Goal: Task Accomplishment & Management: Manage account settings

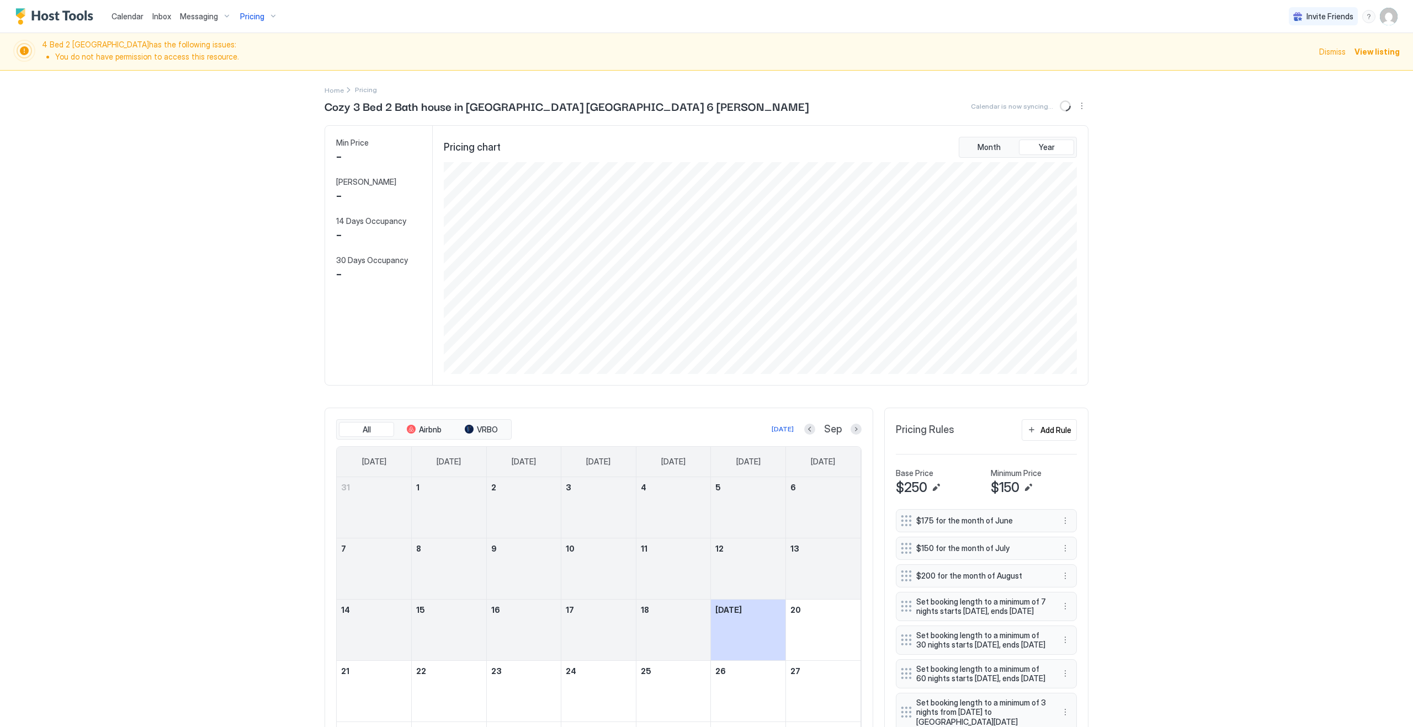
scroll to position [212, 635]
click at [172, 109] on div "Calendar Inbox Messaging Pricing Invite Friends KG 4 Bed 2 Bath [GEOGRAPHIC_DAT…" at bounding box center [706, 363] width 1413 height 727
click at [164, 17] on span "Inbox" at bounding box center [161, 16] width 19 height 9
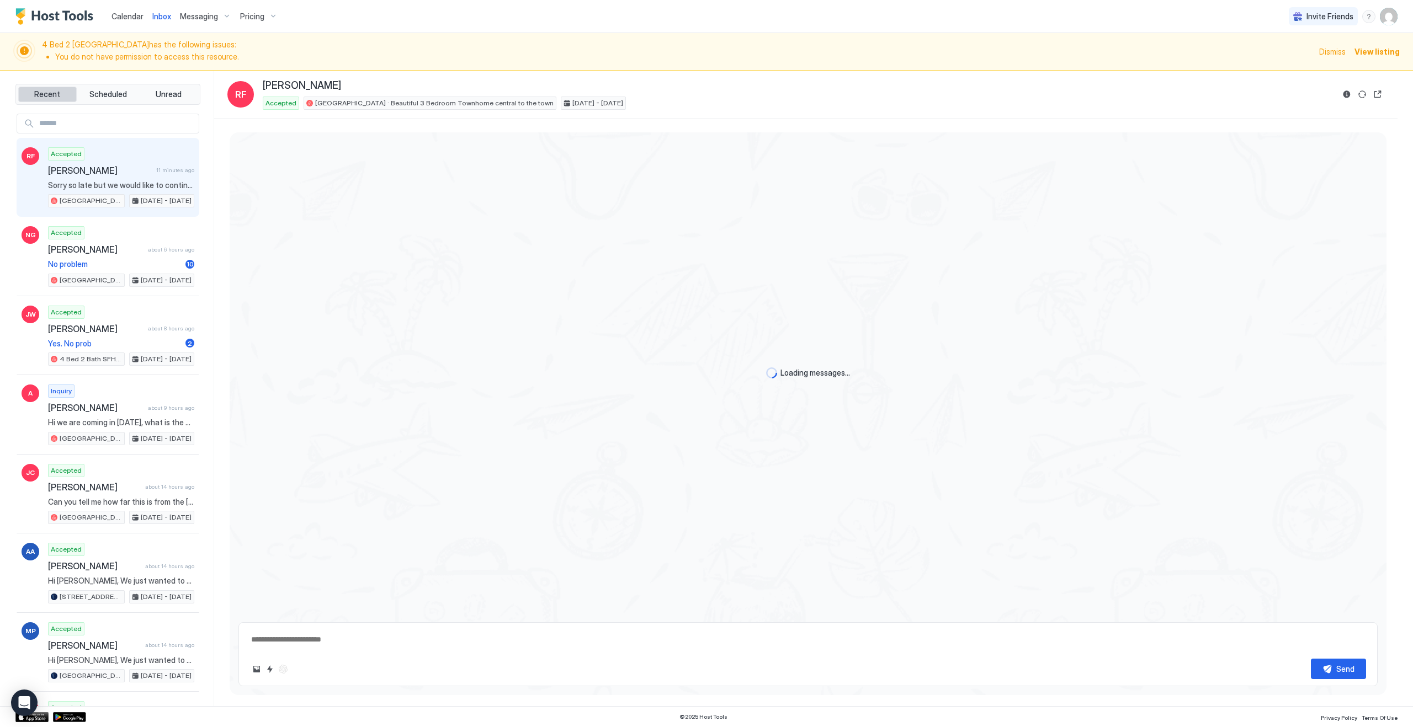
scroll to position [637, 0]
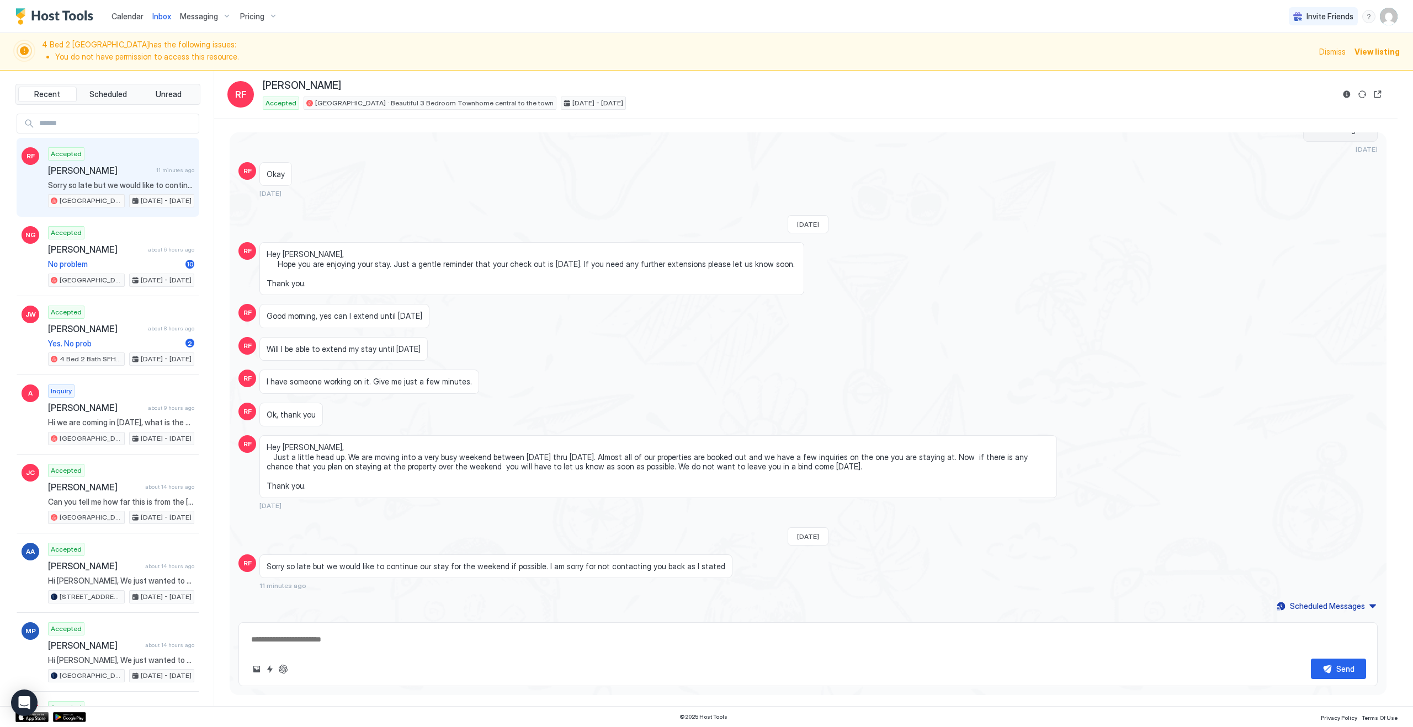
type textarea "*"
click at [126, 20] on span "Calendar" at bounding box center [127, 16] width 32 height 9
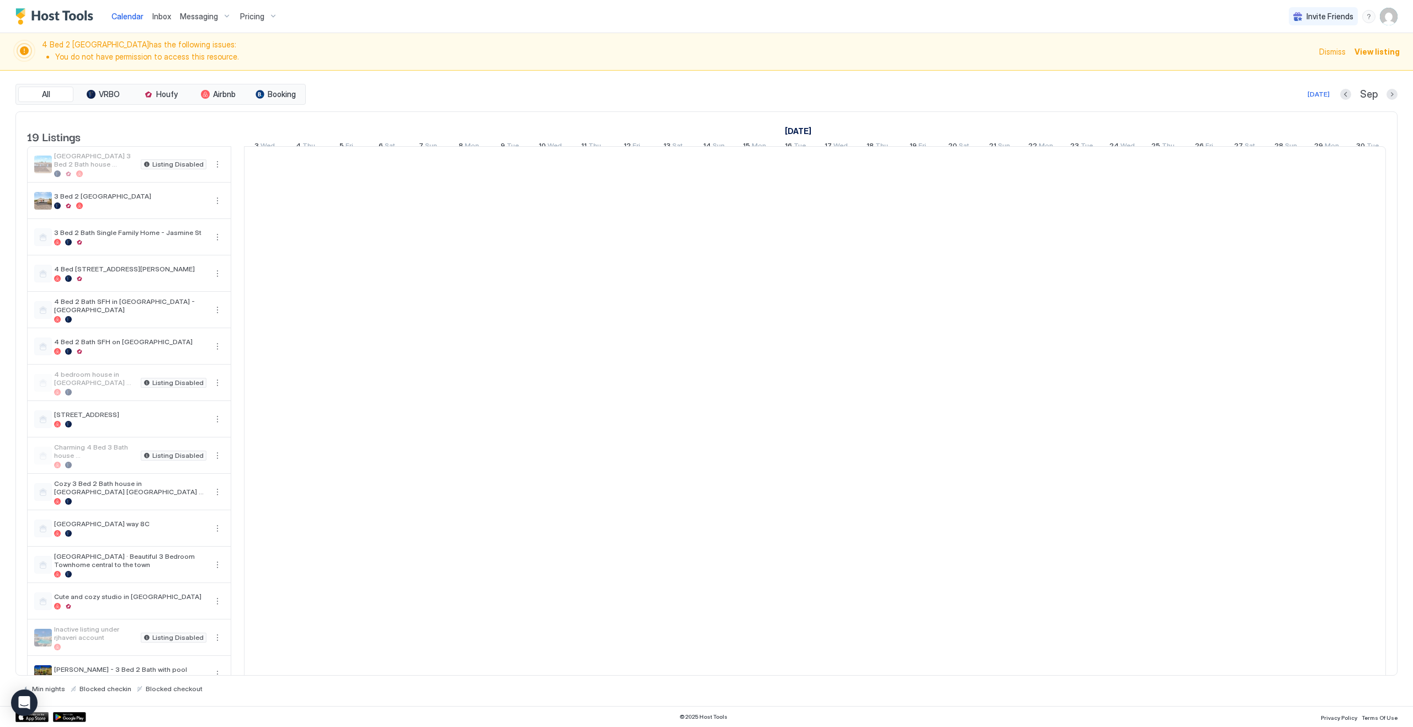
scroll to position [0, 613]
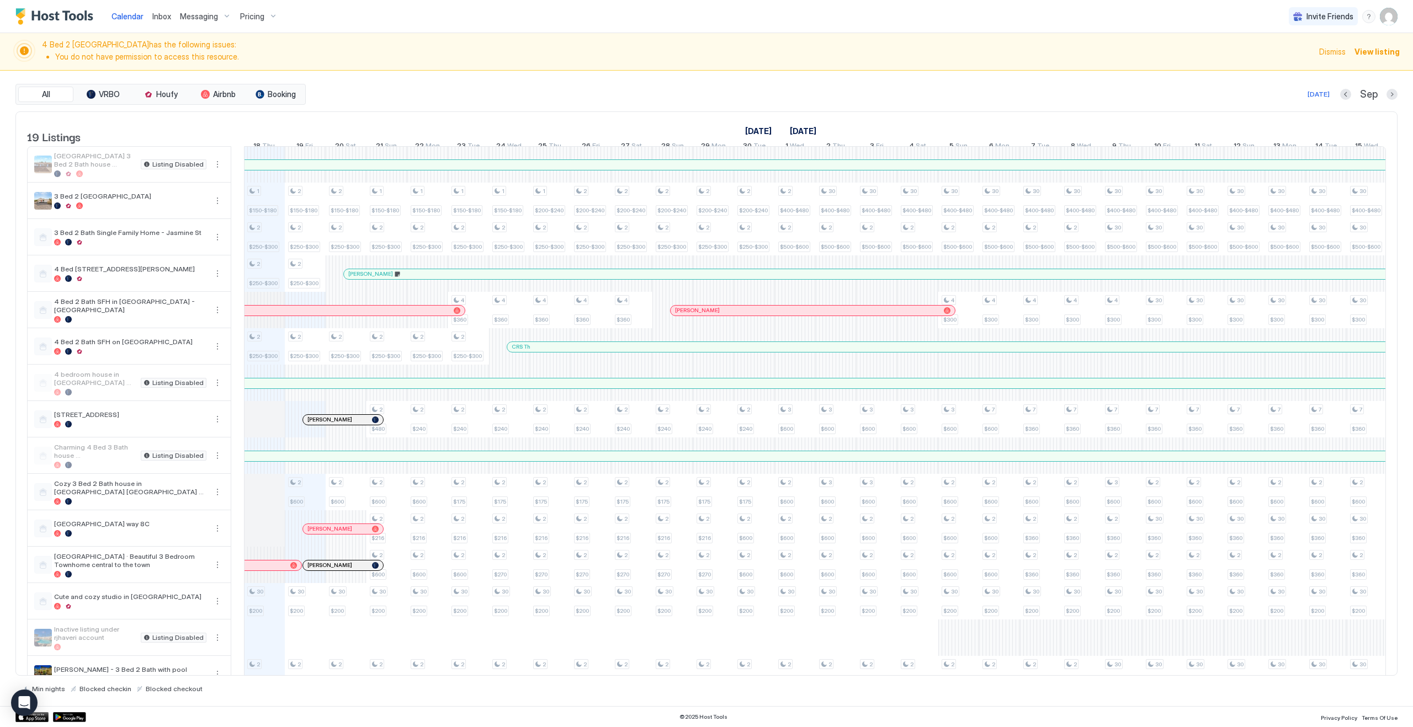
click at [327, 570] on div at bounding box center [327, 565] width 9 height 9
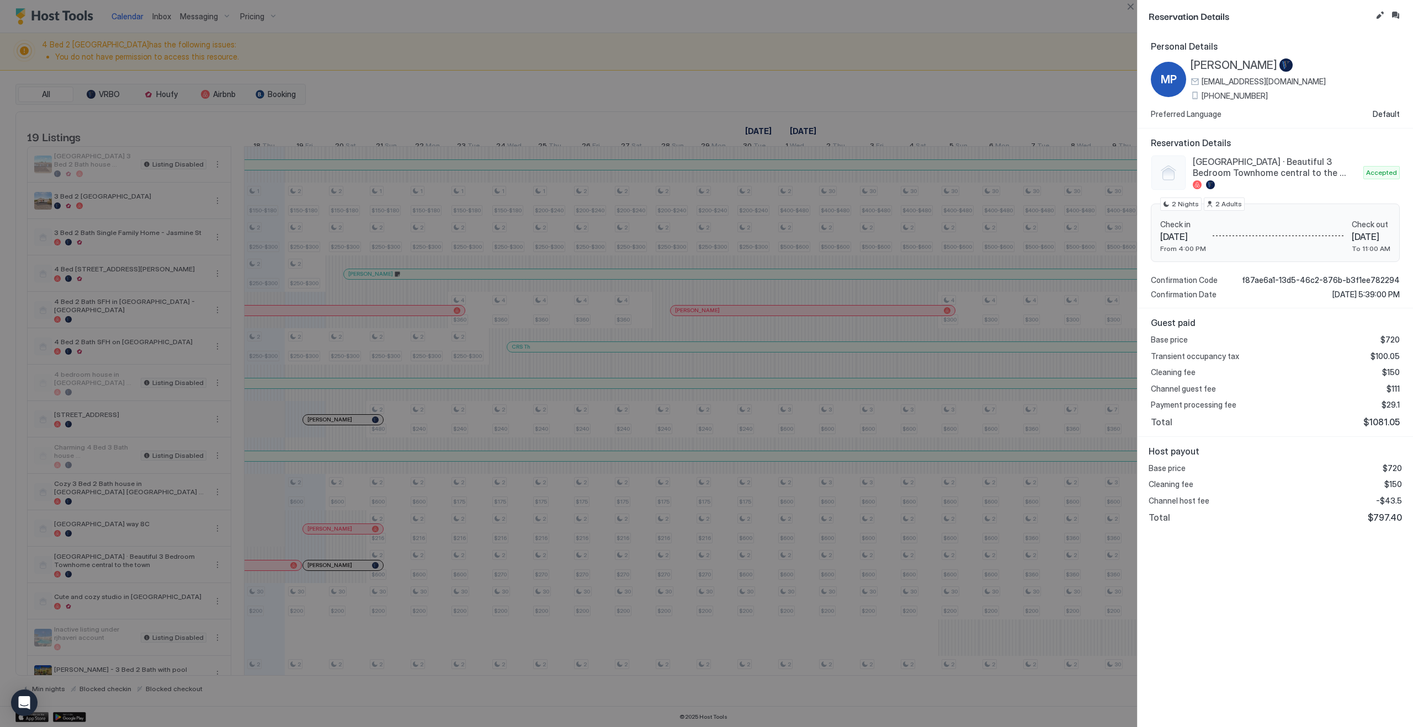
click at [1036, 51] on div at bounding box center [706, 363] width 1413 height 727
click at [824, 63] on div at bounding box center [706, 363] width 1413 height 727
click at [1129, 9] on button "Close" at bounding box center [1130, 6] width 13 height 13
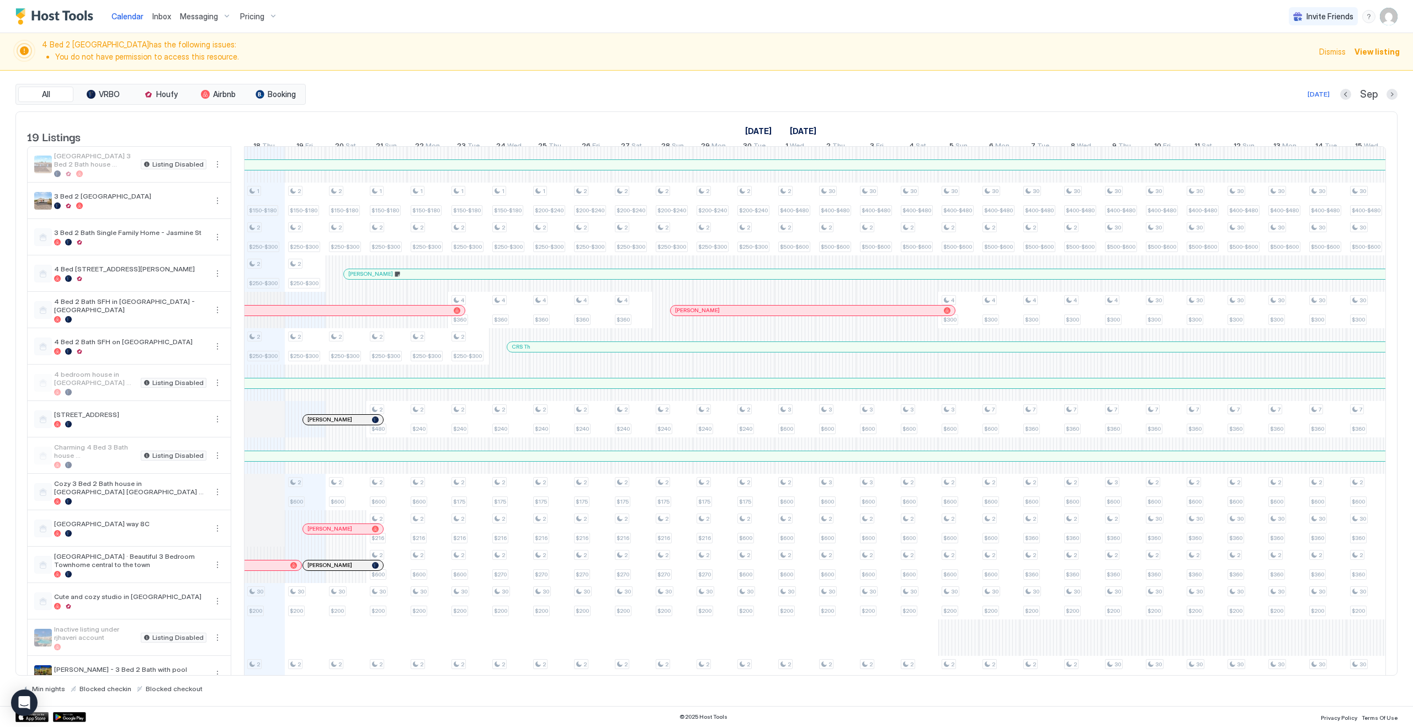
click at [299, 501] on div "1 $150-$180 2 $250-$300 2 $250-$300 2 $250-$300 30 $200 2 $180-$216 3 $200-$216…" at bounding box center [1020, 493] width 2778 height 692
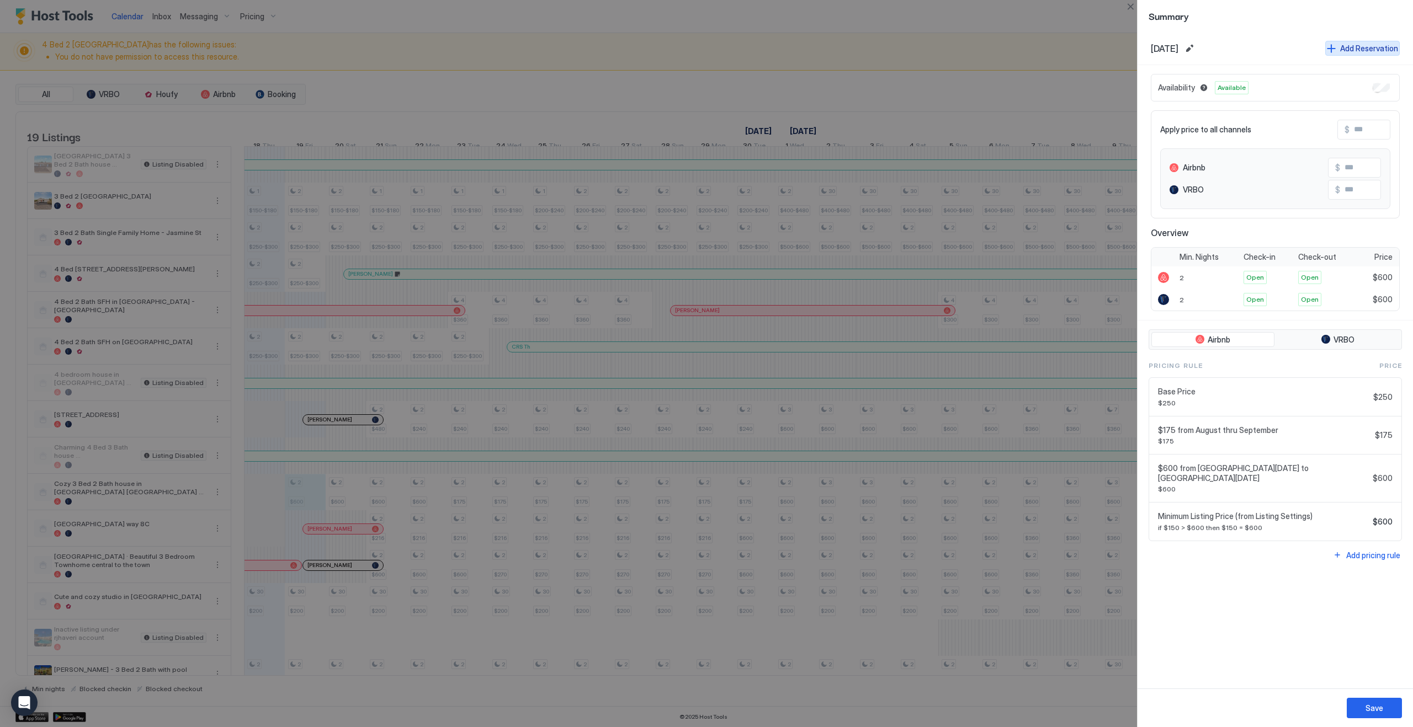
click at [1362, 49] on div "Add Reservation" at bounding box center [1369, 49] width 58 height 12
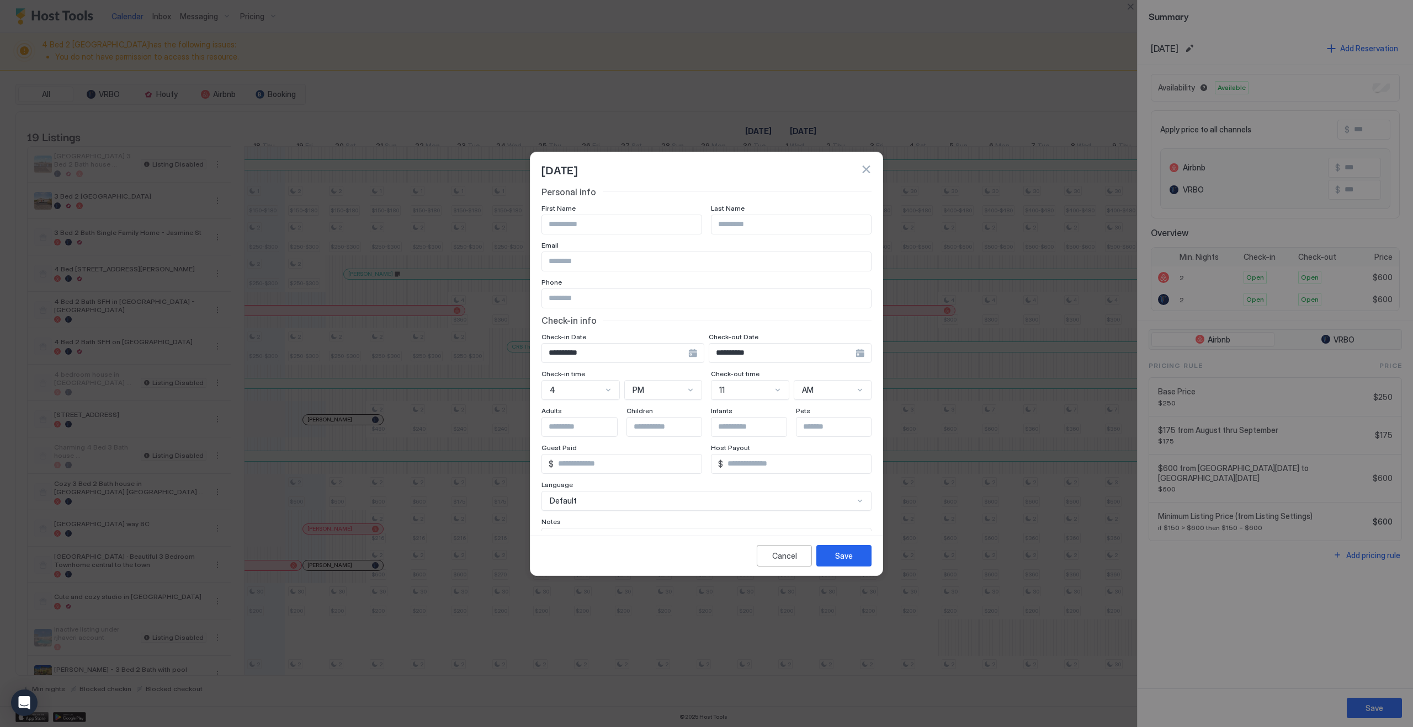
click at [634, 225] on input "Input Field" at bounding box center [622, 224] width 160 height 19
type input "*****"
click at [751, 227] on input "Input Field" at bounding box center [791, 224] width 160 height 19
type input "****"
click at [859, 352] on div "**********" at bounding box center [790, 353] width 163 height 20
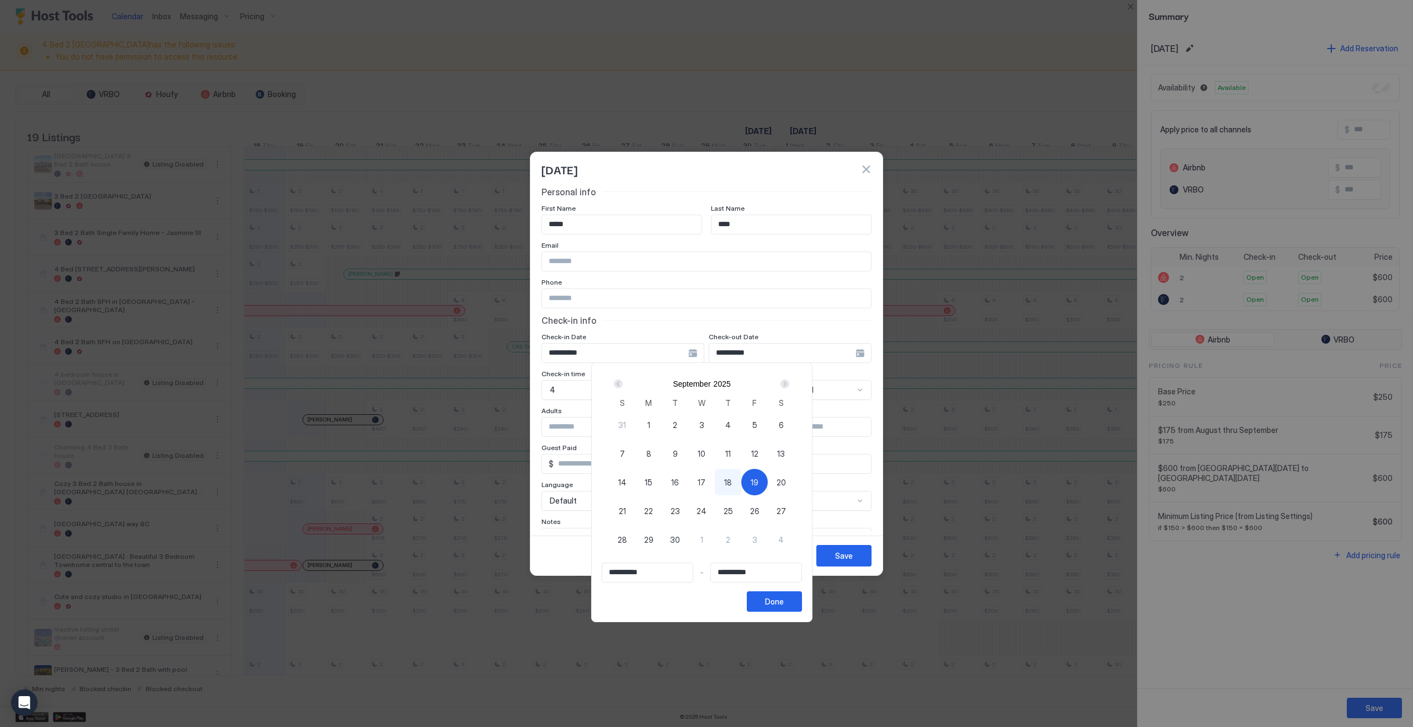
click at [634, 513] on div "21" at bounding box center [622, 511] width 26 height 26
type input "**********"
click at [758, 480] on span "19" at bounding box center [755, 483] width 8 height 12
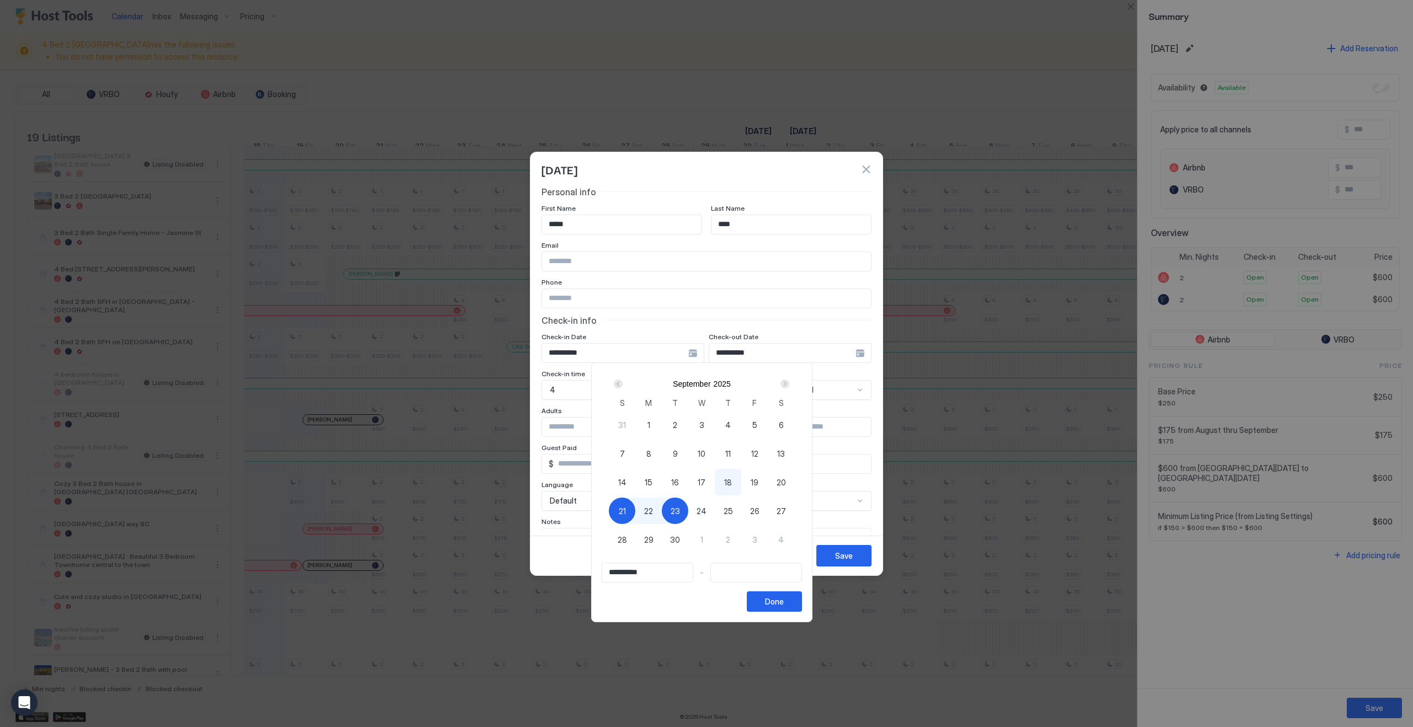
type input "**********"
click at [634, 513] on div "21" at bounding box center [622, 511] width 26 height 26
type input "**********"
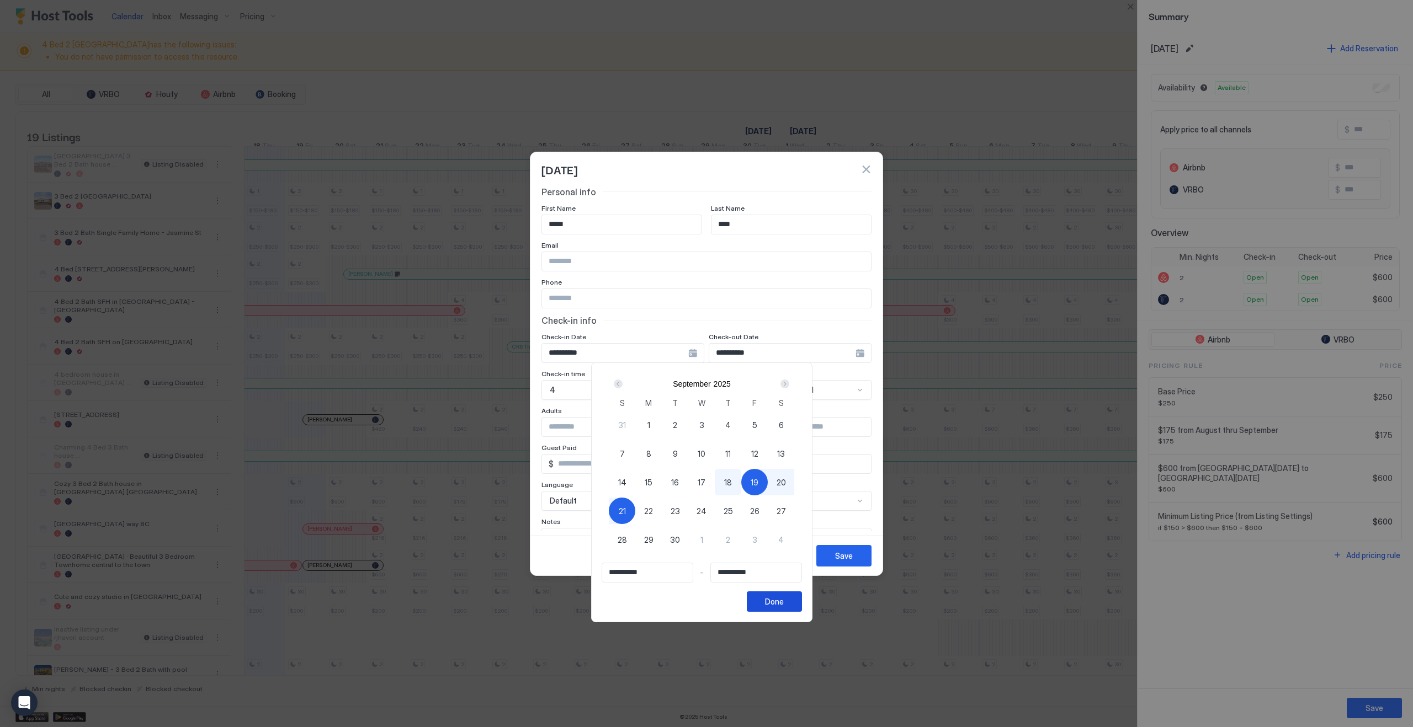
click at [779, 602] on div "Done" at bounding box center [774, 602] width 19 height 12
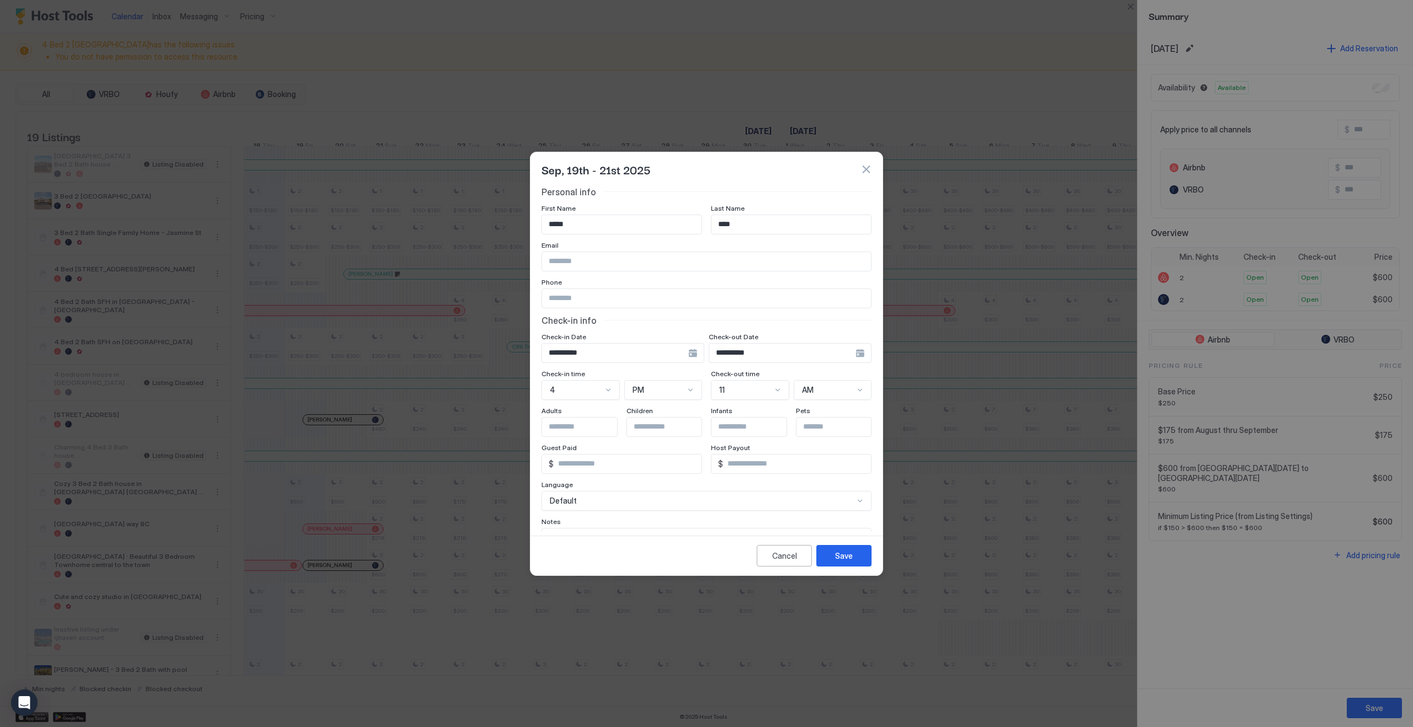
scroll to position [63, 0]
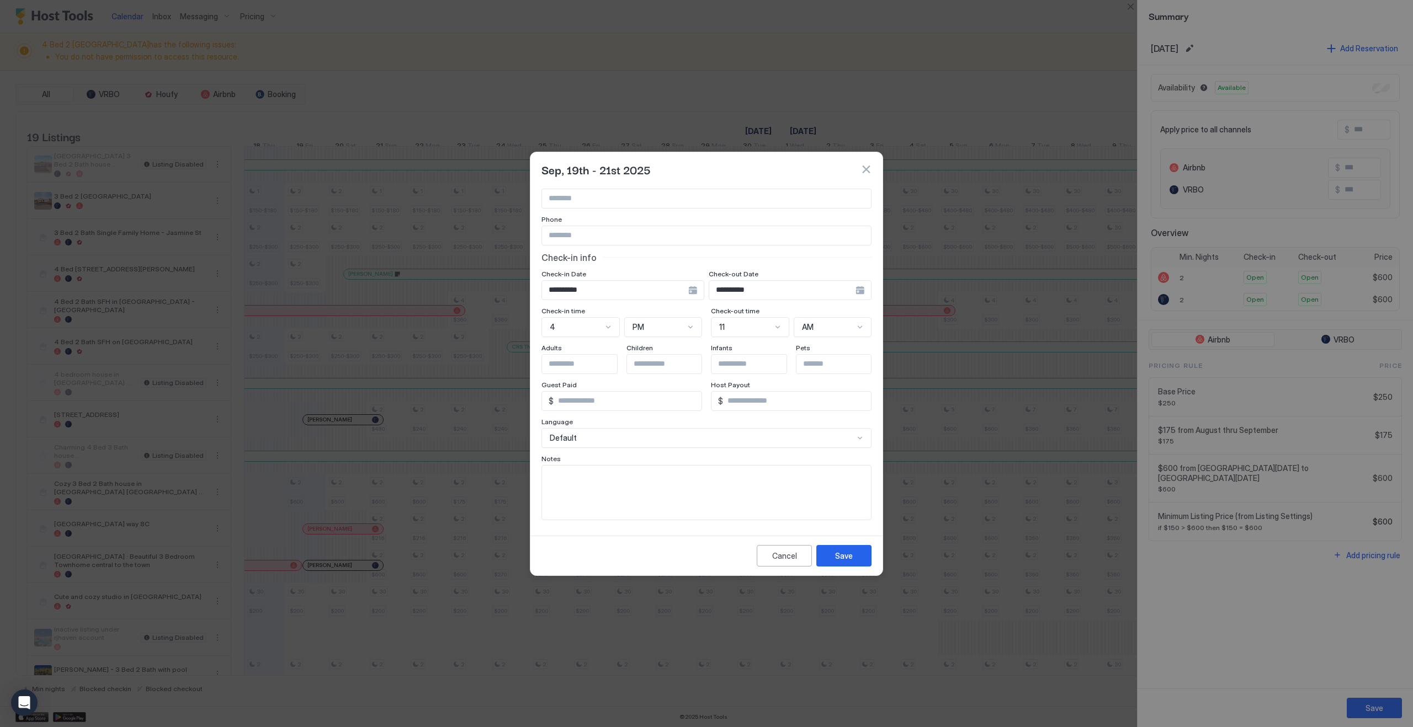
click at [594, 498] on textarea "Input Field" at bounding box center [706, 493] width 329 height 54
type textarea "**********"
click at [842, 557] on div "Save" at bounding box center [844, 556] width 18 height 12
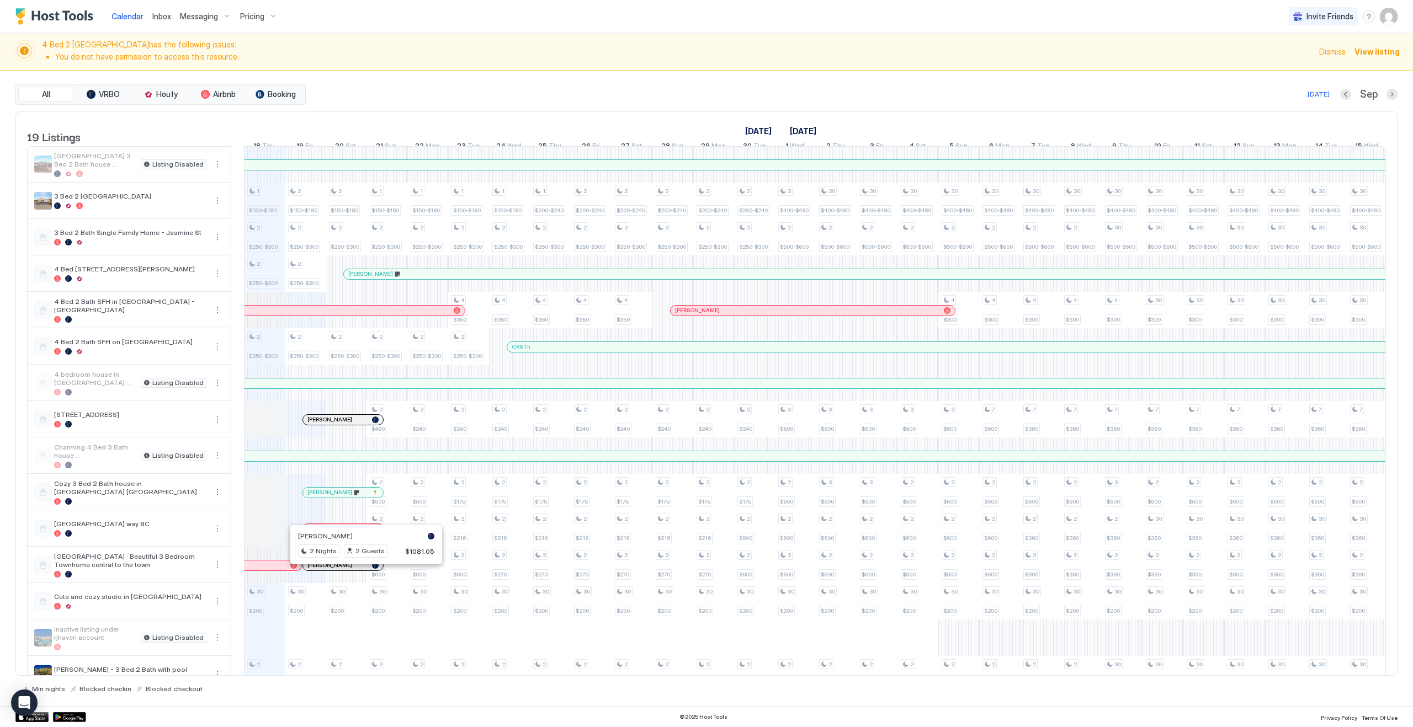
click at [362, 570] on div at bounding box center [362, 565] width 9 height 9
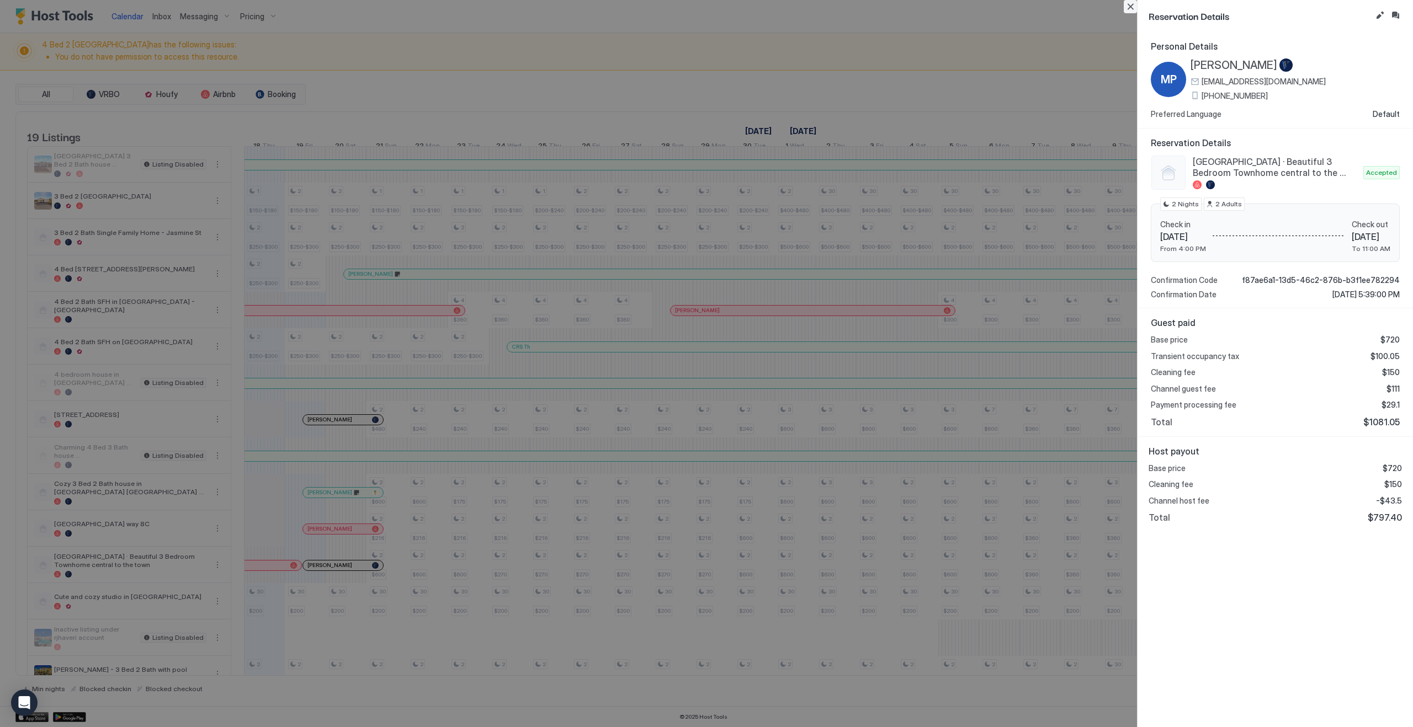
click at [1131, 12] on button "Close" at bounding box center [1130, 6] width 13 height 13
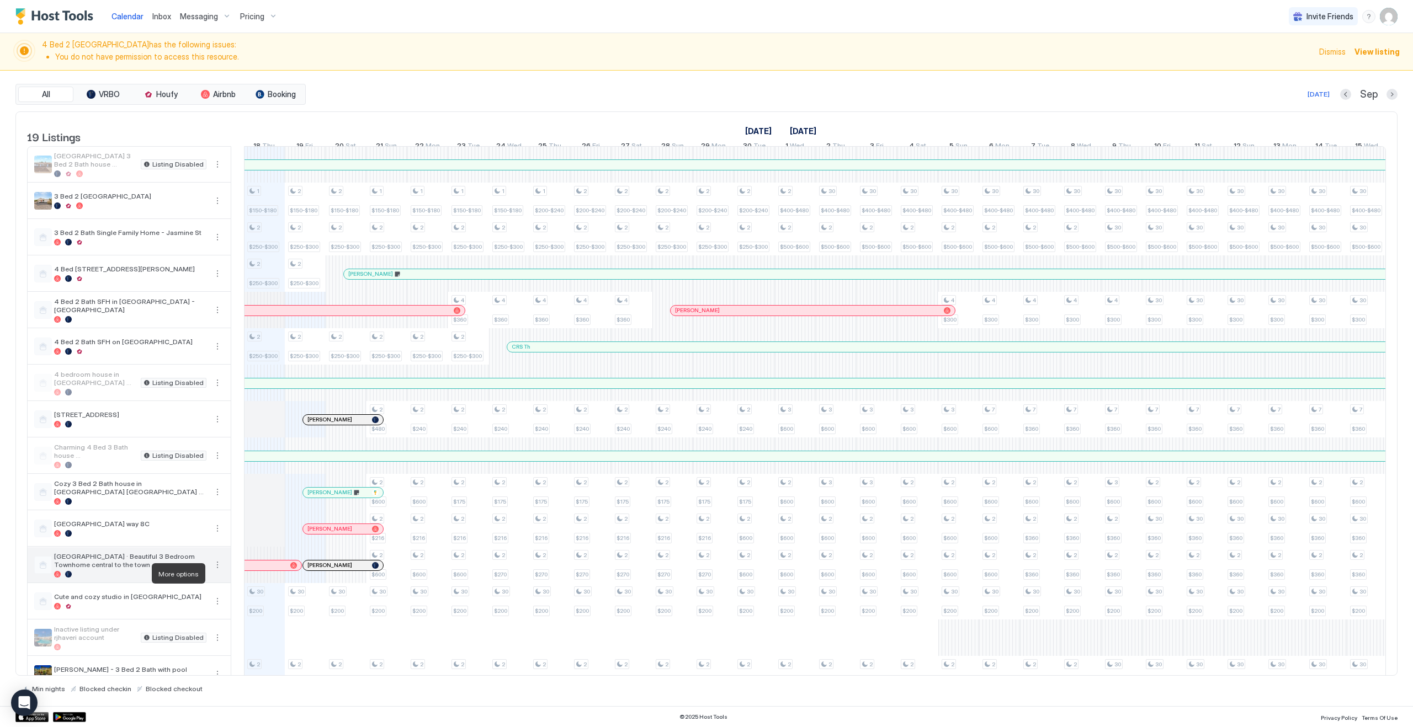
click at [218, 572] on button "More options" at bounding box center [217, 565] width 13 height 13
click at [191, 628] on span "Listing Settings" at bounding box center [198, 624] width 49 height 8
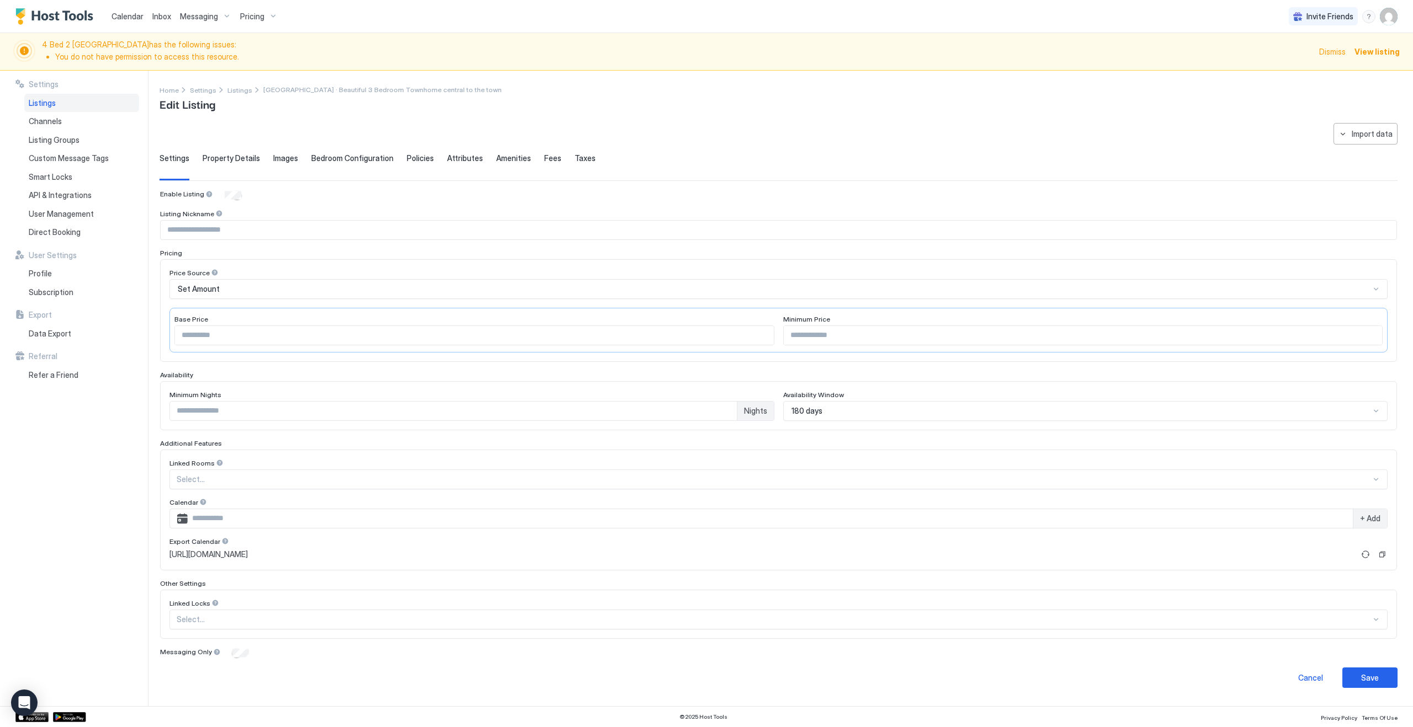
click at [575, 106] on div "Home Settings Listings [GEOGRAPHIC_DATA] 8B · Beautiful 3 Bedroom Townhome cent…" at bounding box center [779, 98] width 1238 height 28
click at [345, 104] on div "Edit Listing" at bounding box center [331, 103] width 342 height 17
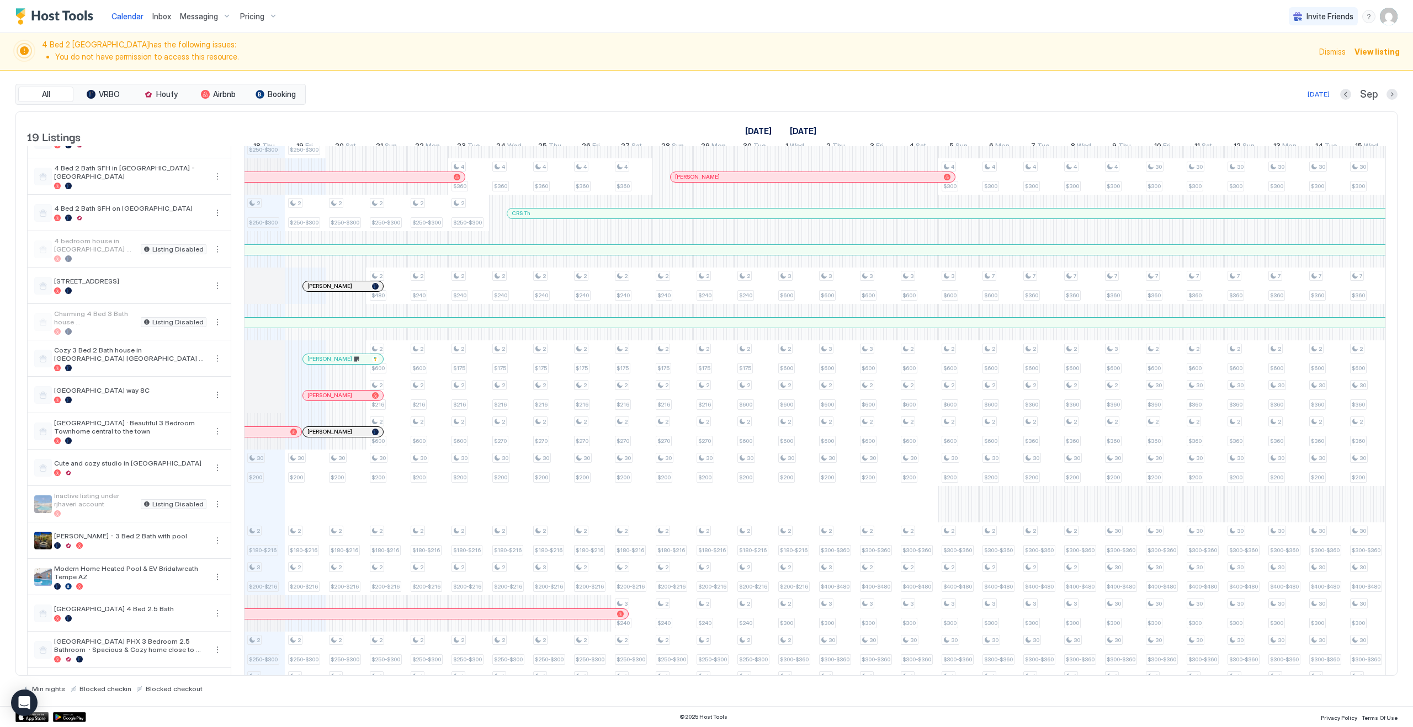
scroll to position [137, 0]
click at [218, 435] on button "More options" at bounding box center [217, 428] width 13 height 13
click at [193, 486] on span "Listing Settings" at bounding box center [198, 488] width 49 height 8
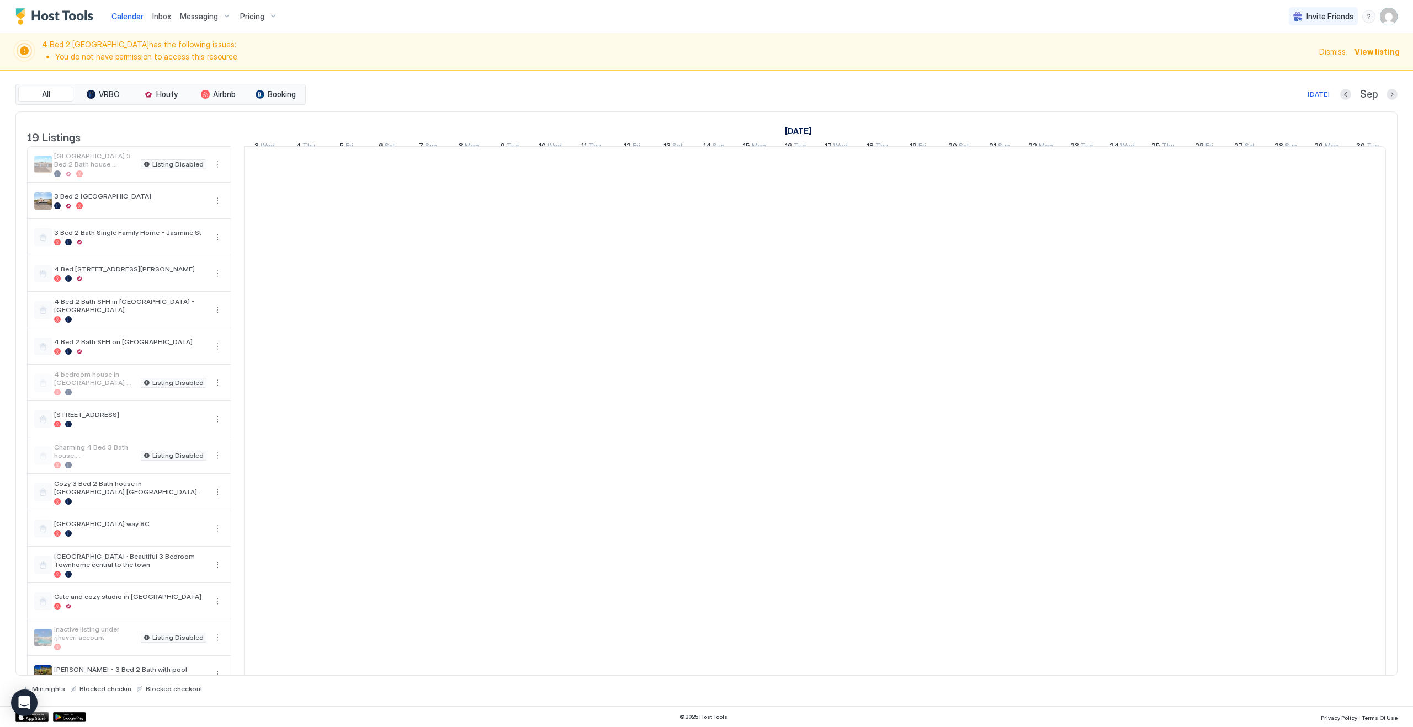
scroll to position [0, 613]
click at [1332, 54] on span "Dismiss" at bounding box center [1332, 52] width 26 height 12
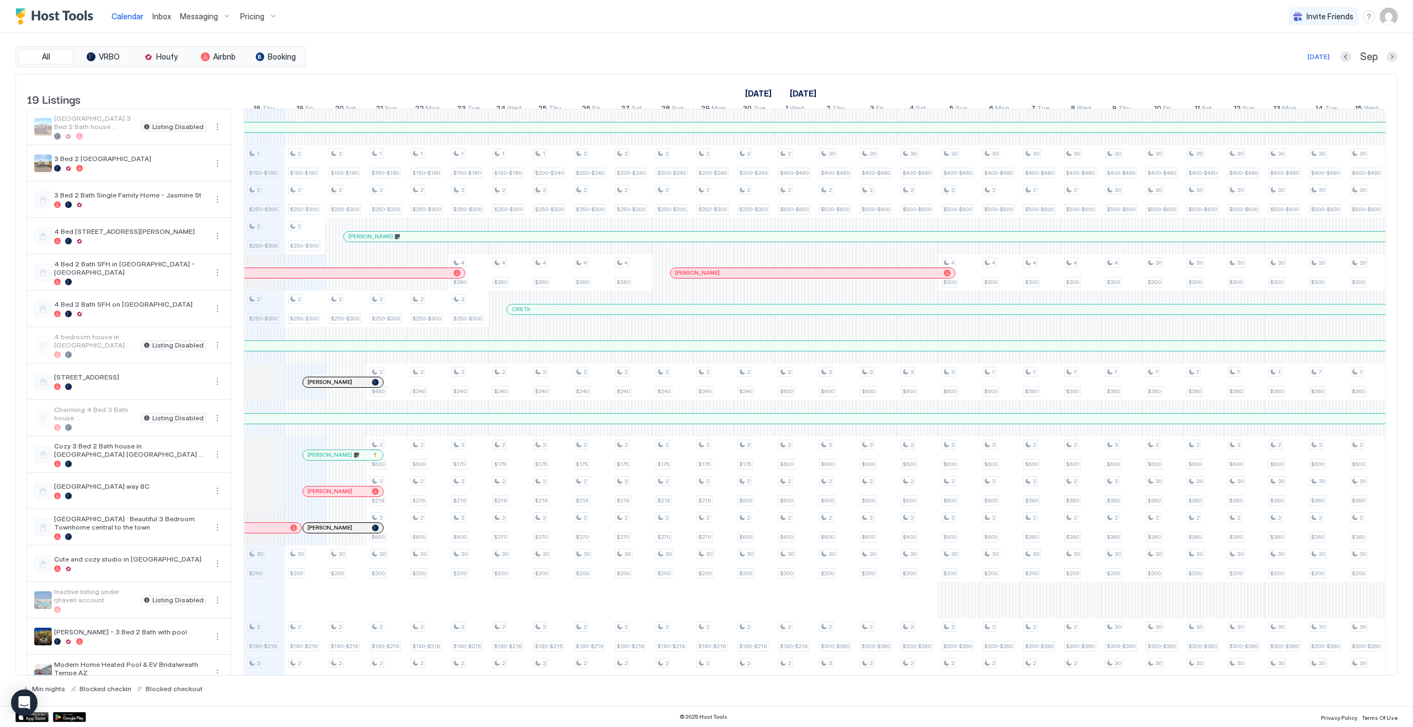
click at [1391, 19] on img "User profile" at bounding box center [1389, 17] width 18 height 18
click at [640, 45] on div at bounding box center [706, 363] width 1413 height 727
click at [338, 533] on div at bounding box center [337, 528] width 9 height 9
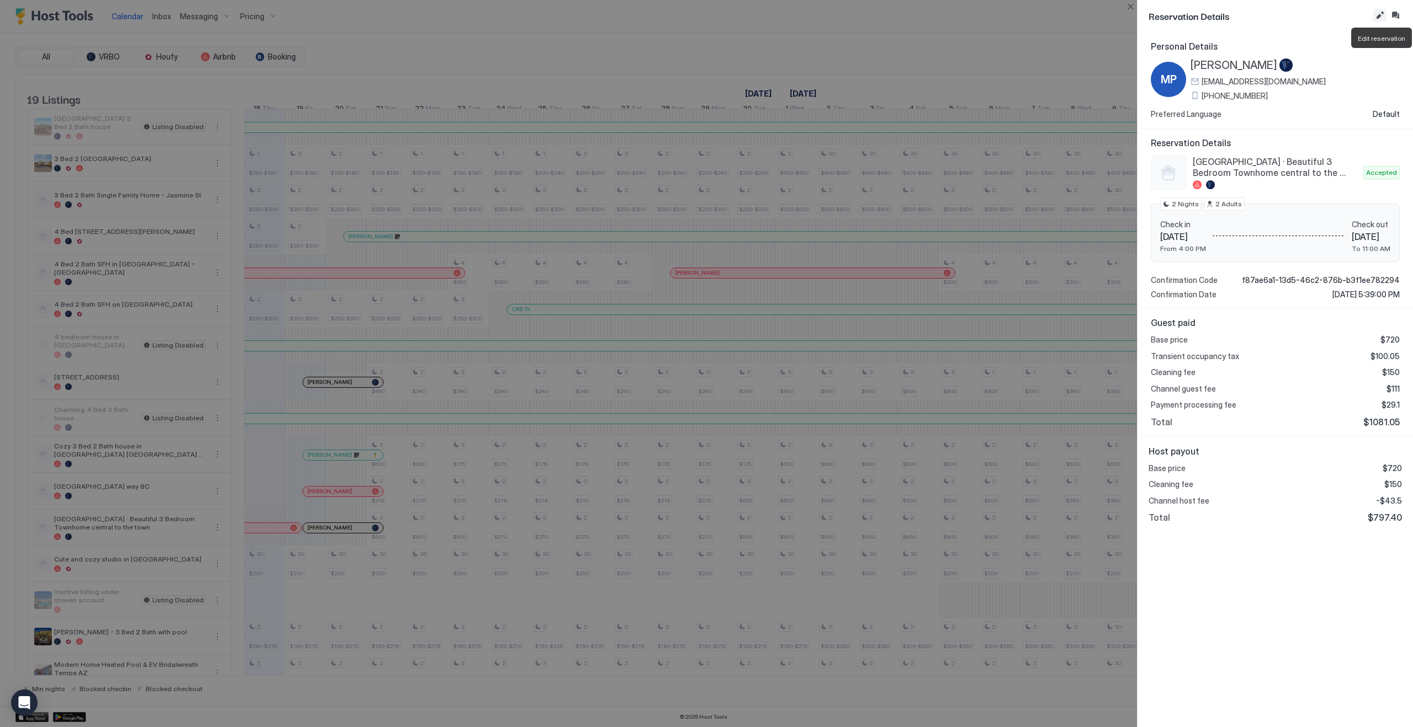
click at [1382, 15] on button "Edit reservation" at bounding box center [1379, 15] width 13 height 13
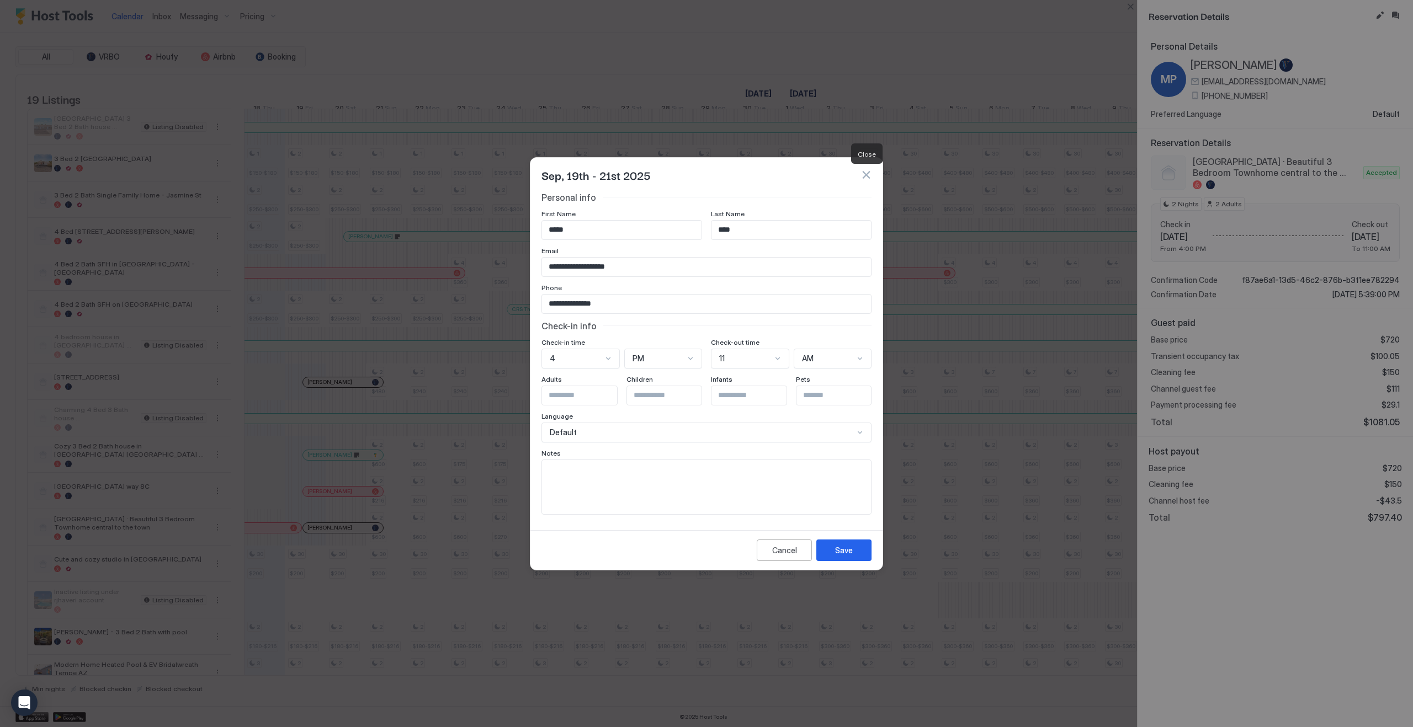
click at [868, 171] on button "button" at bounding box center [866, 174] width 11 height 11
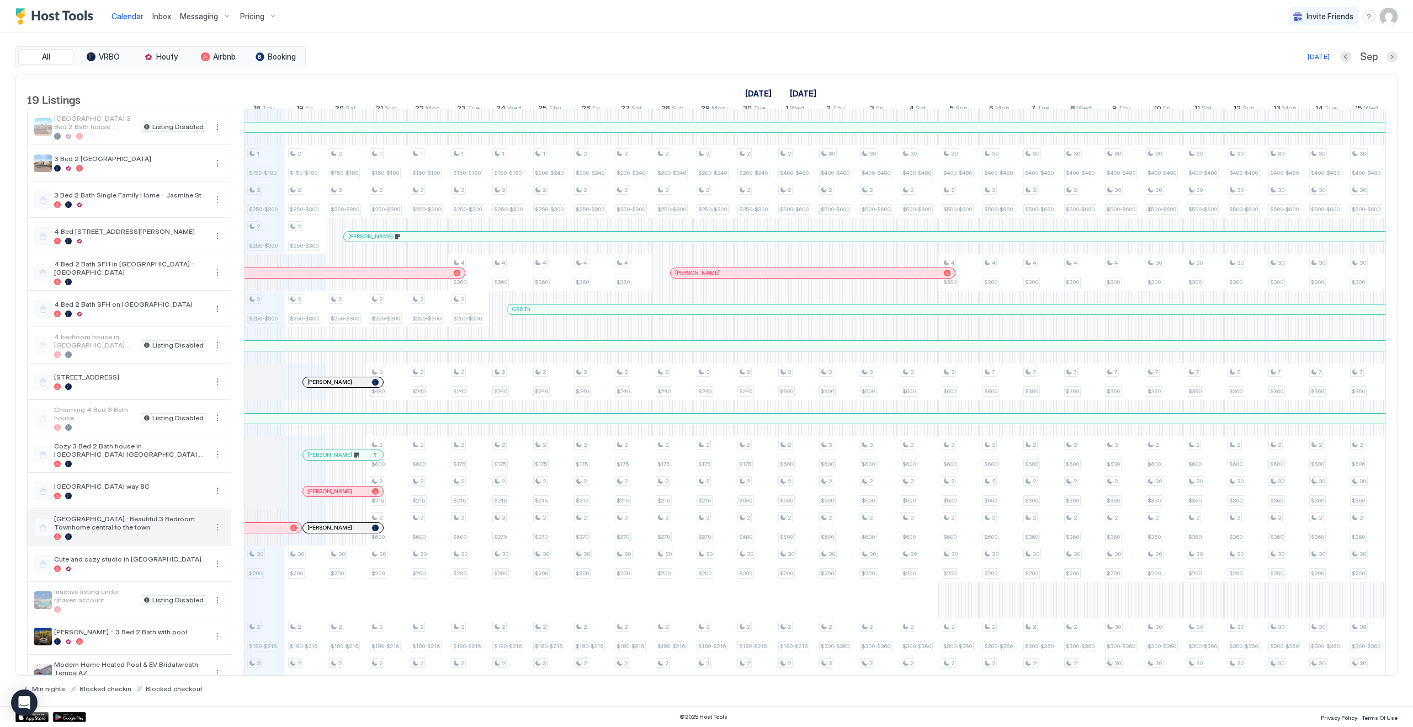
click at [219, 534] on button "More options" at bounding box center [217, 527] width 13 height 13
click at [199, 587] on span "Listing Settings" at bounding box center [198, 587] width 49 height 8
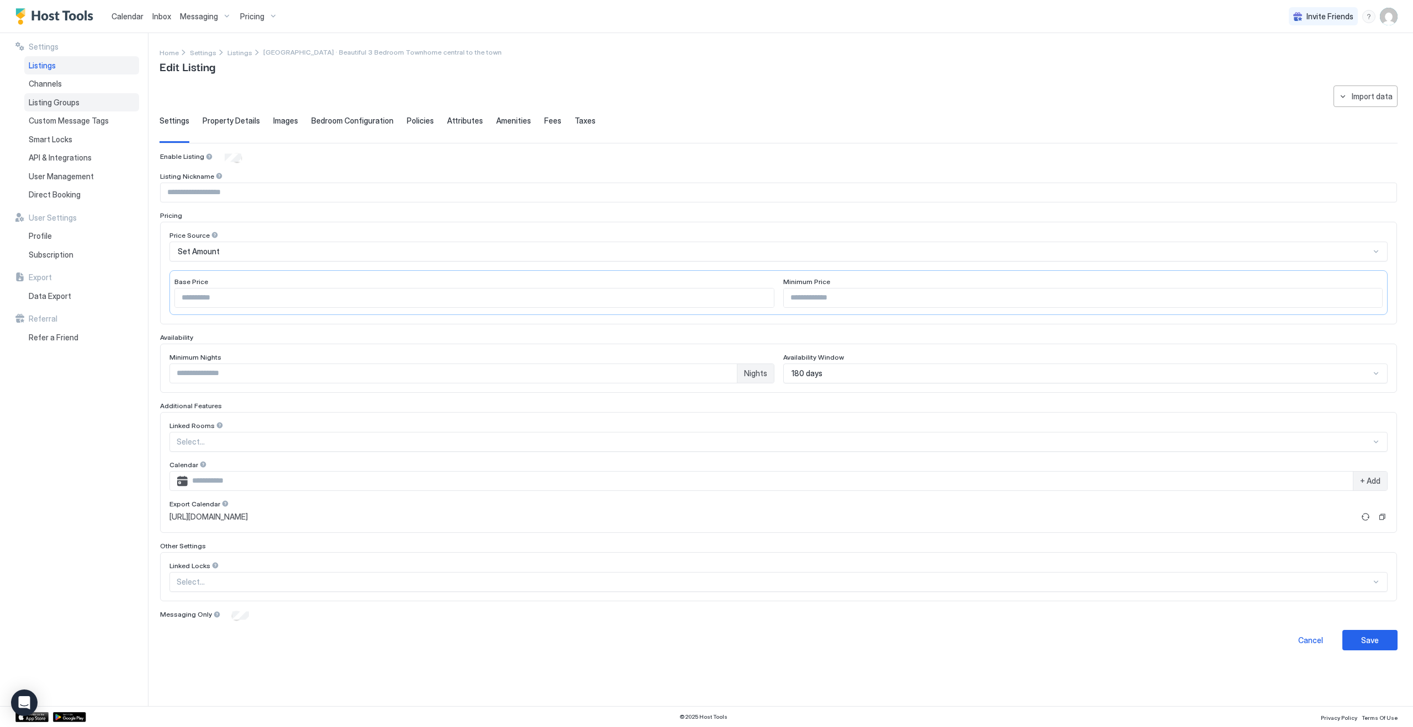
click at [59, 98] on span "Listing Groups" at bounding box center [54, 103] width 51 height 10
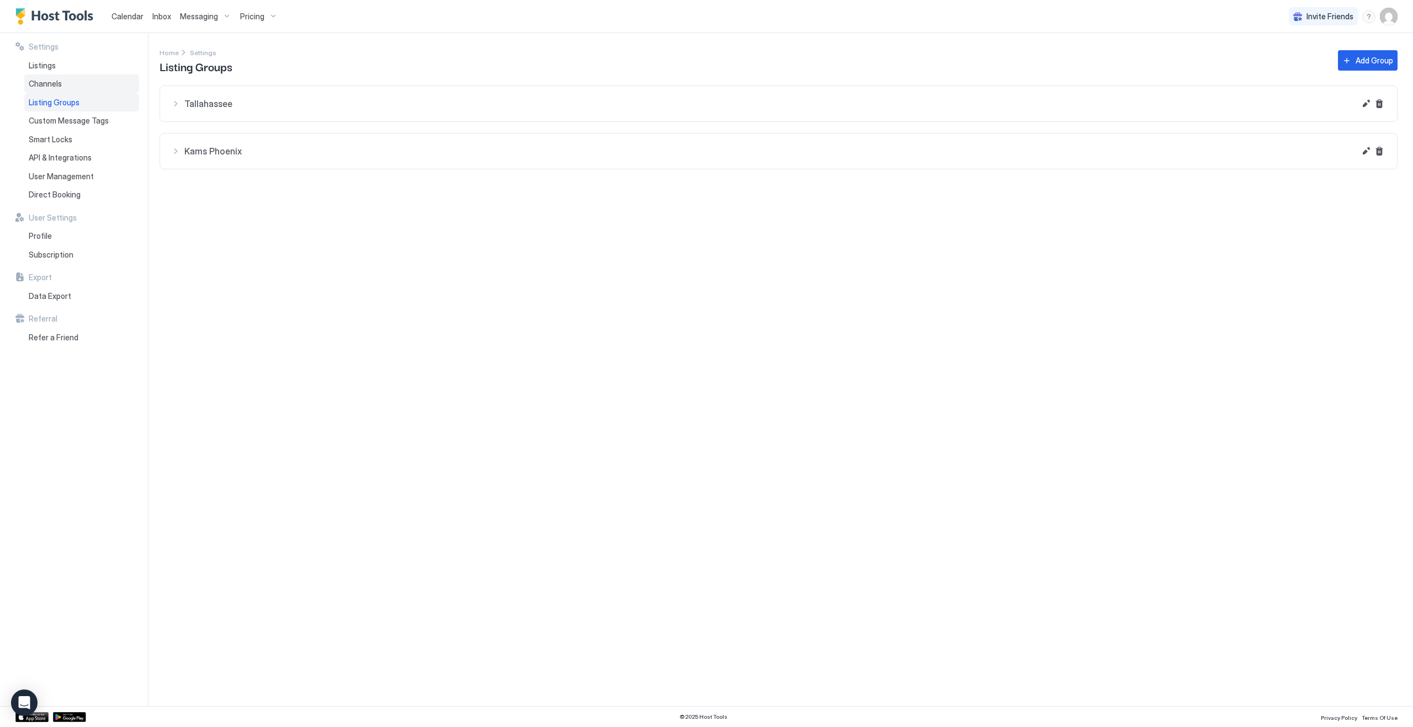
click at [55, 82] on span "Channels" at bounding box center [45, 84] width 33 height 10
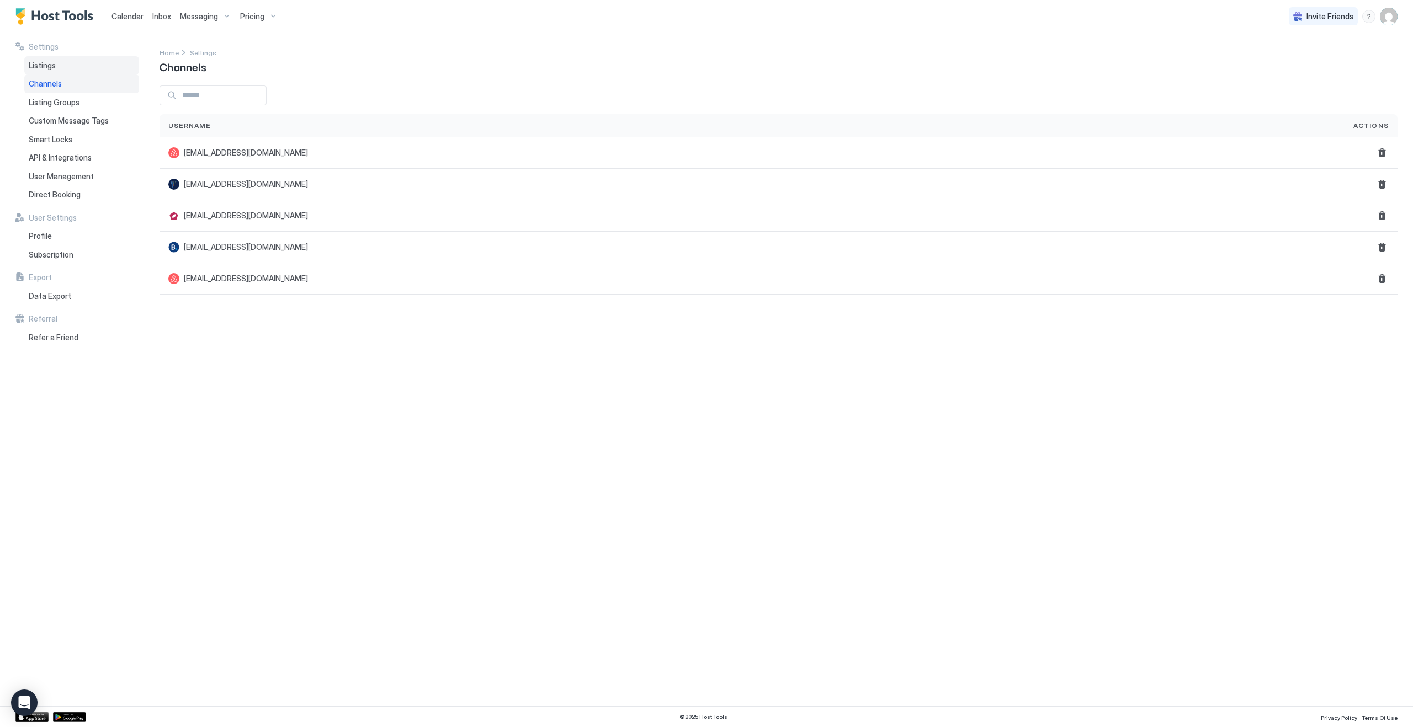
click at [55, 69] on span "Listings" at bounding box center [42, 66] width 27 height 10
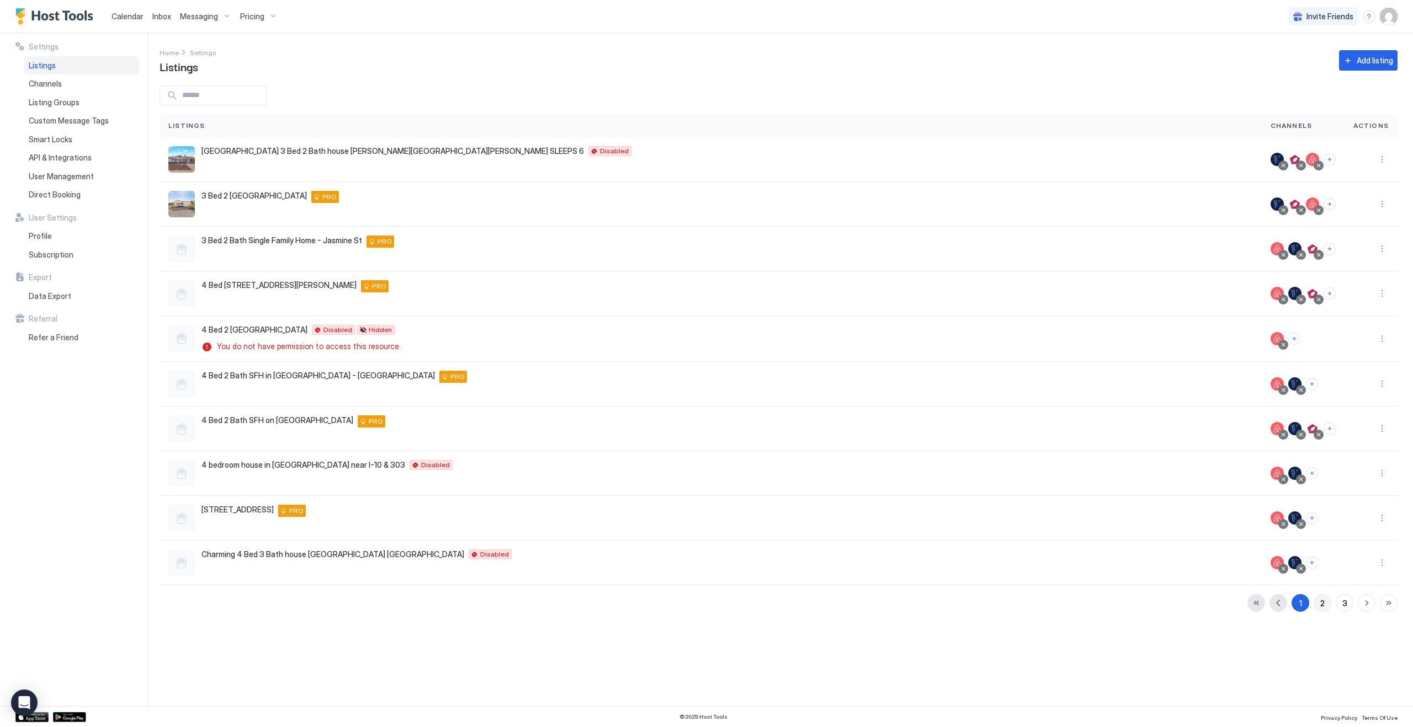
click at [1327, 603] on button "2" at bounding box center [1323, 603] width 18 height 18
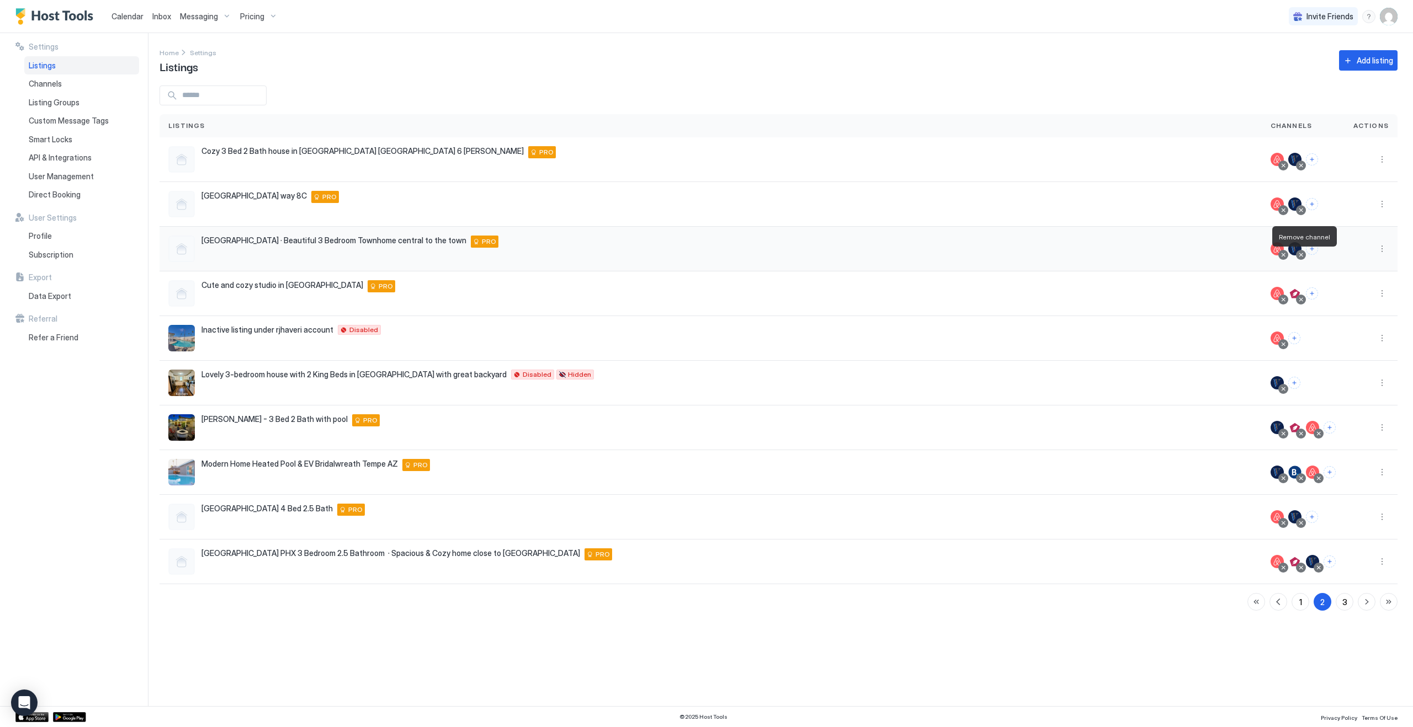
click at [1302, 256] on div at bounding box center [1301, 255] width 6 height 6
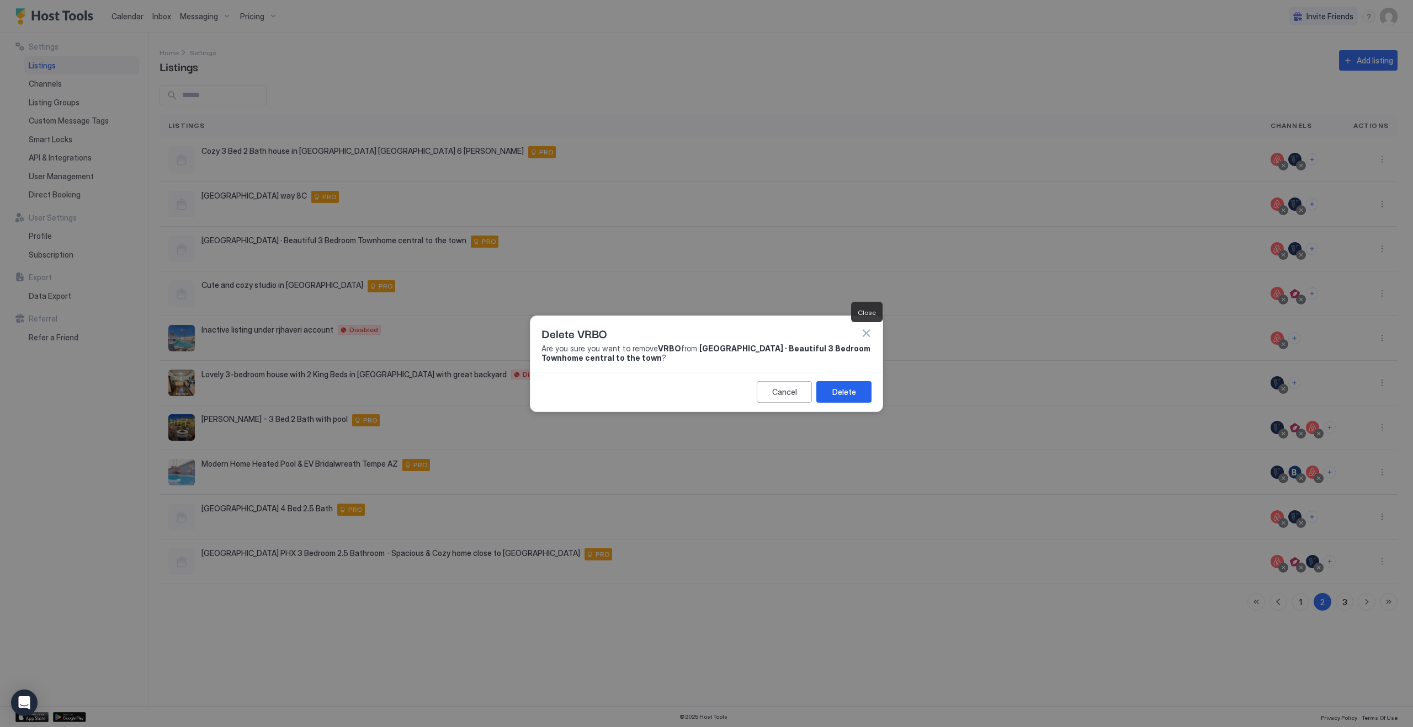
click at [866, 333] on button "button" at bounding box center [866, 333] width 11 height 11
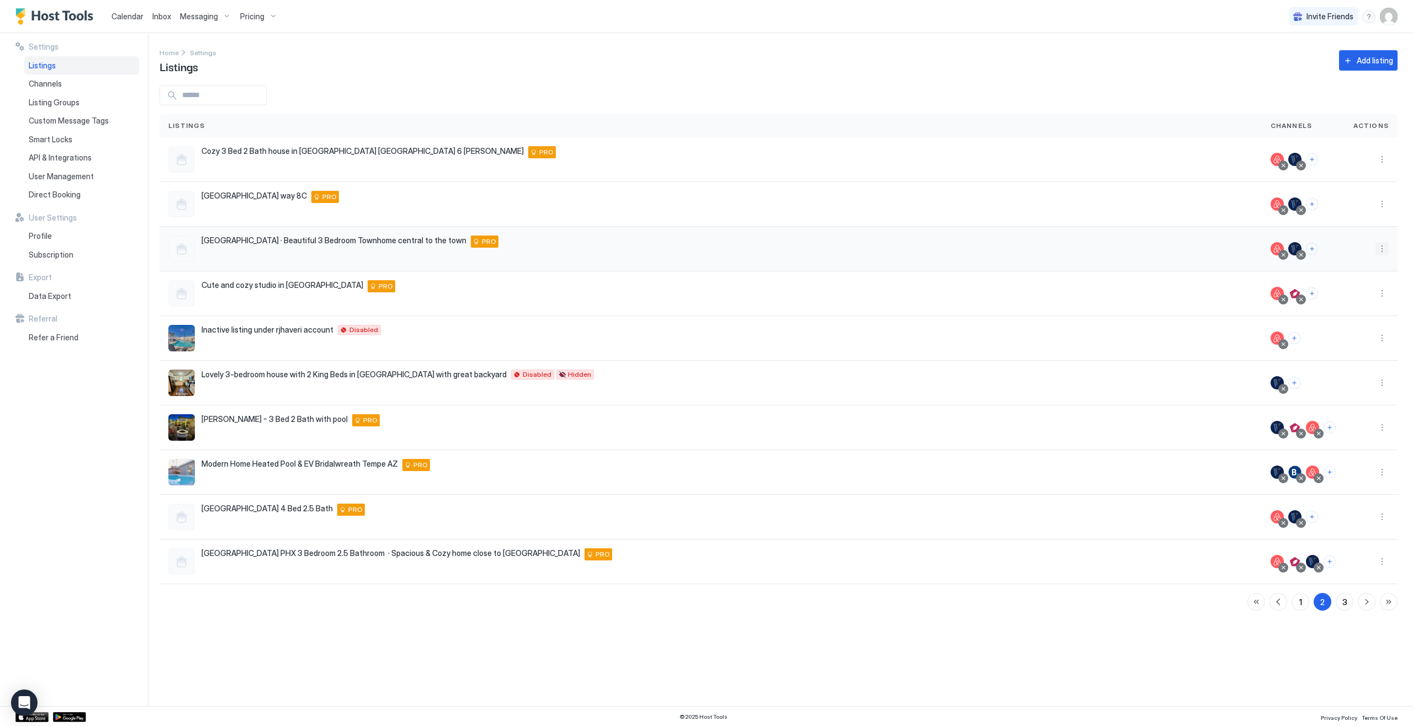
click at [1382, 249] on button "More options" at bounding box center [1382, 248] width 13 height 13
click at [1344, 302] on span "Listing Settings" at bounding box center [1356, 300] width 49 height 8
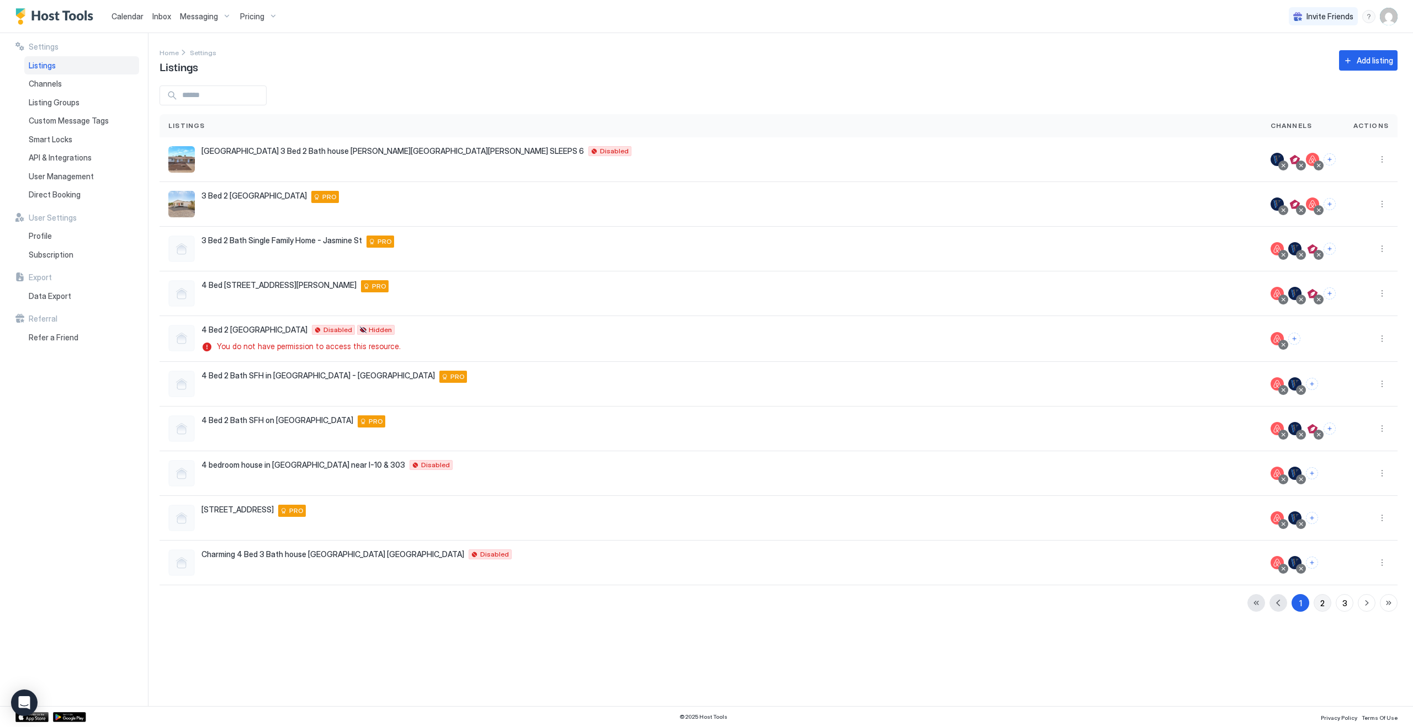
click at [1326, 603] on button "2" at bounding box center [1323, 603] width 18 height 18
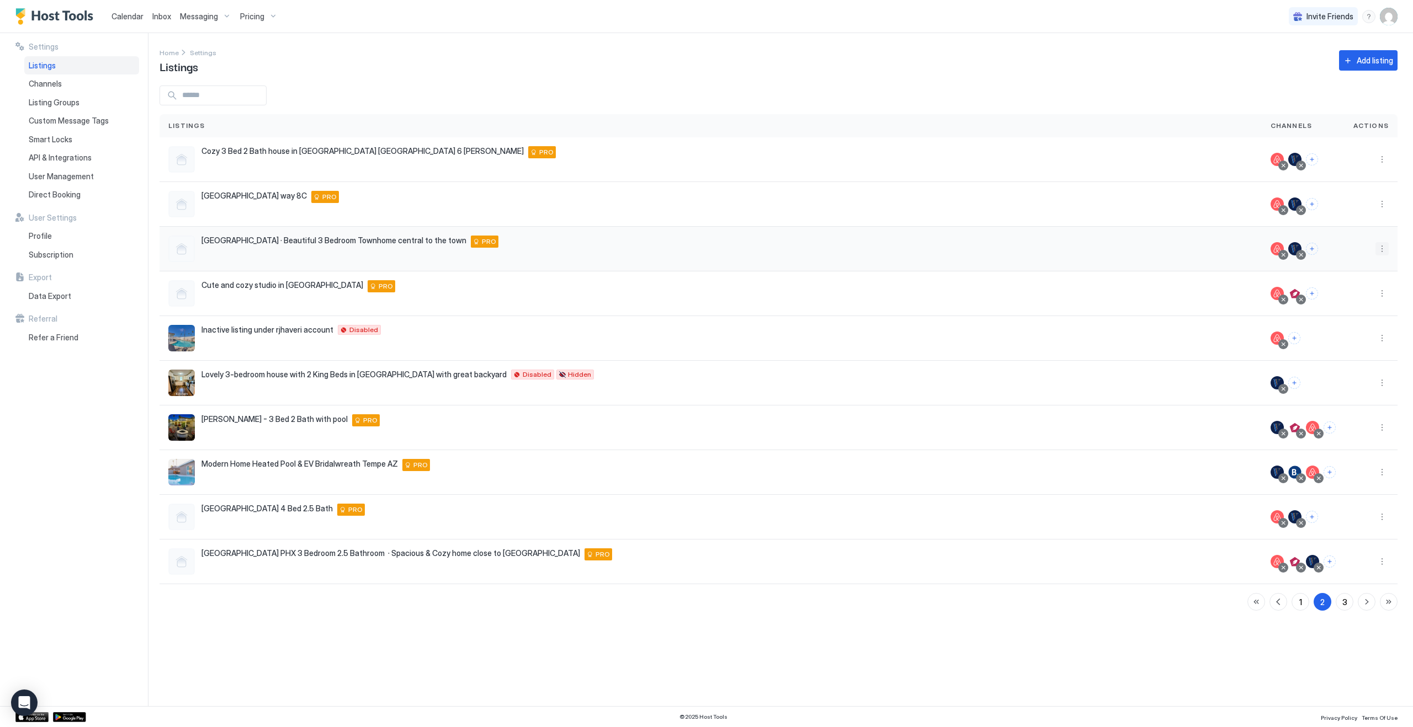
click at [1378, 250] on button "More options" at bounding box center [1382, 248] width 13 height 13
click at [1355, 301] on span "Listing Settings" at bounding box center [1356, 300] width 49 height 8
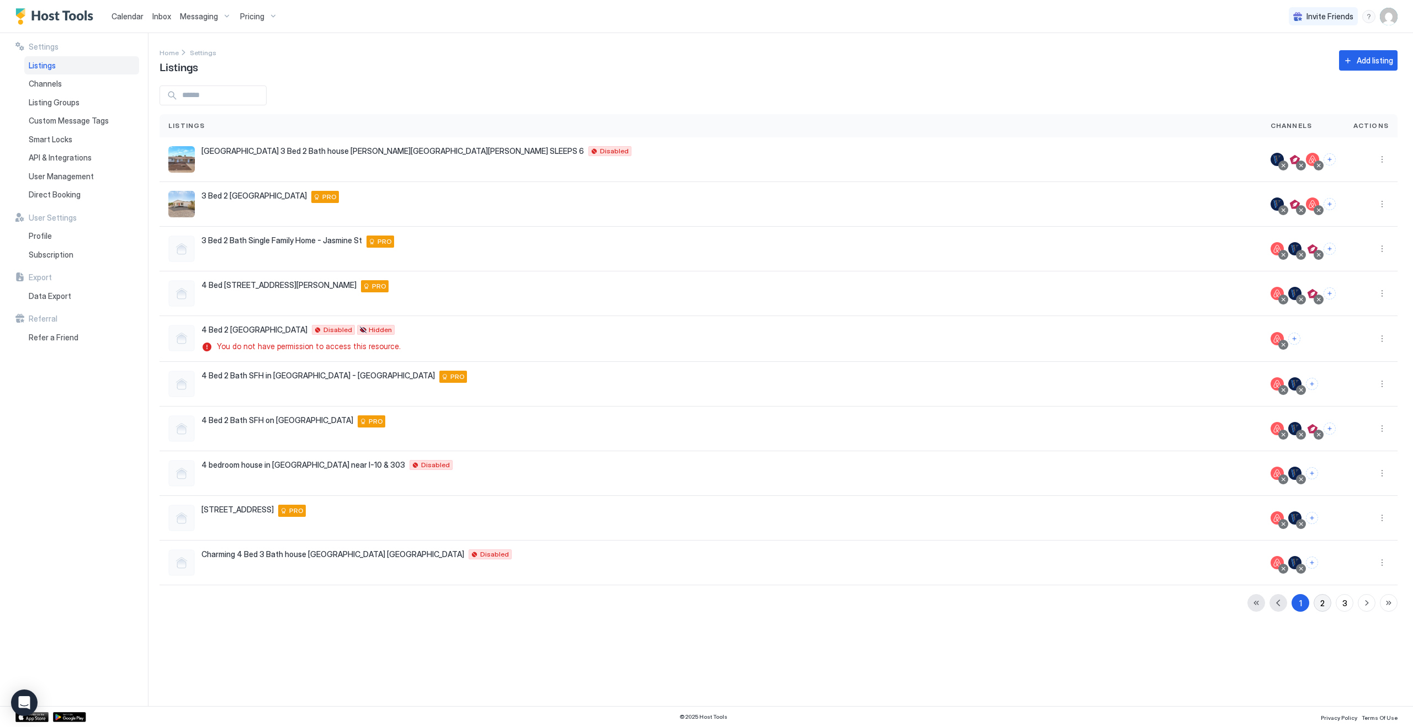
click at [1324, 604] on div "2" at bounding box center [1322, 604] width 4 height 12
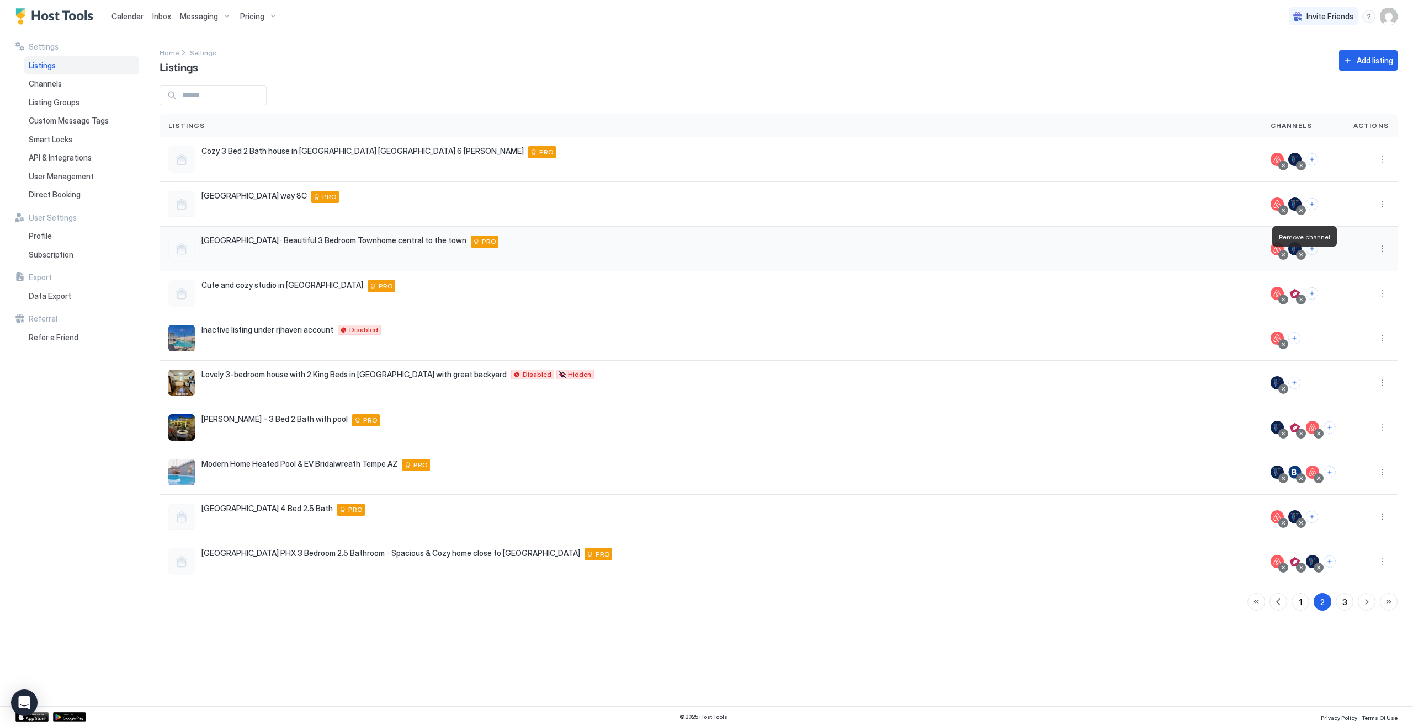
click at [1304, 253] on div at bounding box center [1301, 255] width 6 height 6
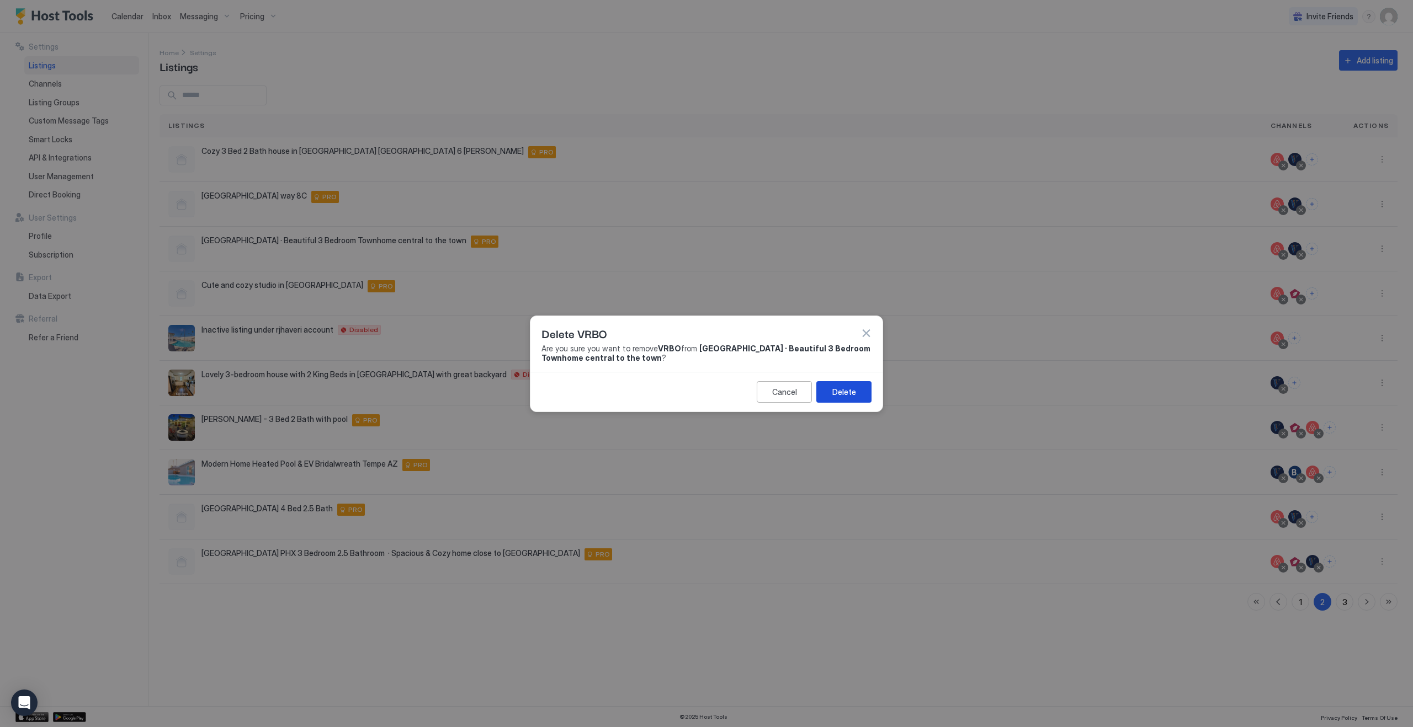
click at [841, 395] on div "Delete" at bounding box center [844, 392] width 24 height 12
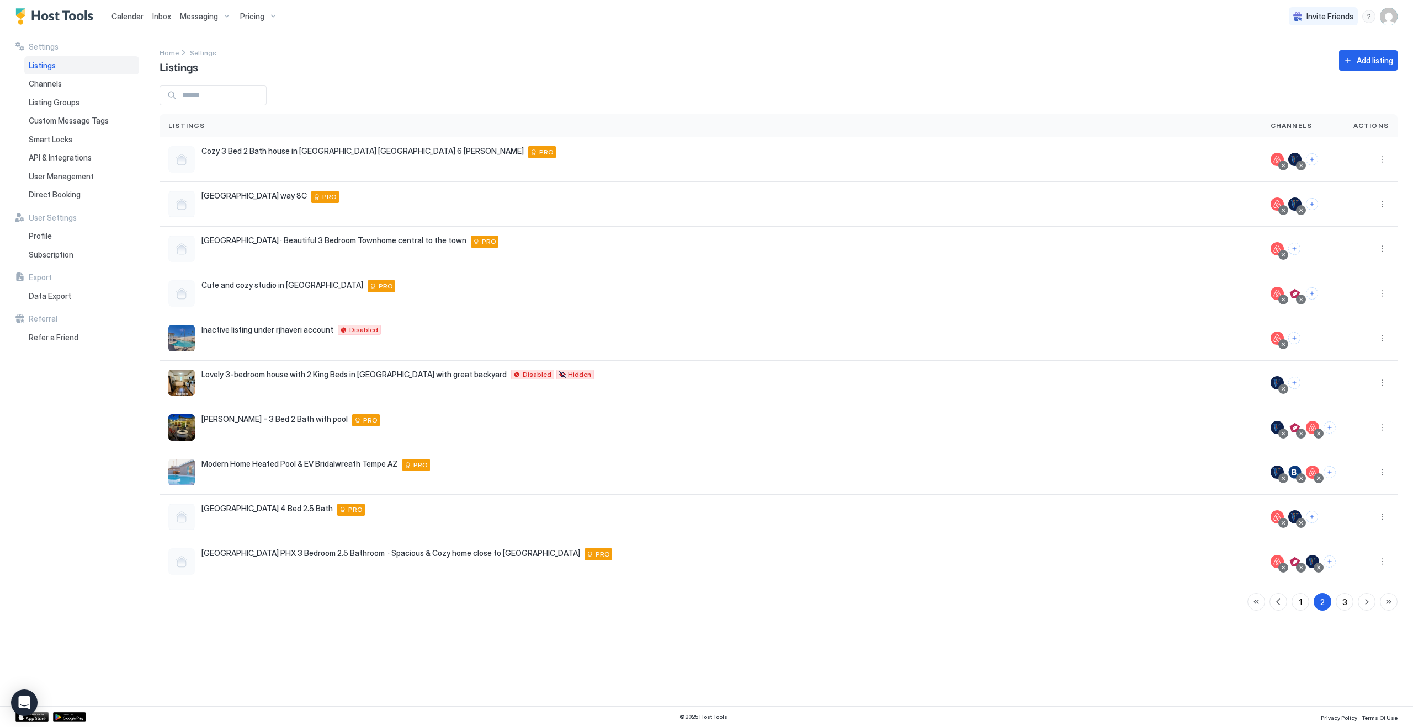
click at [802, 62] on div "Home Settings Listings Add listing" at bounding box center [779, 60] width 1238 height 28
click at [135, 20] on span "Calendar" at bounding box center [127, 16] width 32 height 9
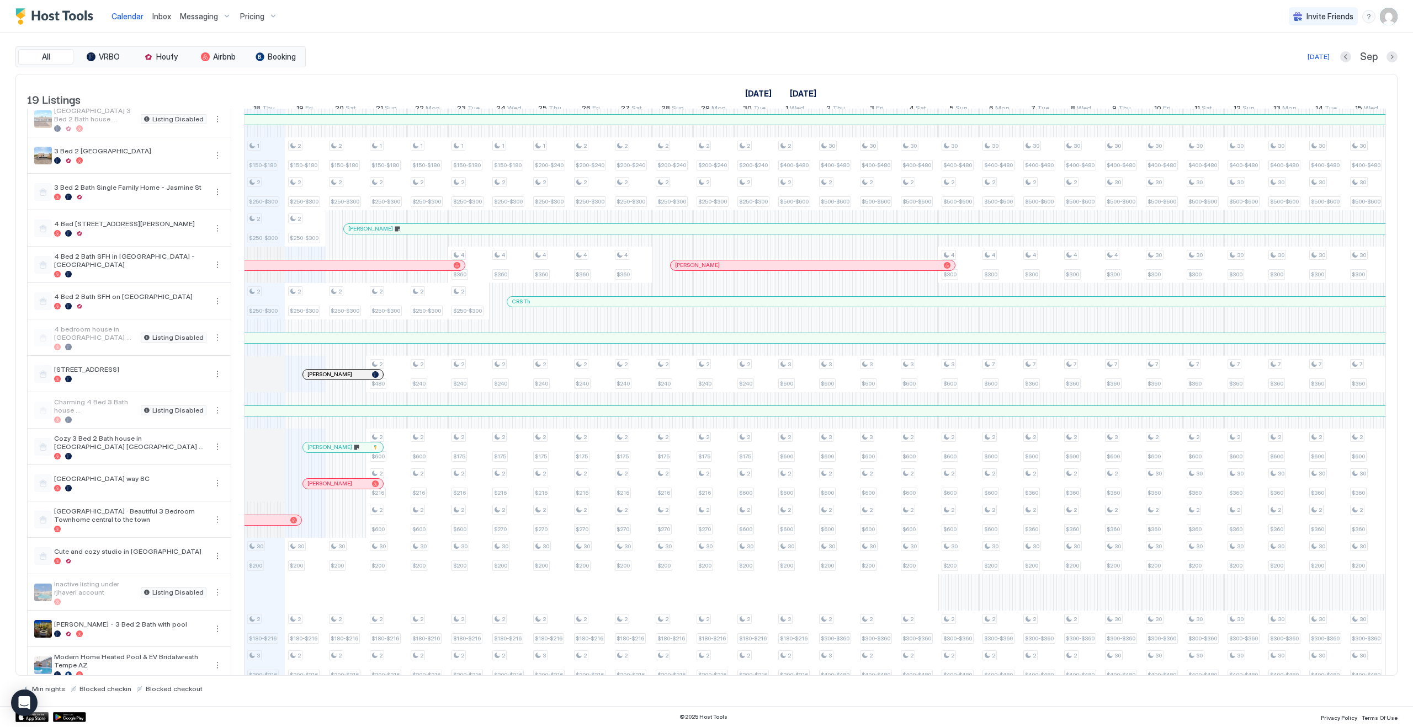
scroll to position [14, 0]
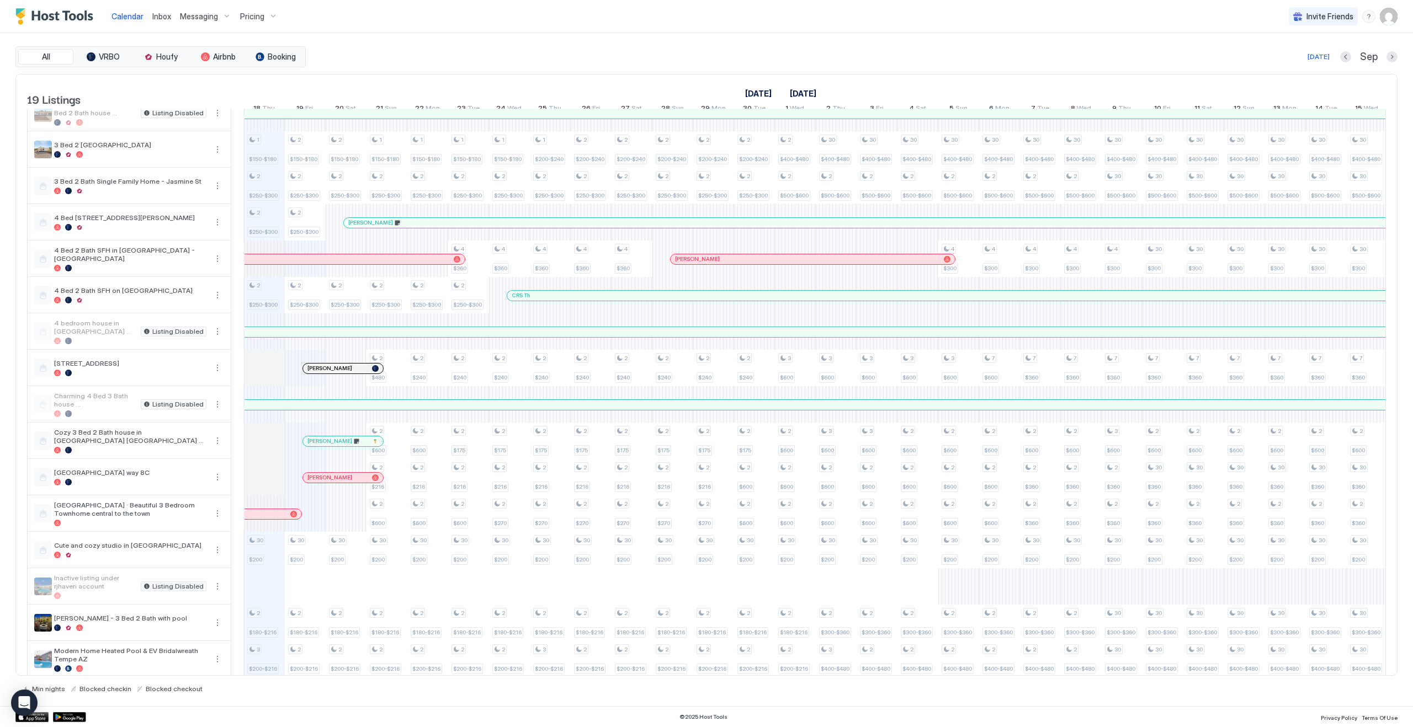
click at [355, 527] on div "1 $150-$180 2 $250-$300 2 $250-$300 2 $250-$300 30 $200 2 $180-$216 3 $200-$216…" at bounding box center [1020, 441] width 2778 height 692
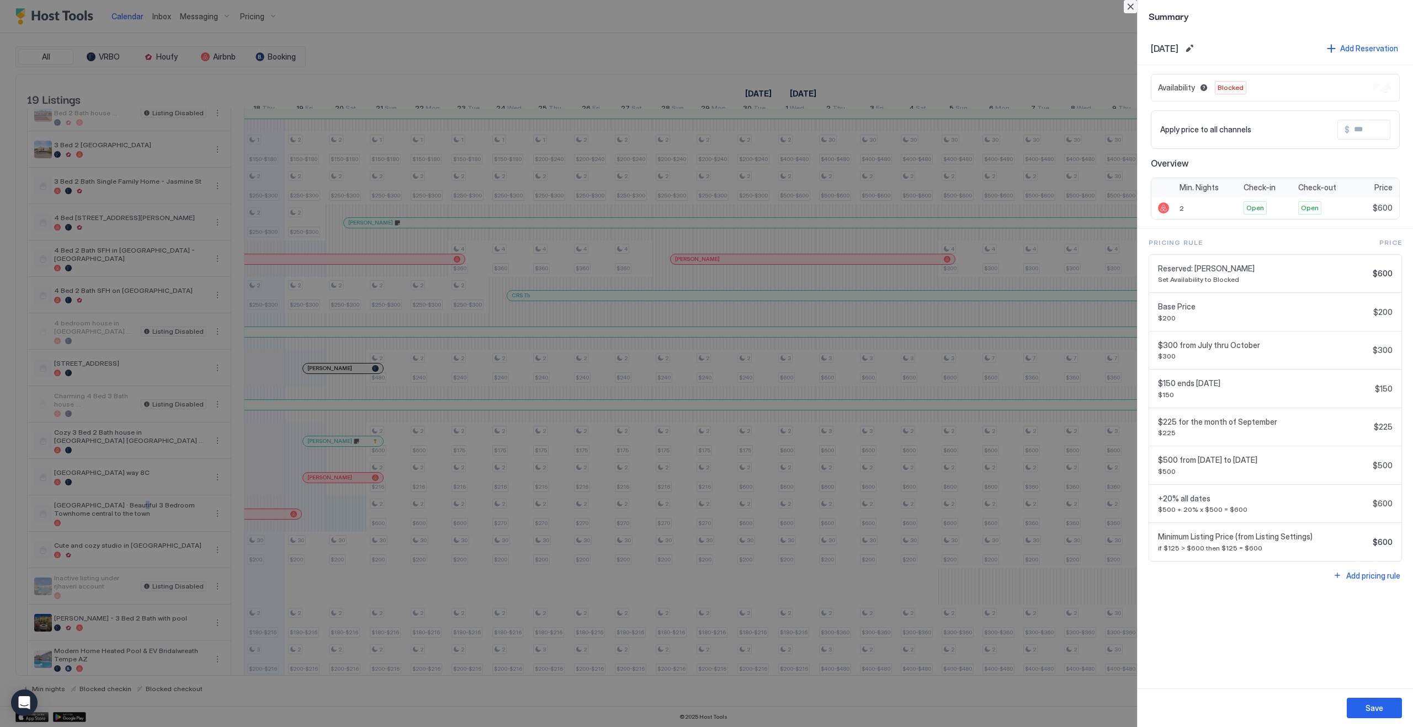
click at [1127, 7] on button "Close" at bounding box center [1130, 6] width 13 height 13
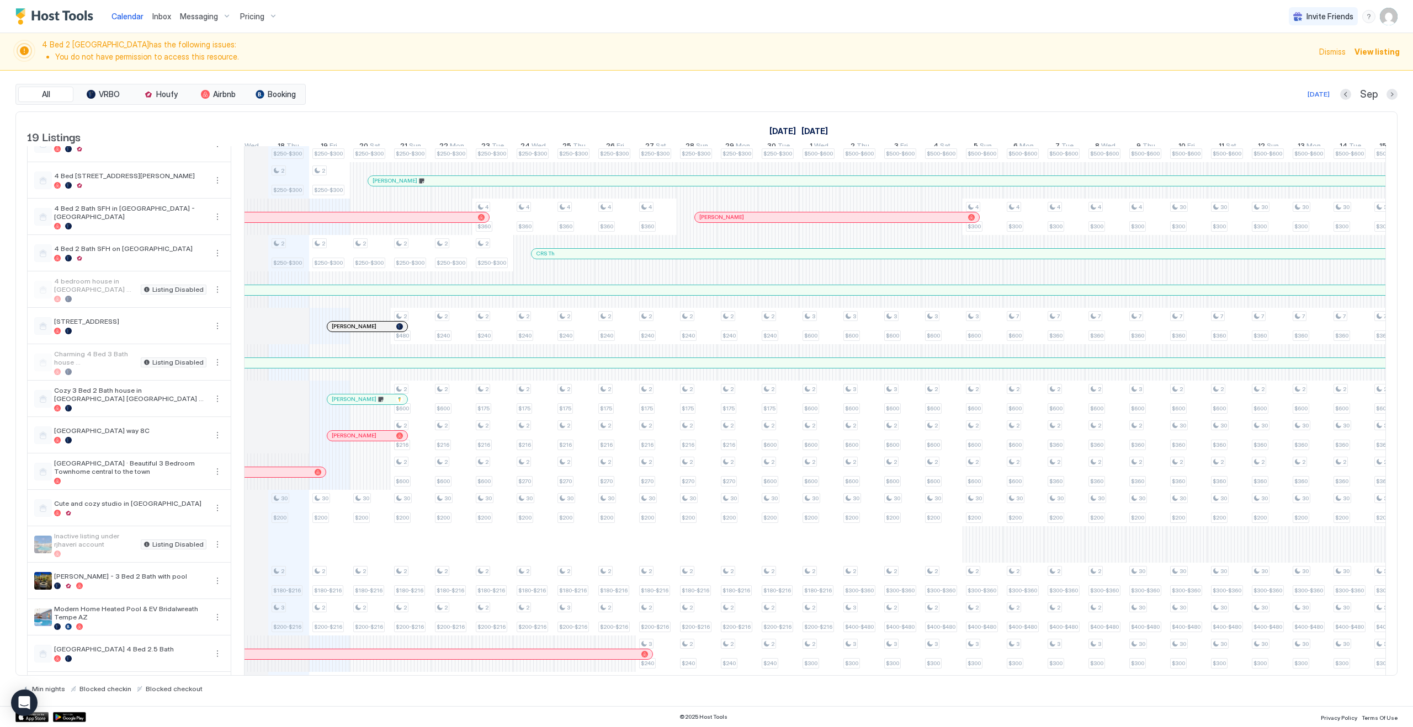
scroll to position [125, 0]
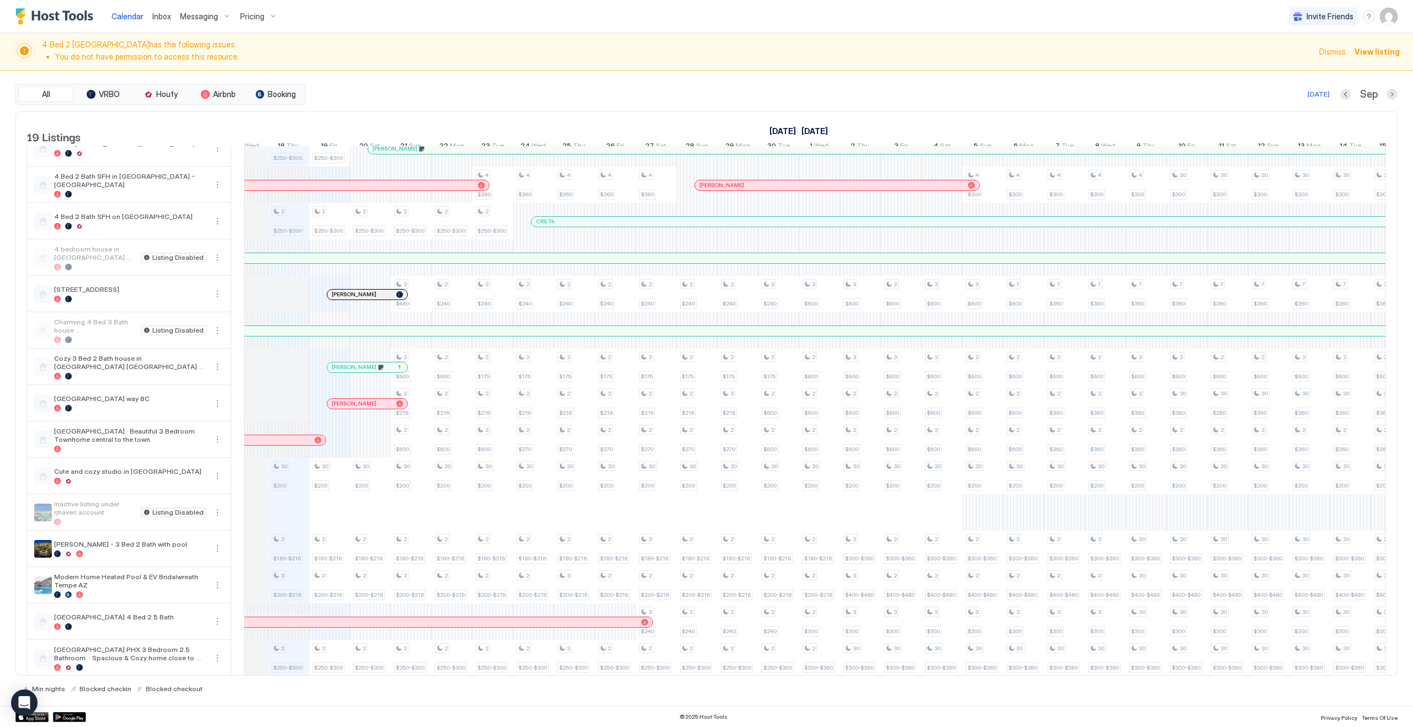
click at [163, 10] on link "Inbox" at bounding box center [161, 16] width 19 height 12
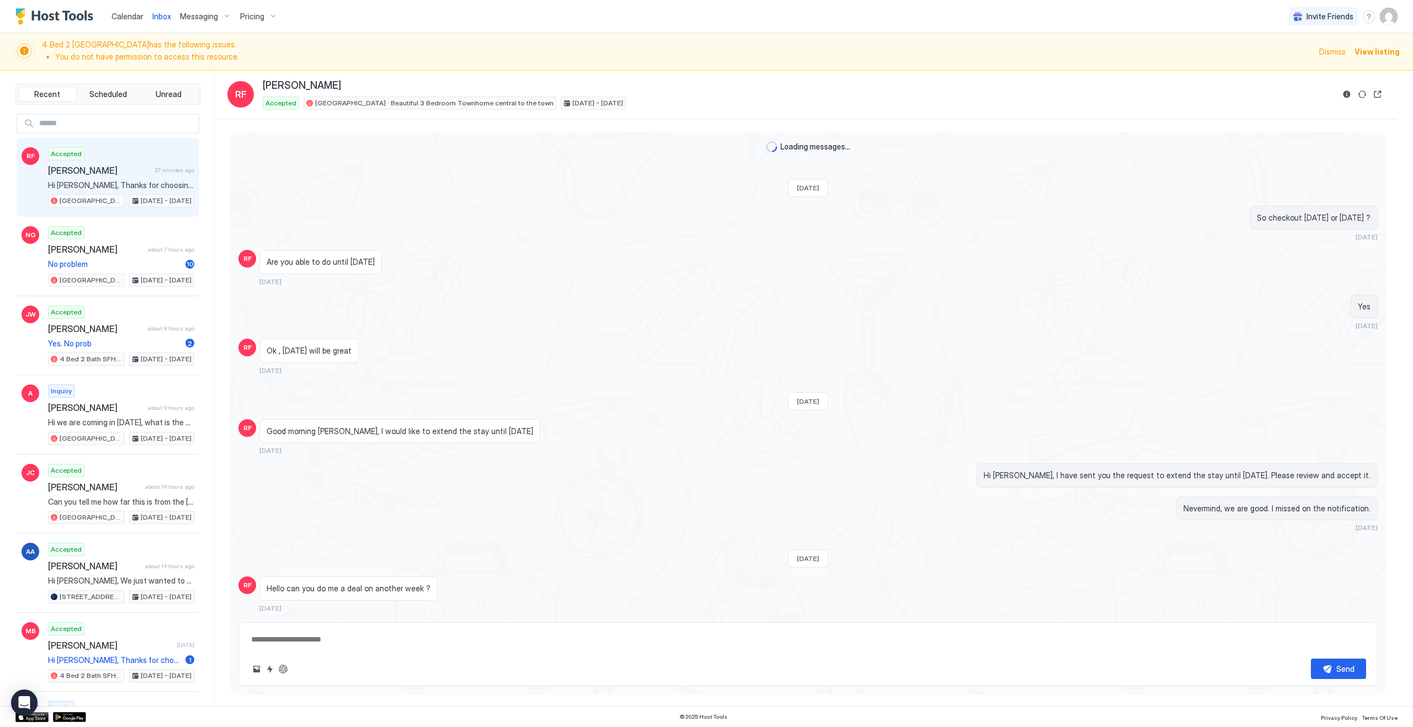
scroll to position [637, 0]
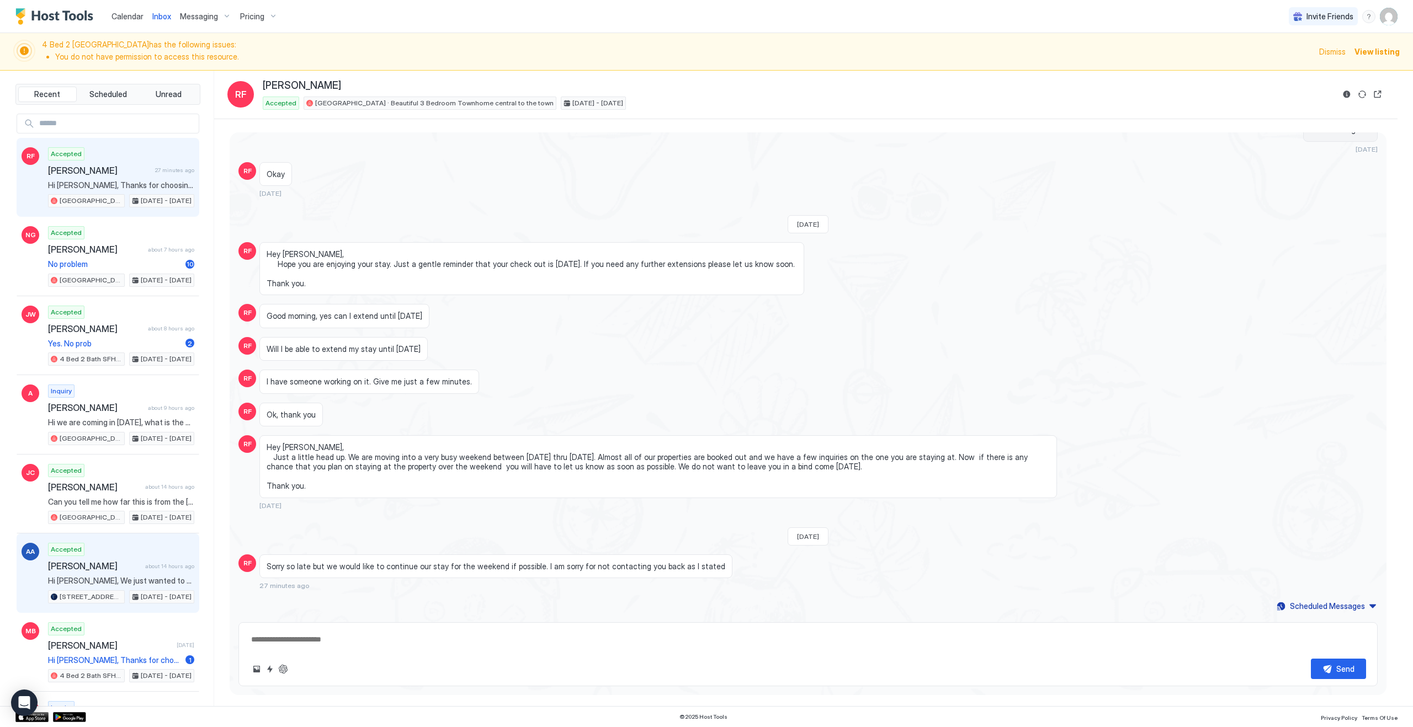
type textarea "*"
click at [125, 125] on input "Input Field" at bounding box center [117, 123] width 164 height 19
type input "*****"
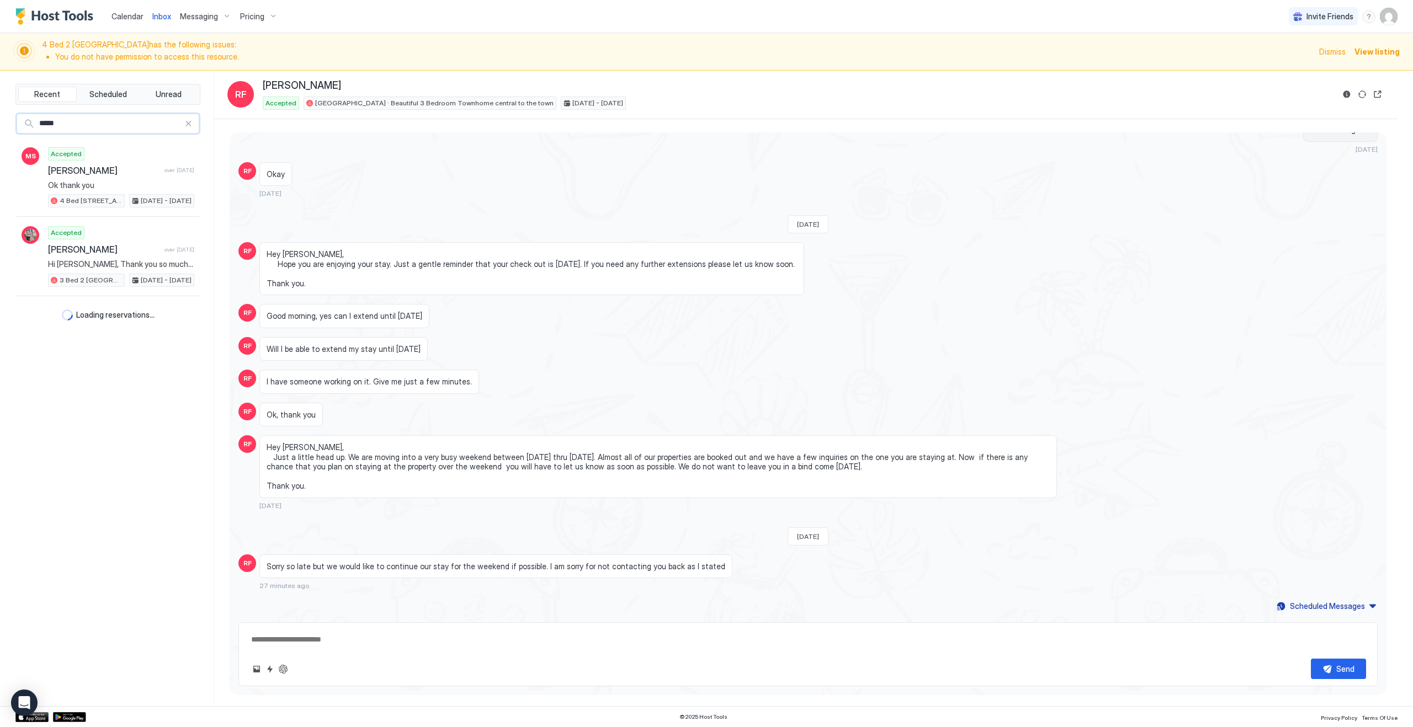
type textarea "*"
type input "*****"
click at [431, 26] on div "Calendar Inbox Messaging Pricing Invite Friends KG" at bounding box center [706, 16] width 1413 height 33
click at [89, 169] on span "Maria Schuelke" at bounding box center [104, 170] width 112 height 11
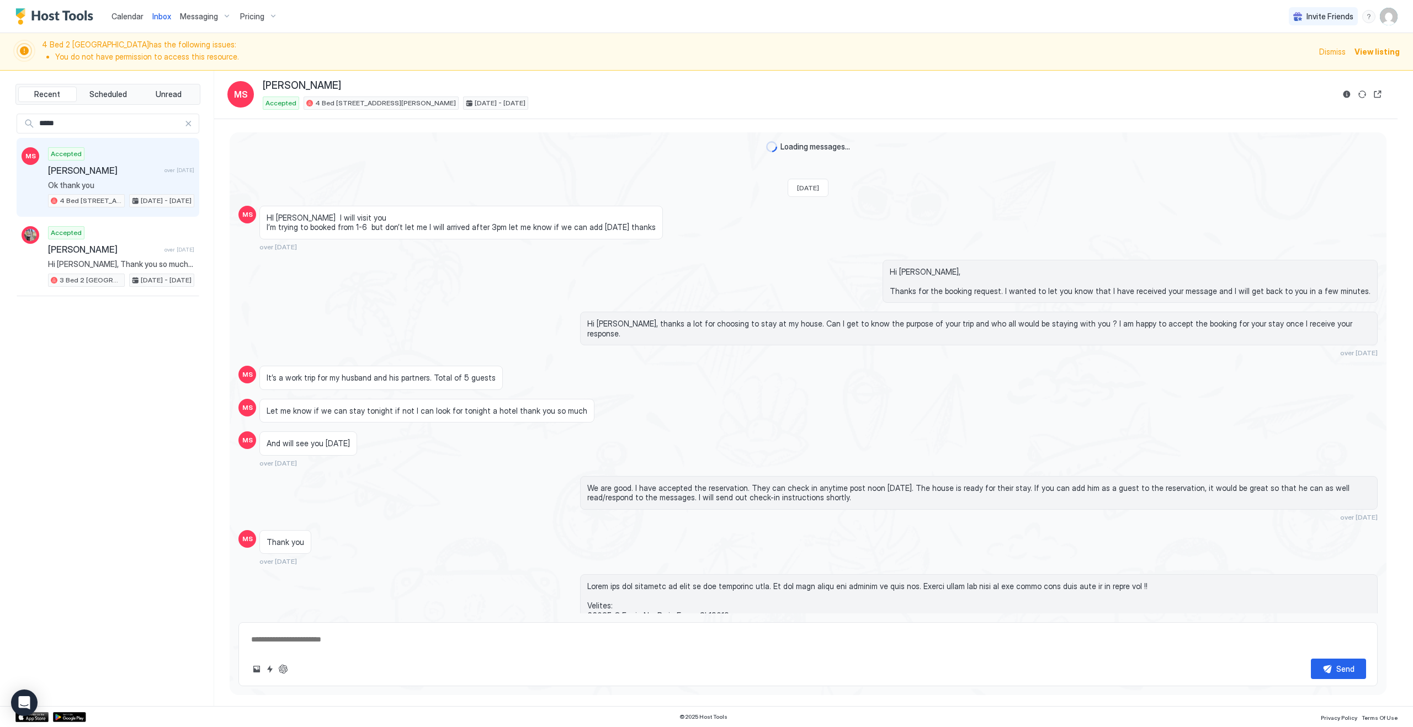
scroll to position [1012, 0]
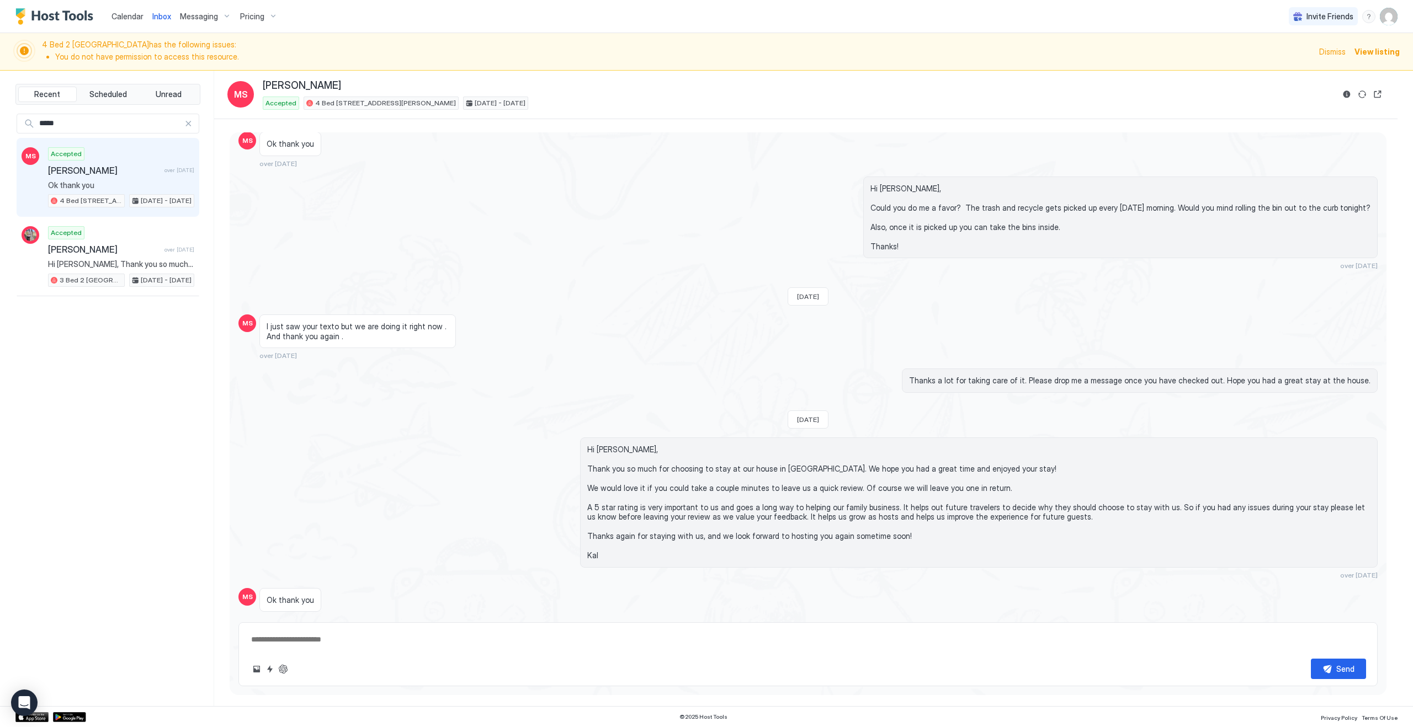
click at [131, 17] on span "Calendar" at bounding box center [127, 16] width 32 height 9
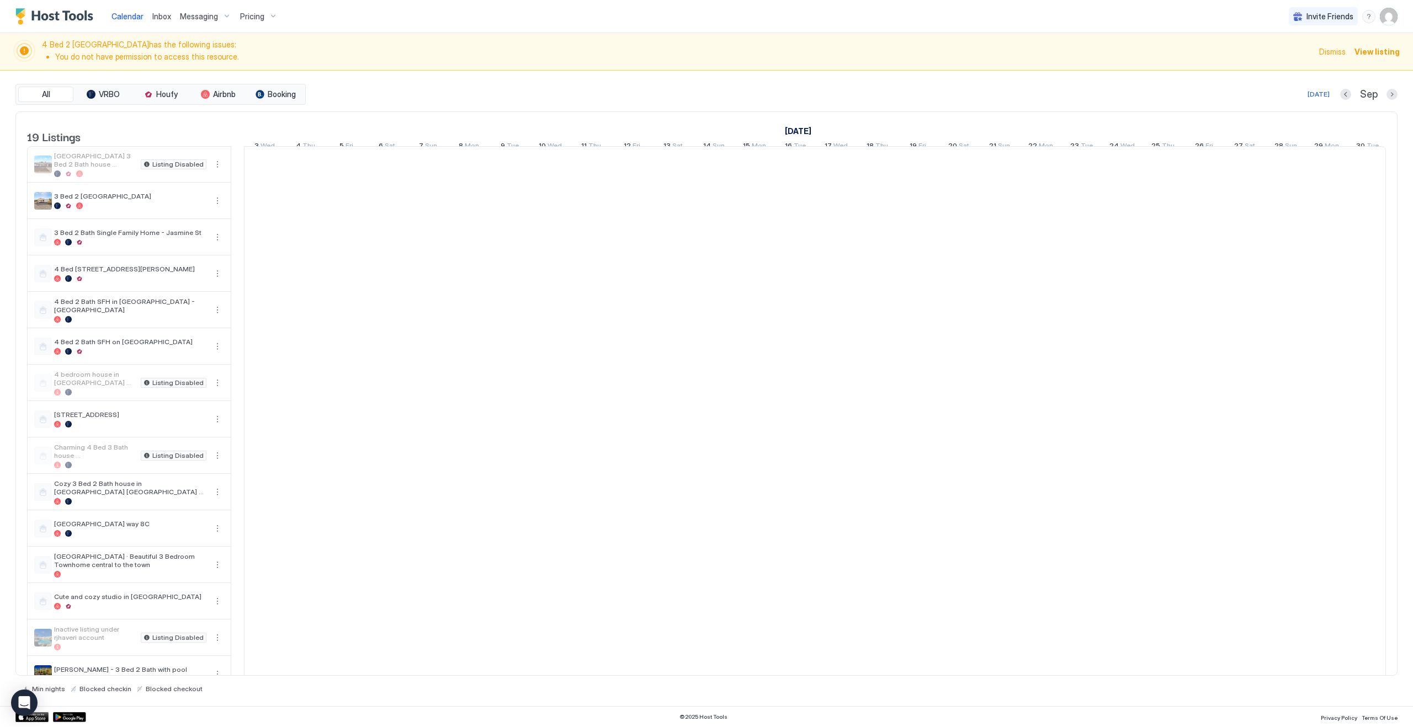
scroll to position [0, 613]
click at [166, 15] on span "Inbox" at bounding box center [161, 16] width 19 height 9
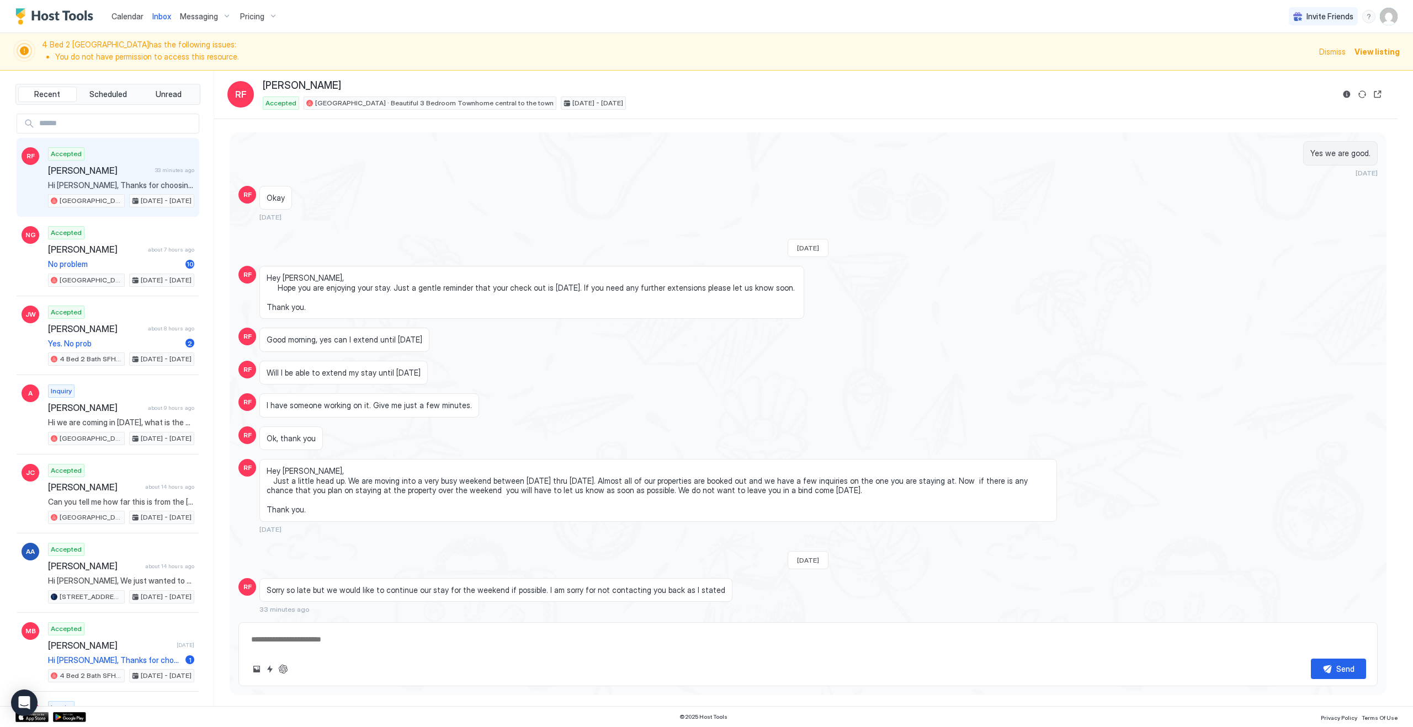
scroll to position [637, 0]
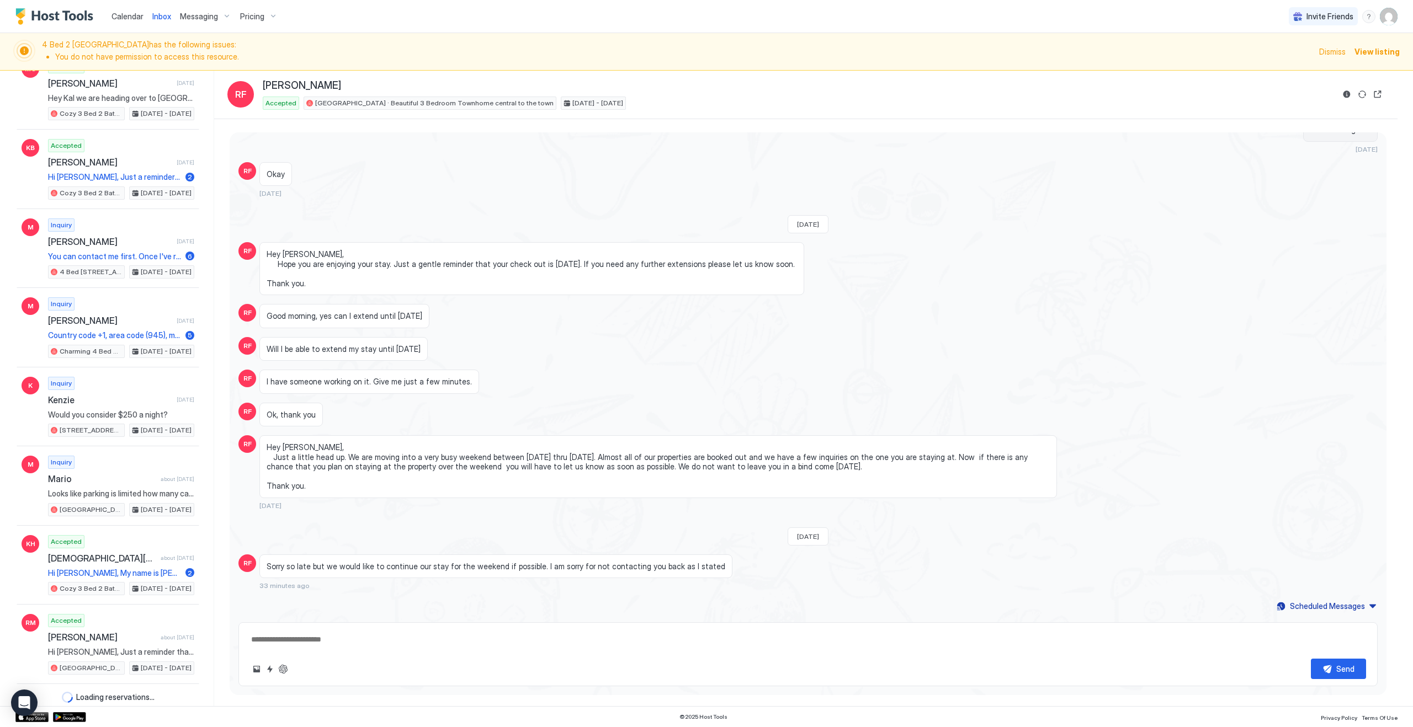
type textarea "*"
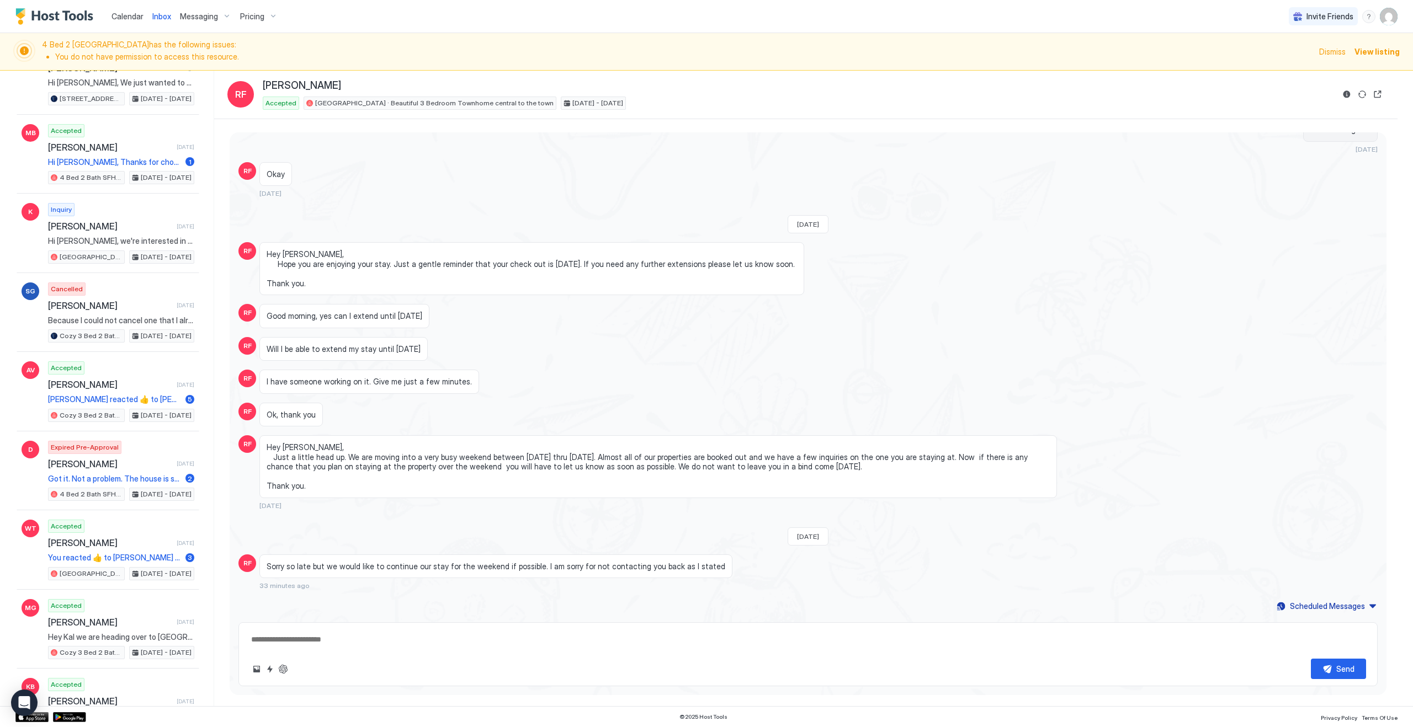
scroll to position [0, 0]
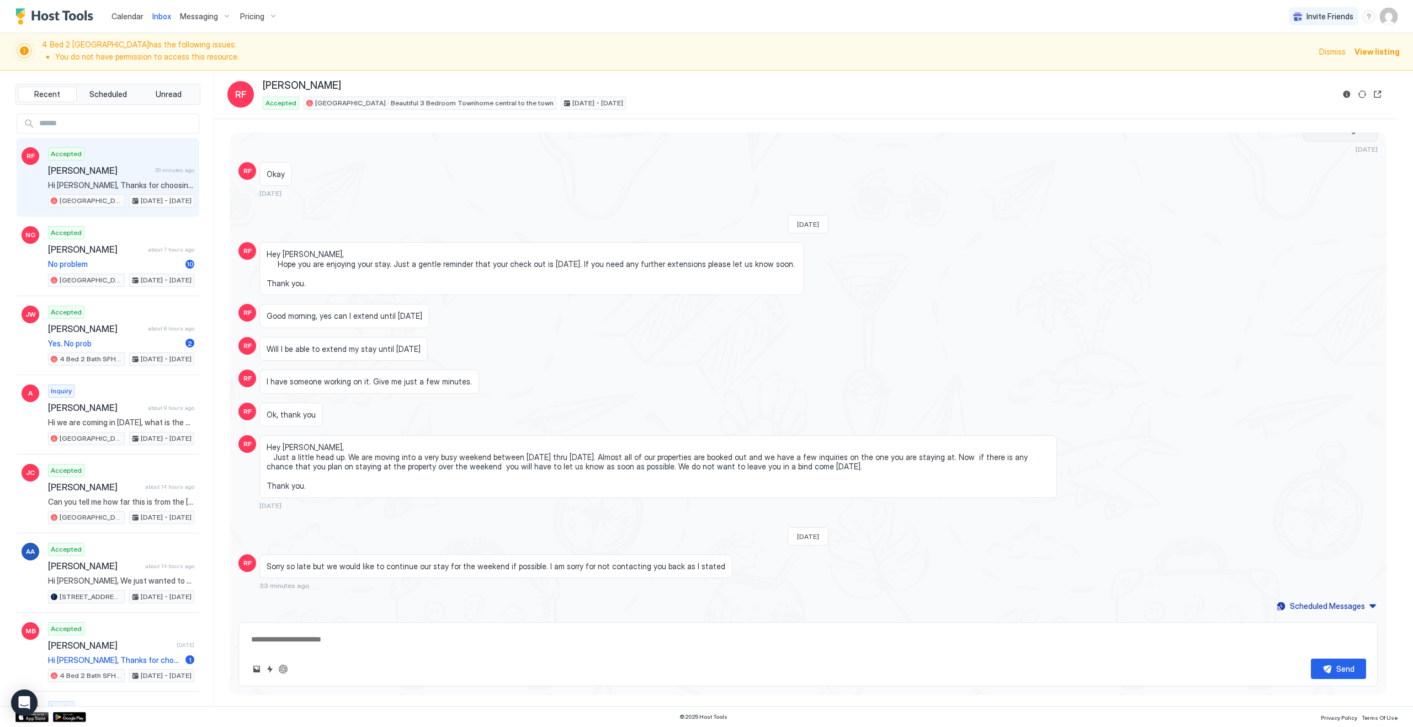
click at [123, 126] on input "Input Field" at bounding box center [117, 123] width 164 height 19
type input "**"
type textarea "*"
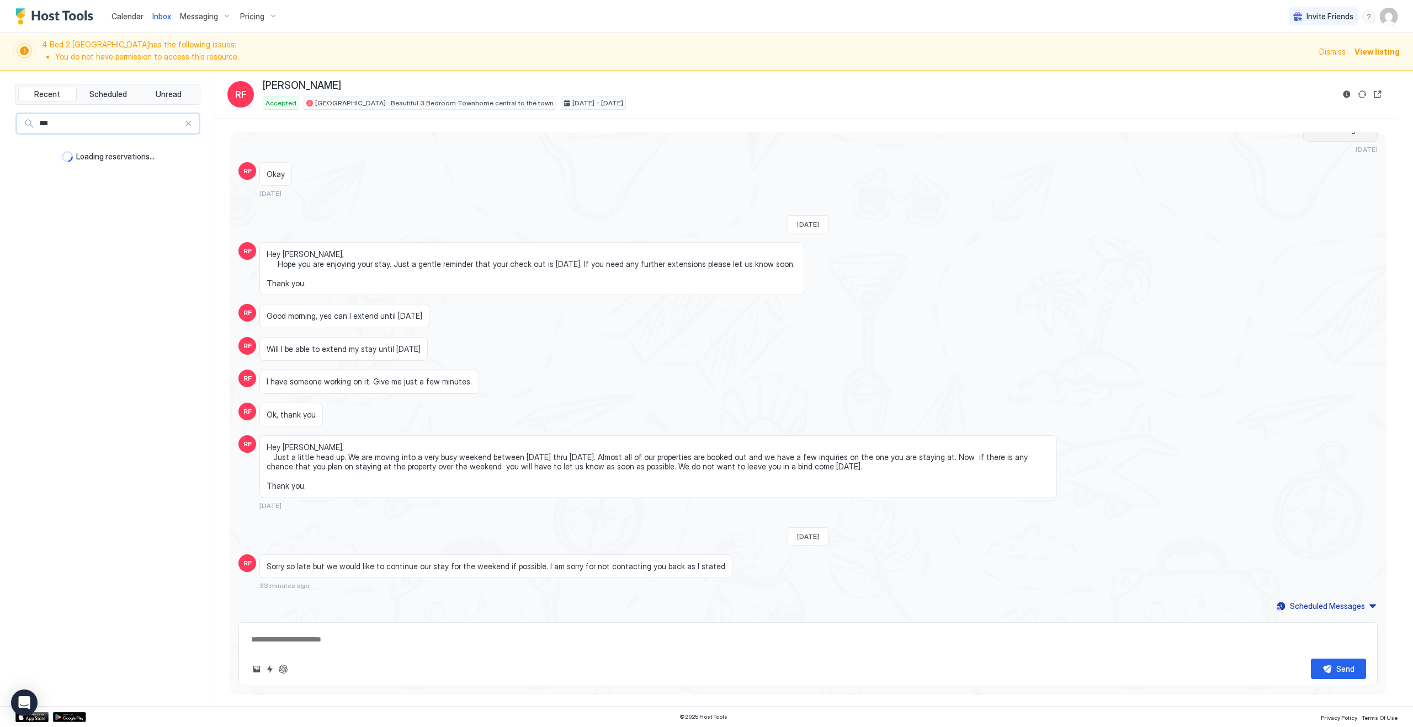
type input "****"
type textarea "*"
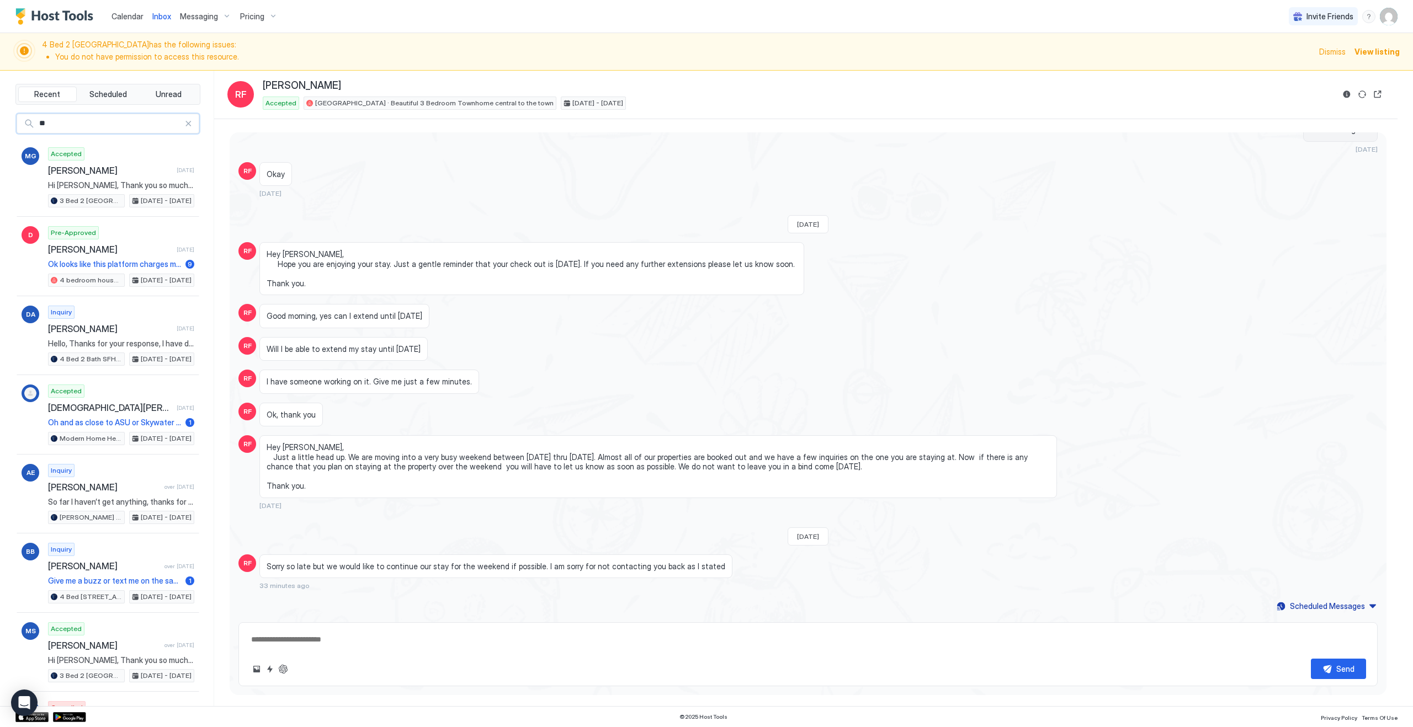
type input "*"
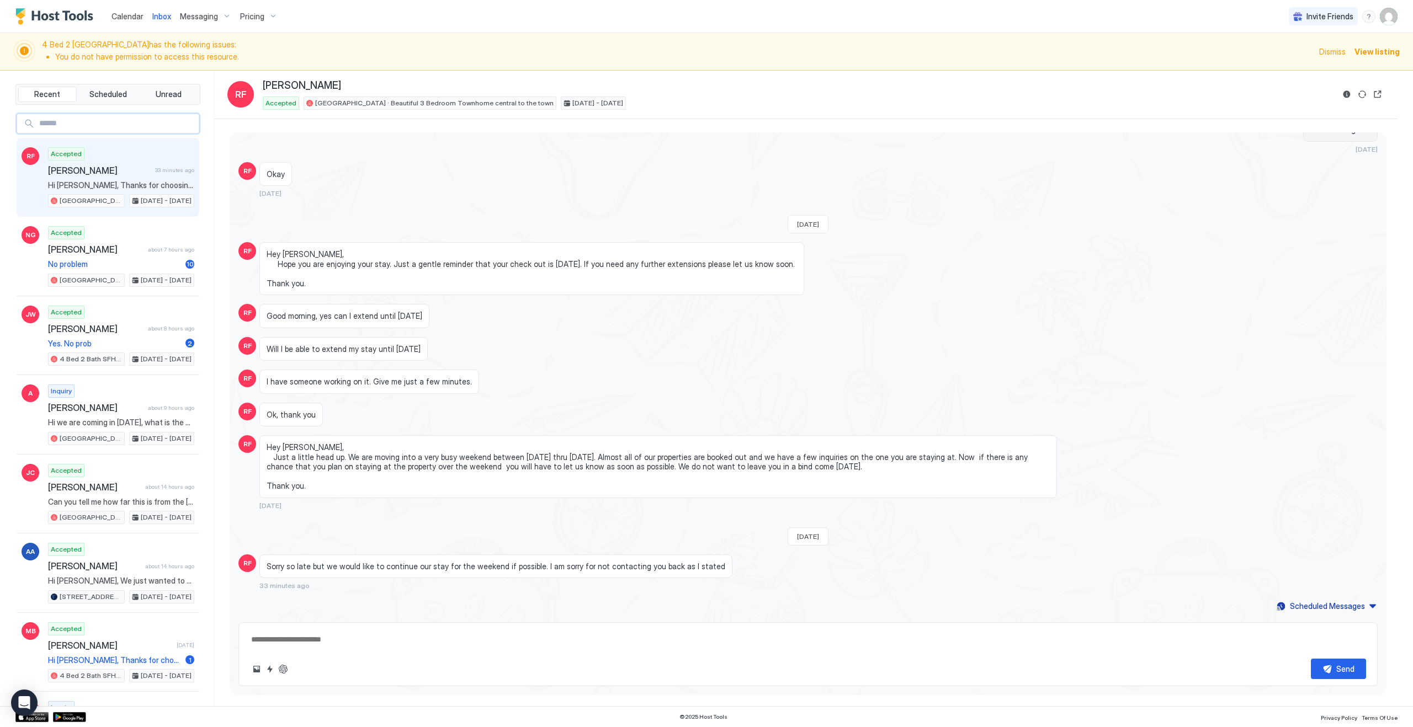
type textarea "*"
type input "****"
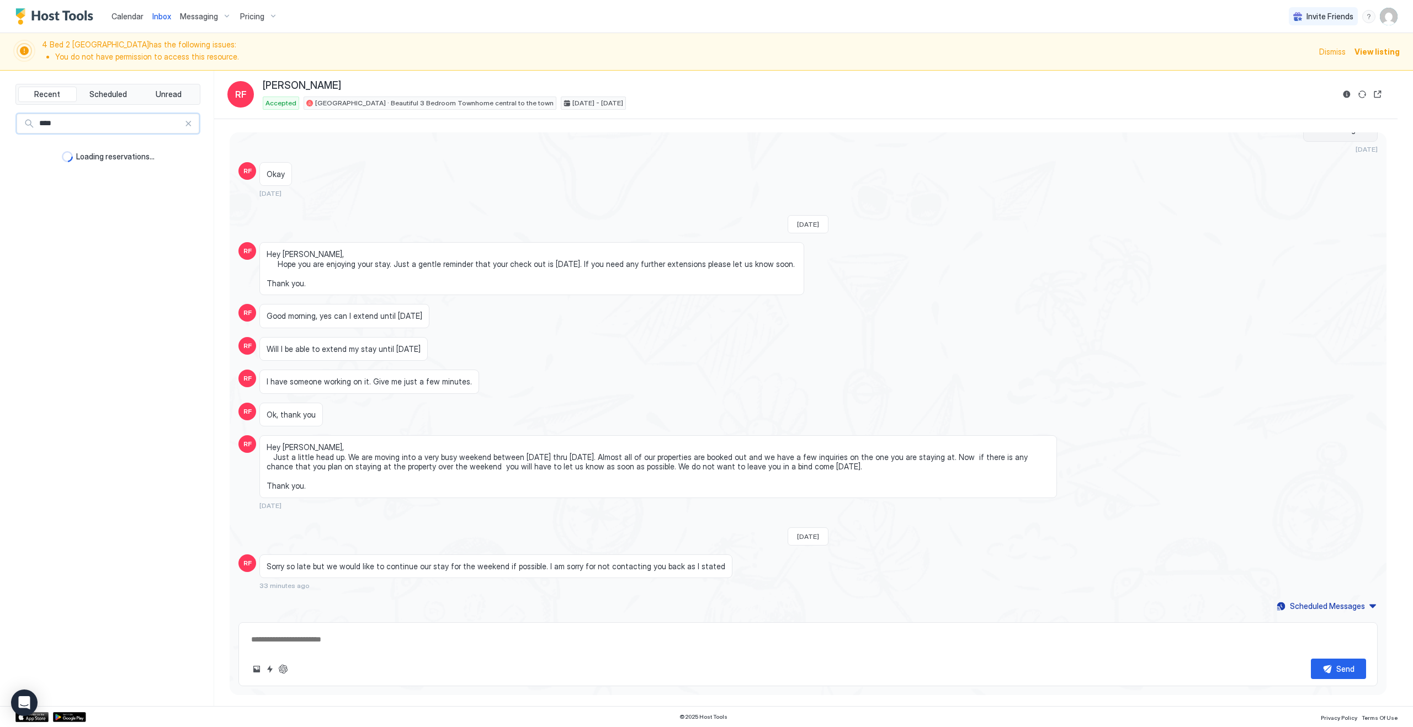
type textarea "*"
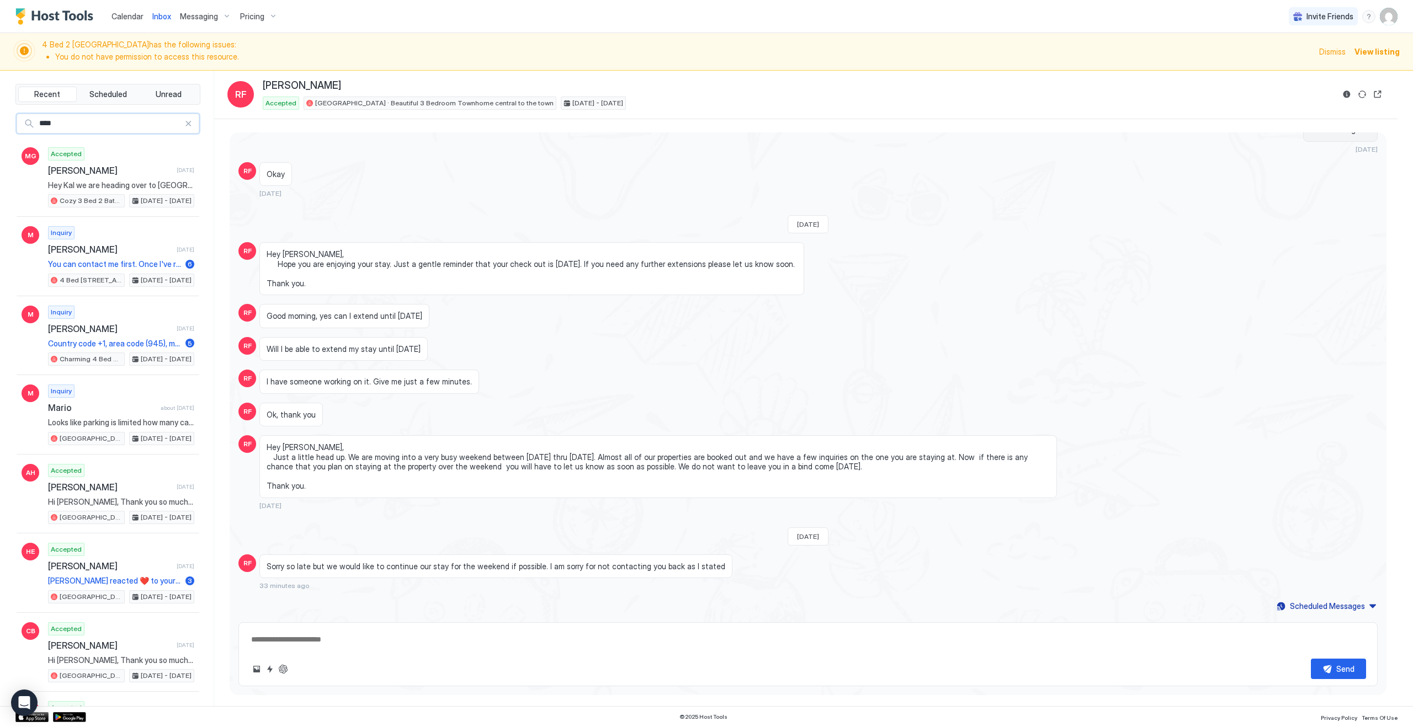
type input "*****"
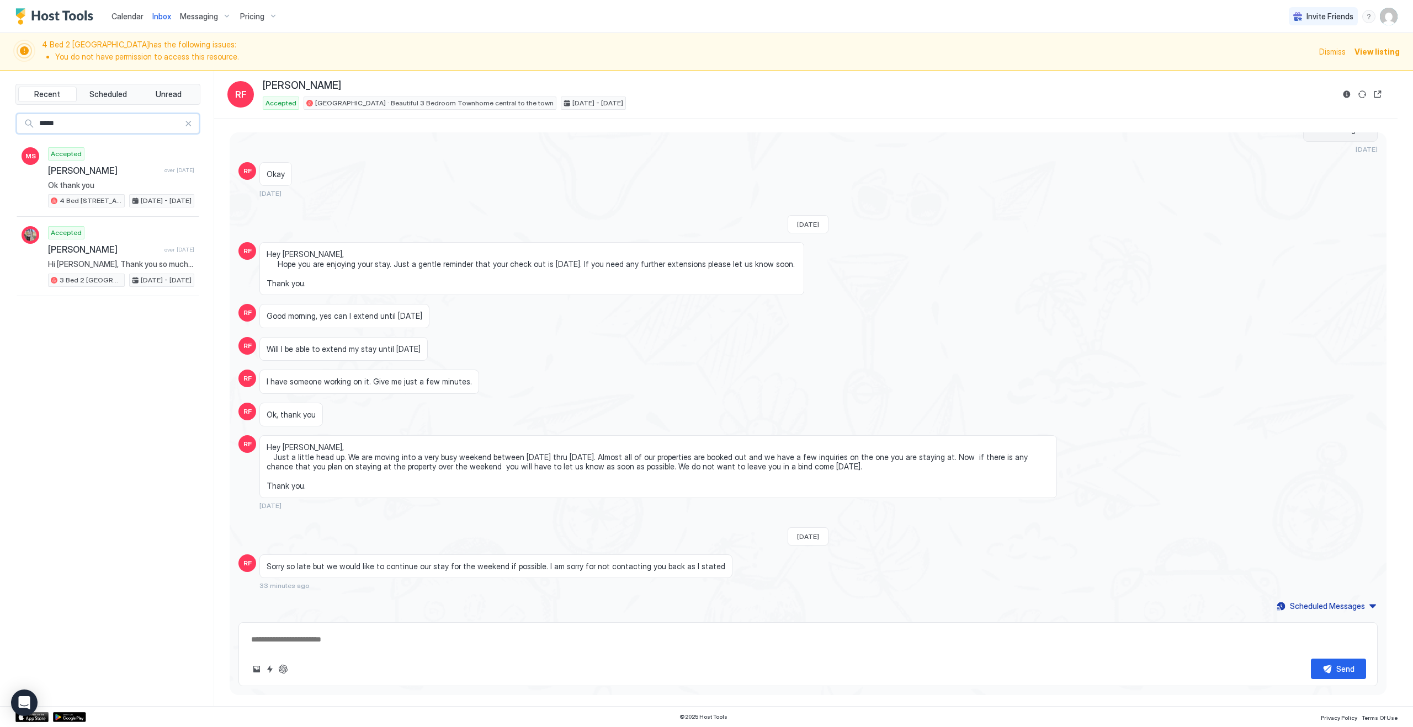
type textarea "*"
type input "*"
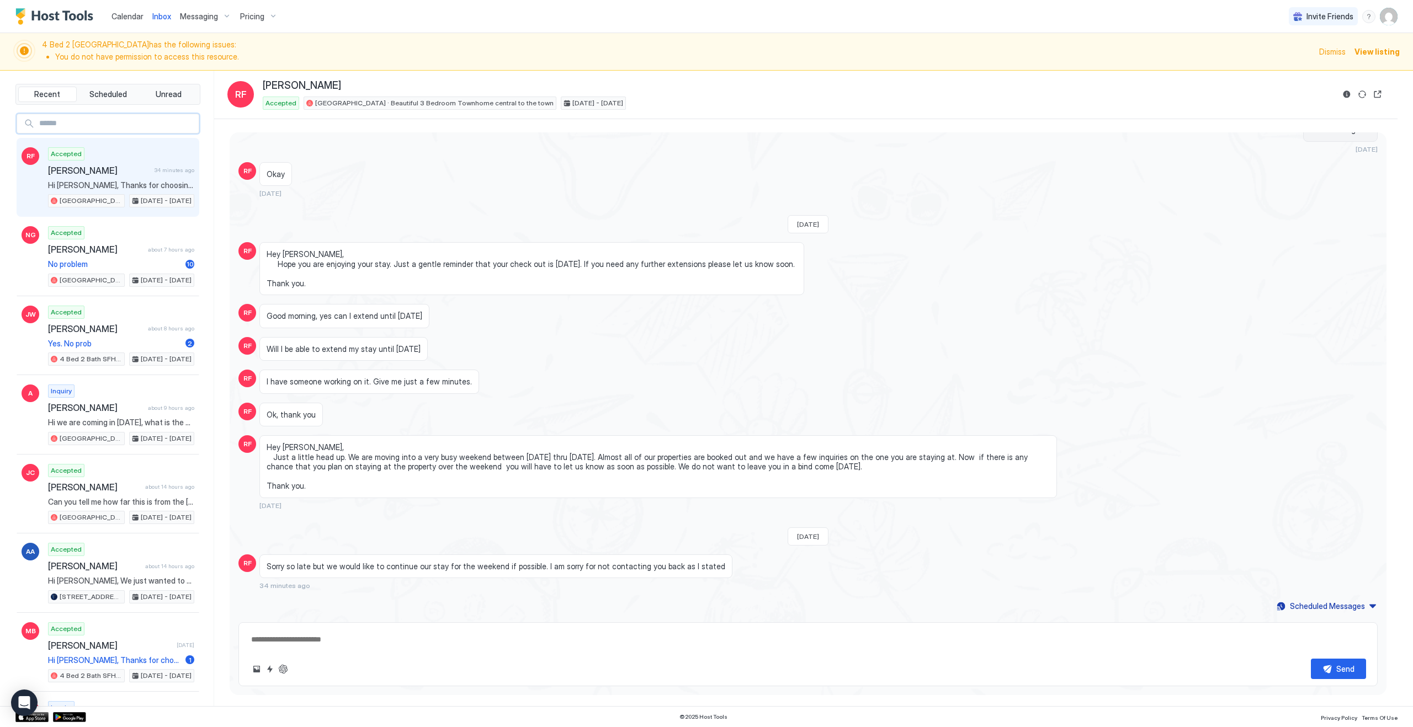
type textarea "*"
click at [124, 14] on span "Calendar" at bounding box center [127, 16] width 32 height 9
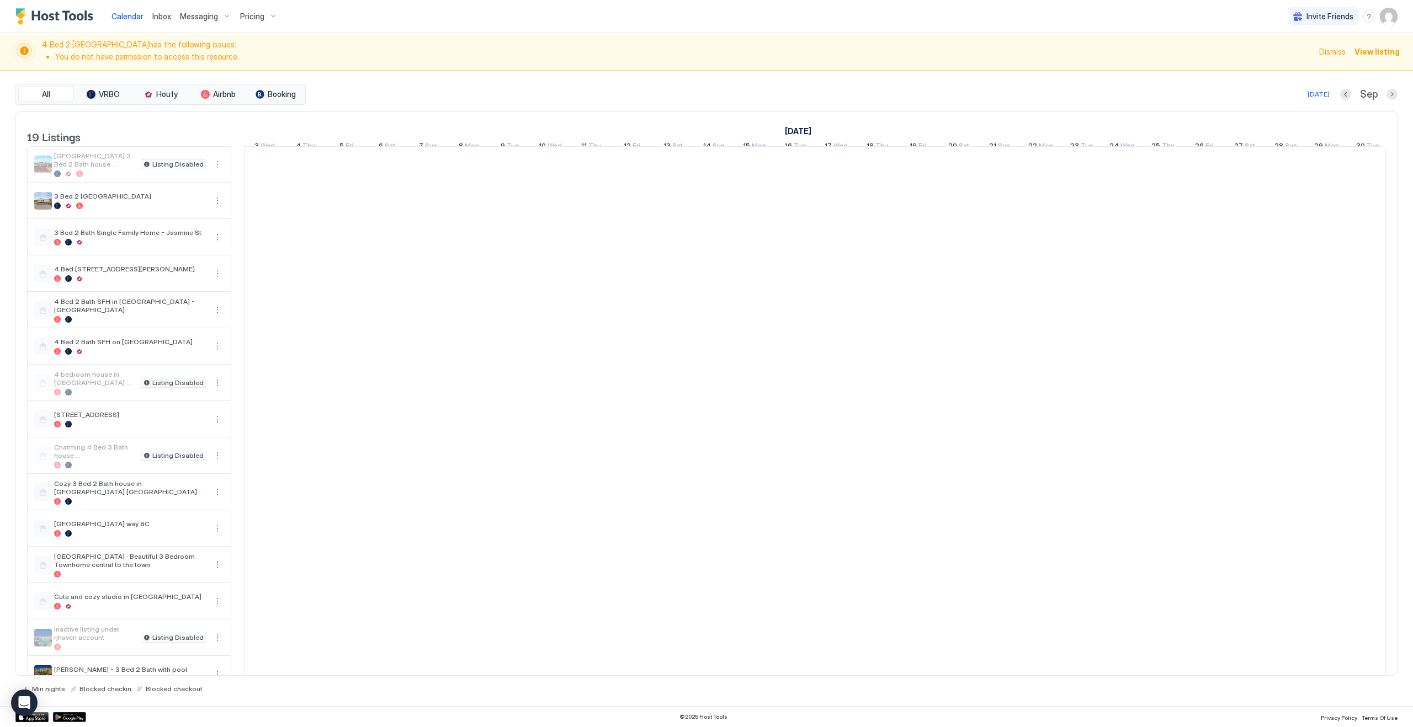
scroll to position [0, 613]
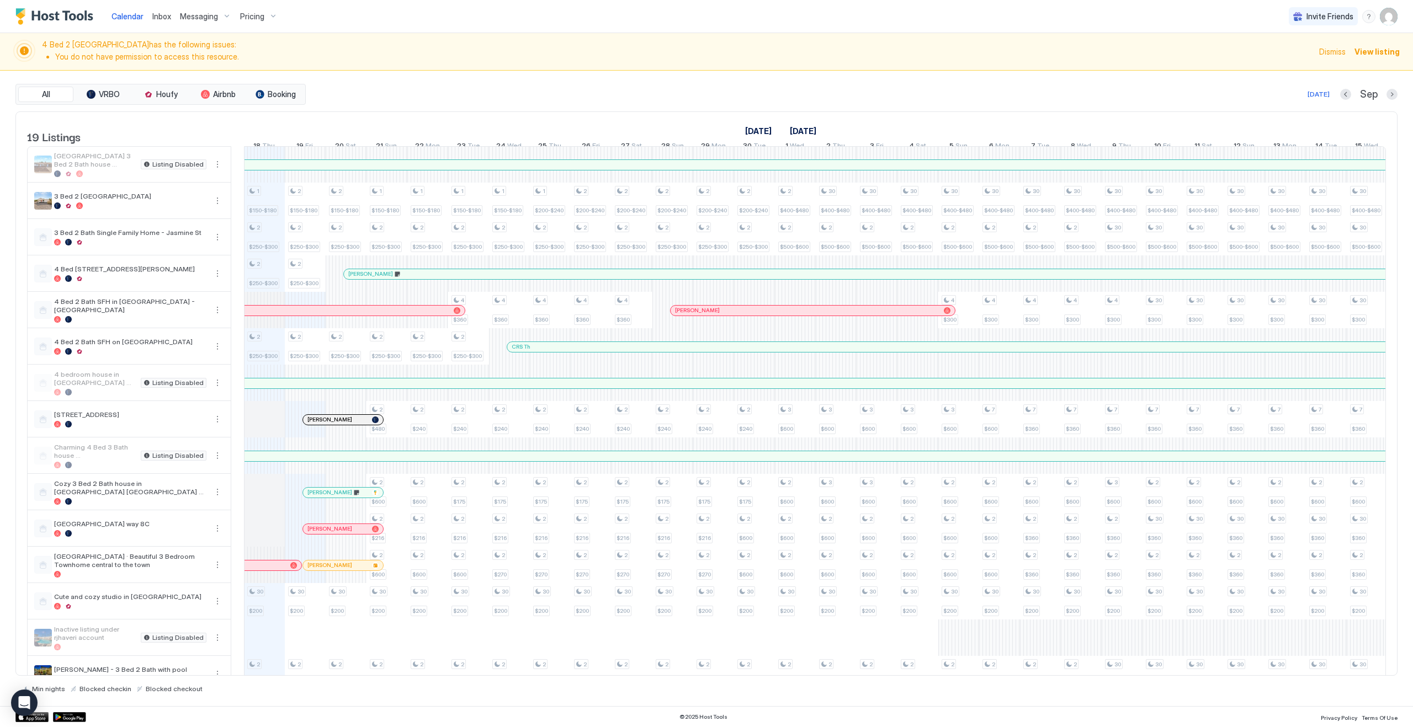
click at [336, 570] on div at bounding box center [336, 565] width 9 height 9
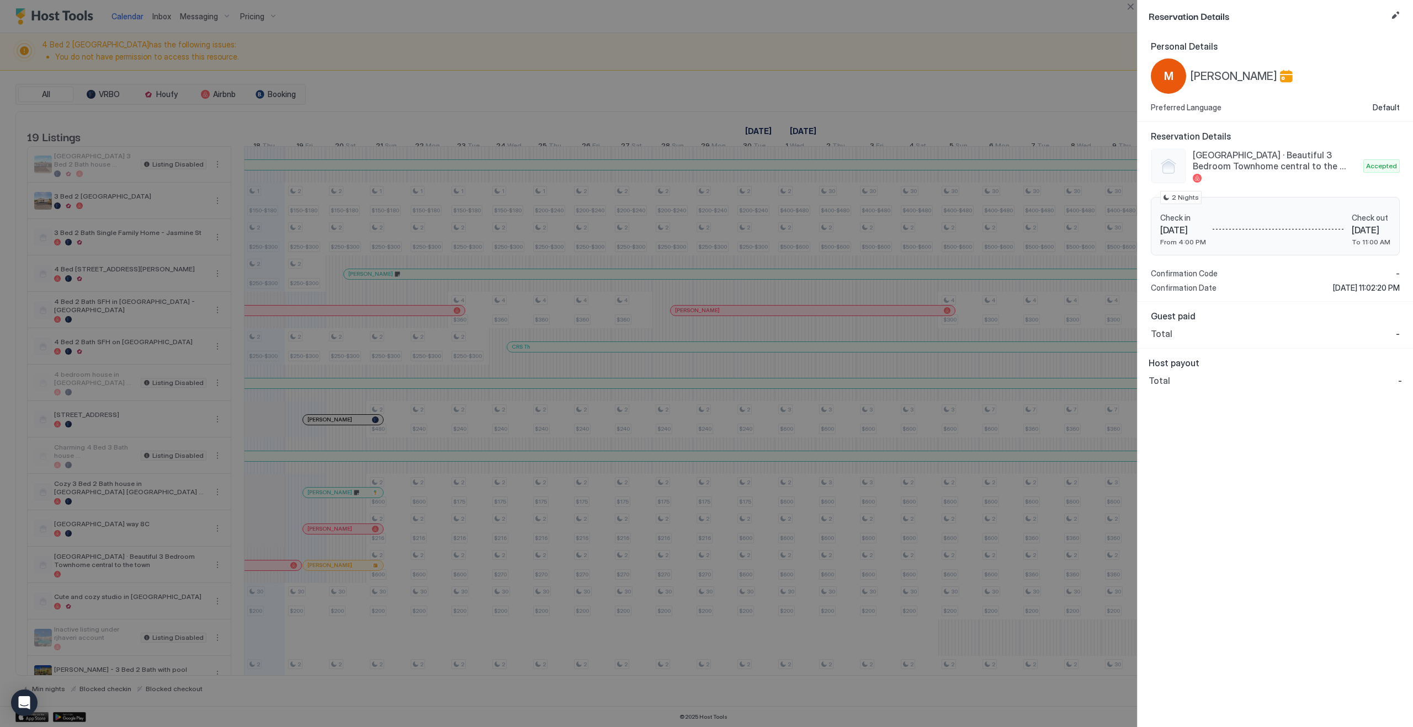
click at [1251, 161] on span "[GEOGRAPHIC_DATA] · Beautiful 3 Bedroom Townhome central to the town" at bounding box center [1276, 161] width 166 height 22
click at [1132, 8] on button "Close" at bounding box center [1130, 6] width 13 height 13
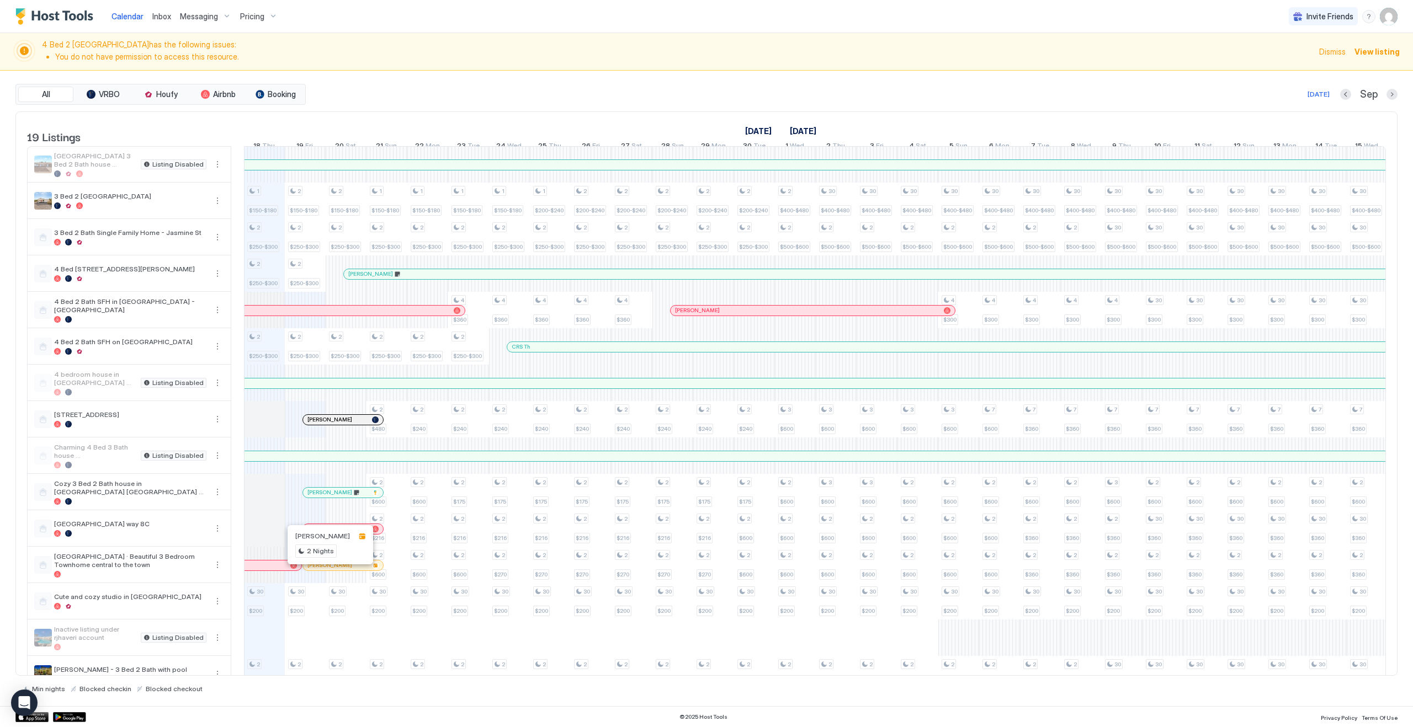
click at [323, 570] on div at bounding box center [323, 565] width 9 height 9
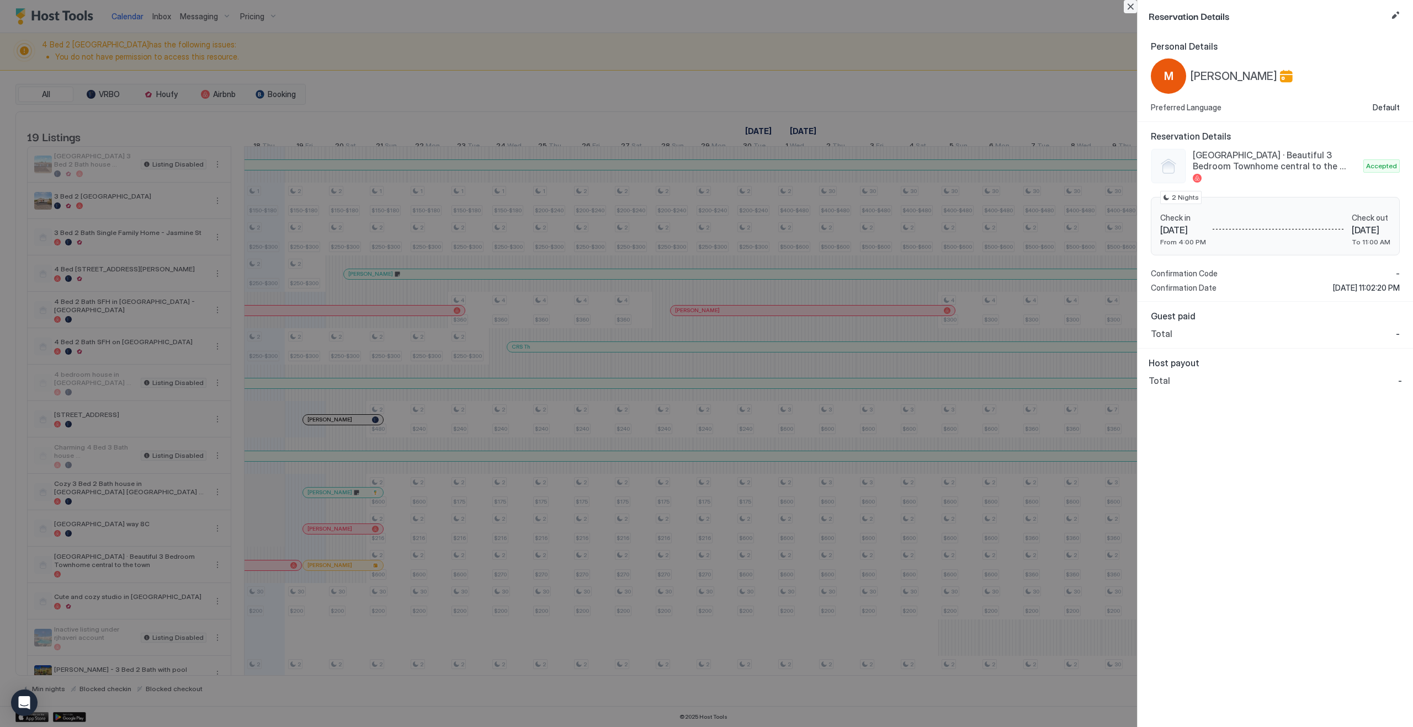
click at [1132, 9] on button "Close" at bounding box center [1130, 6] width 13 height 13
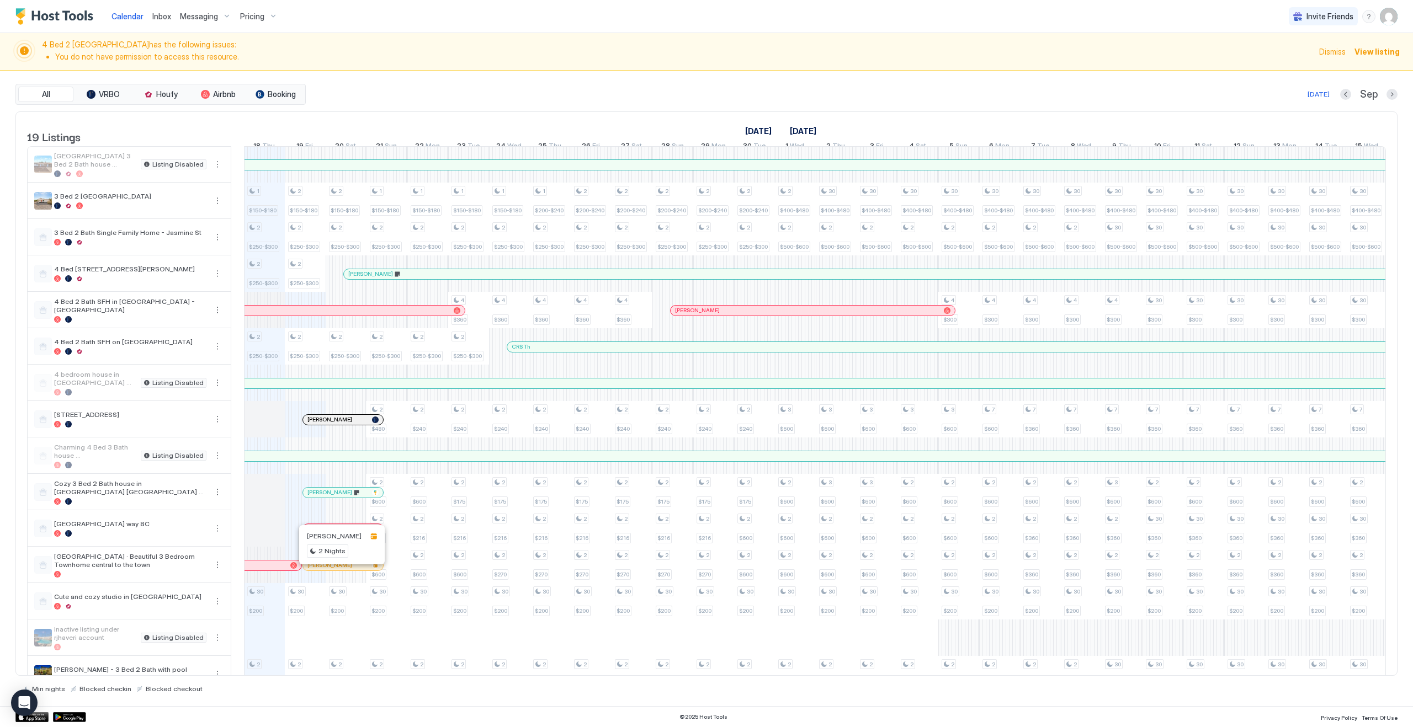
click at [336, 570] on div at bounding box center [335, 565] width 9 height 9
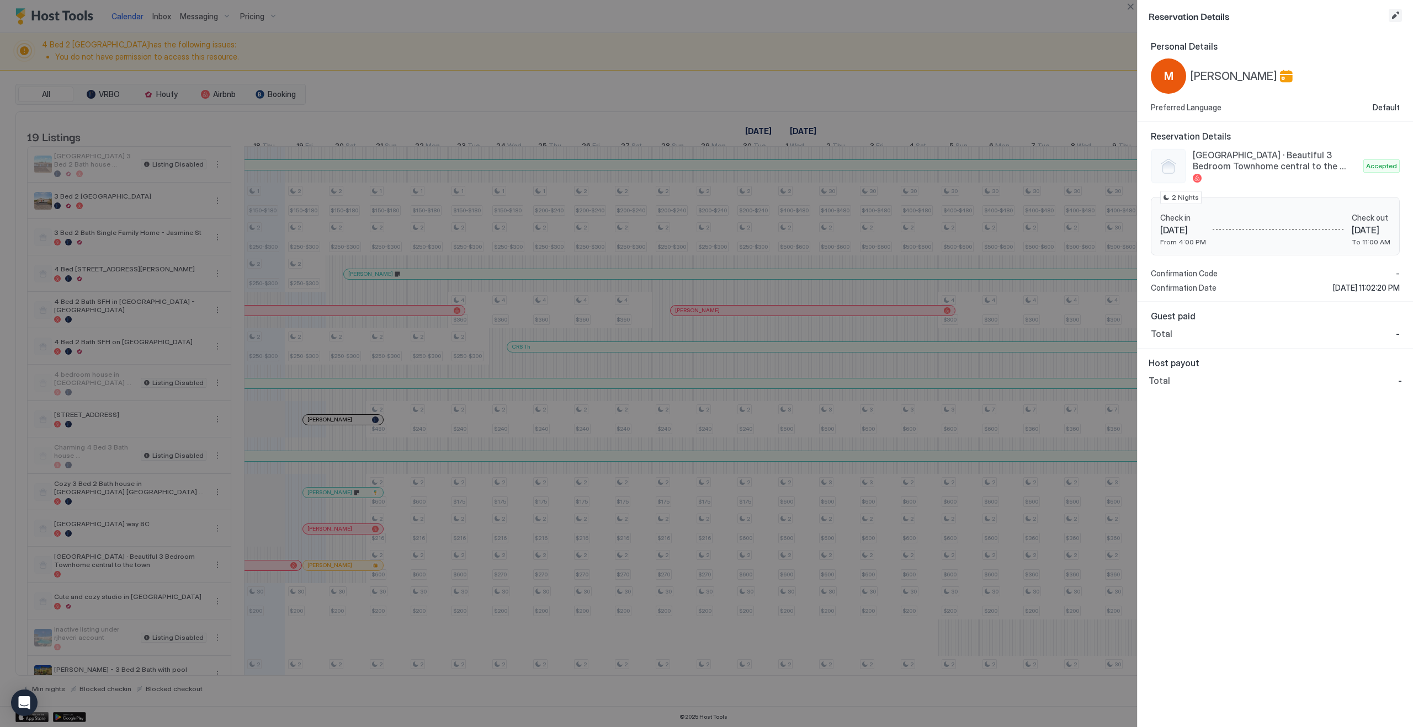
click at [1397, 15] on button "Edit reservation" at bounding box center [1395, 15] width 13 height 13
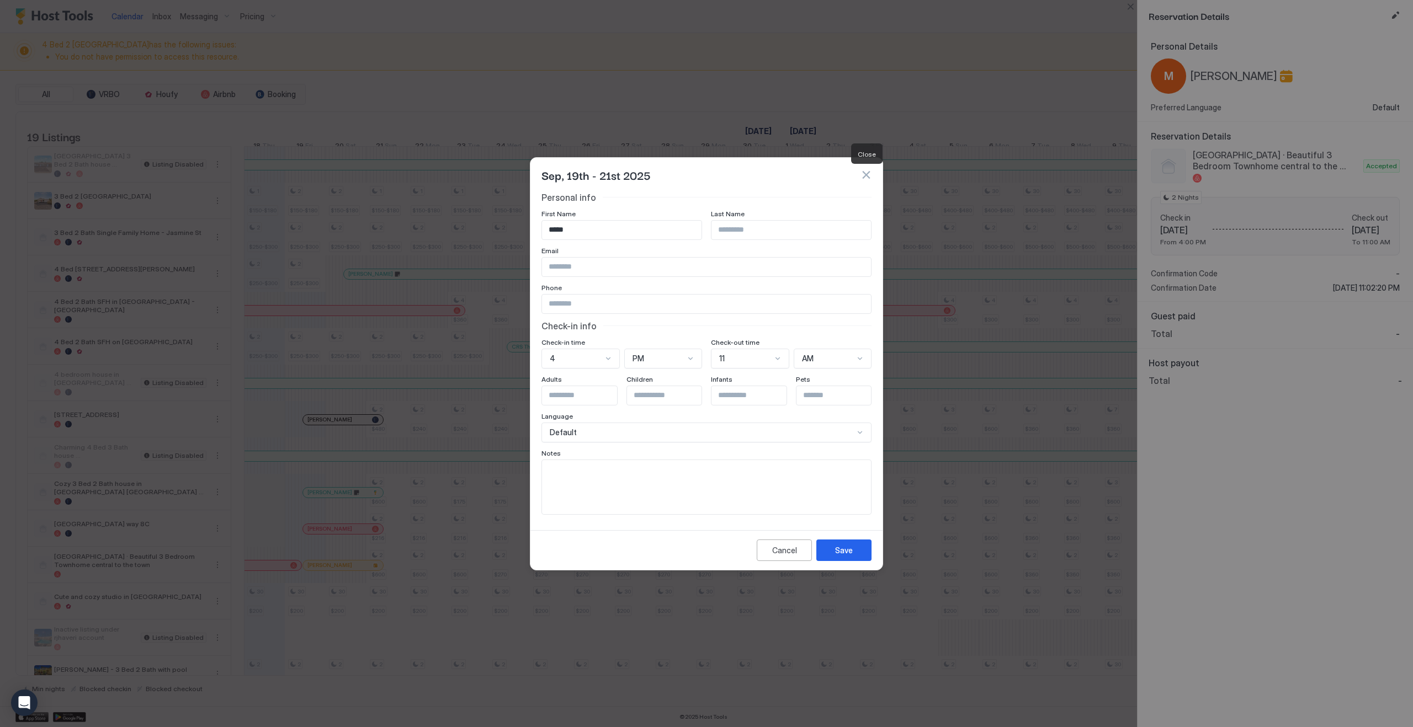
click at [868, 175] on button "button" at bounding box center [866, 174] width 11 height 11
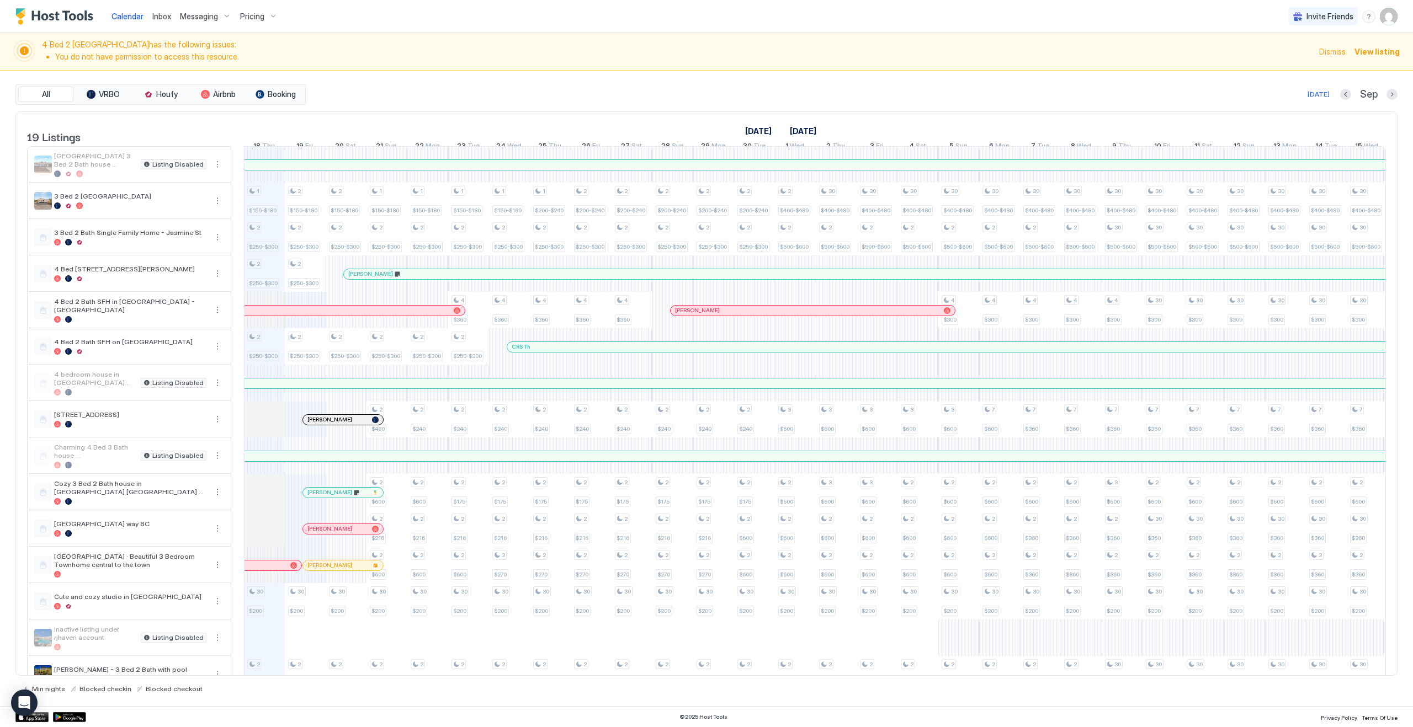
click at [355, 497] on div at bounding box center [355, 492] width 9 height 9
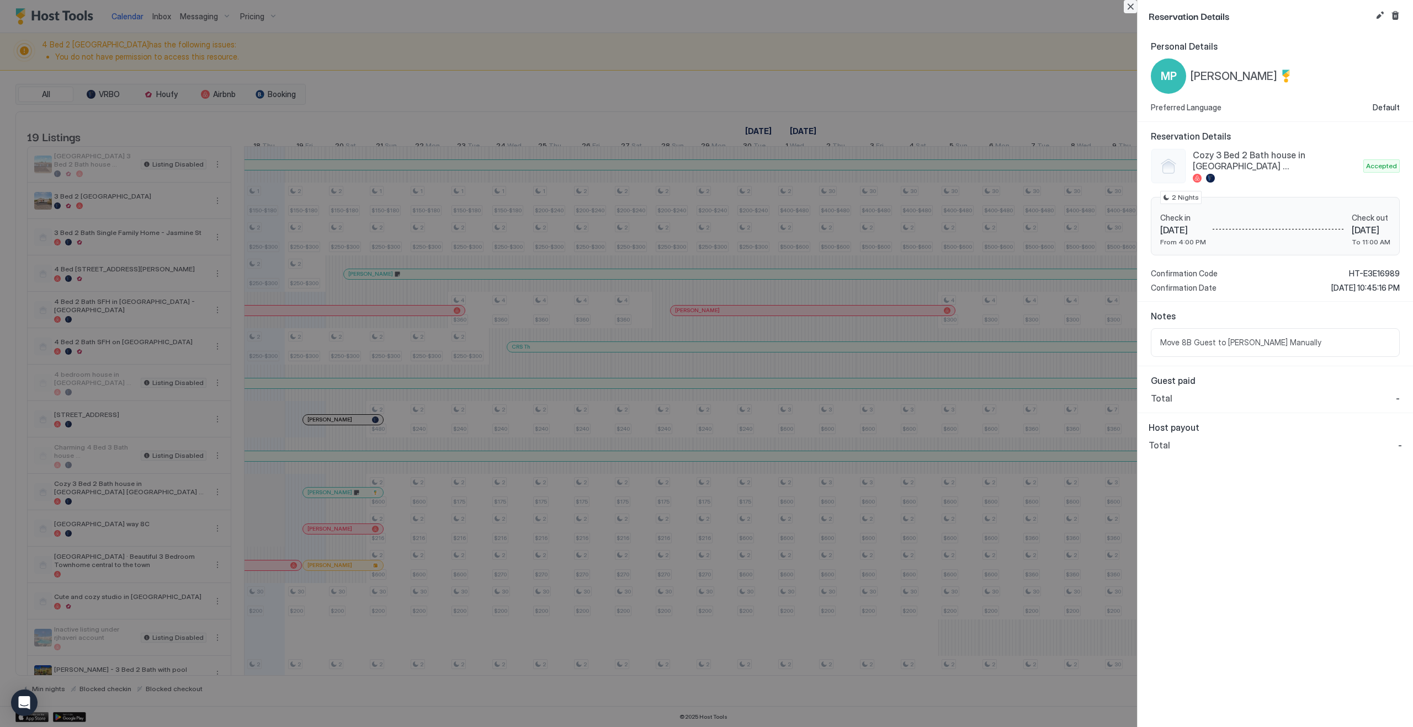
click at [1132, 10] on button "Close" at bounding box center [1130, 6] width 13 height 13
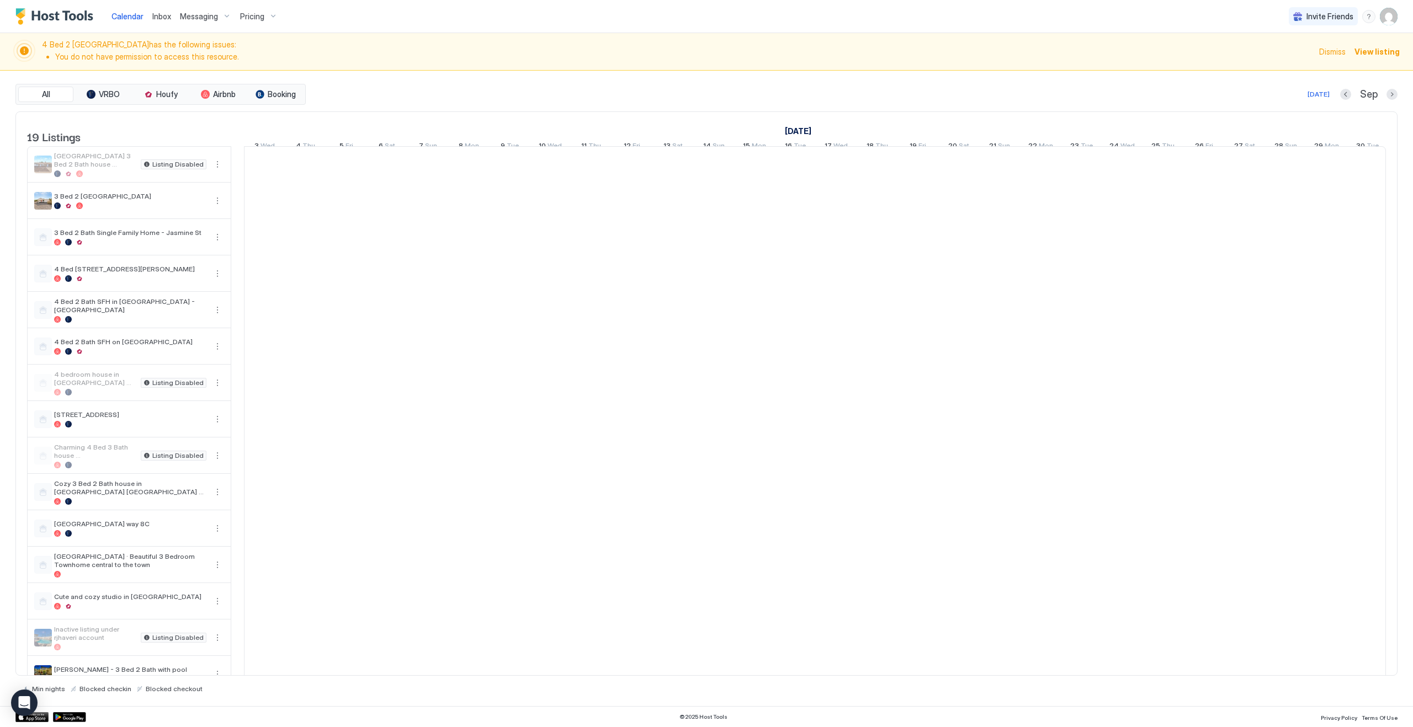
scroll to position [0, 613]
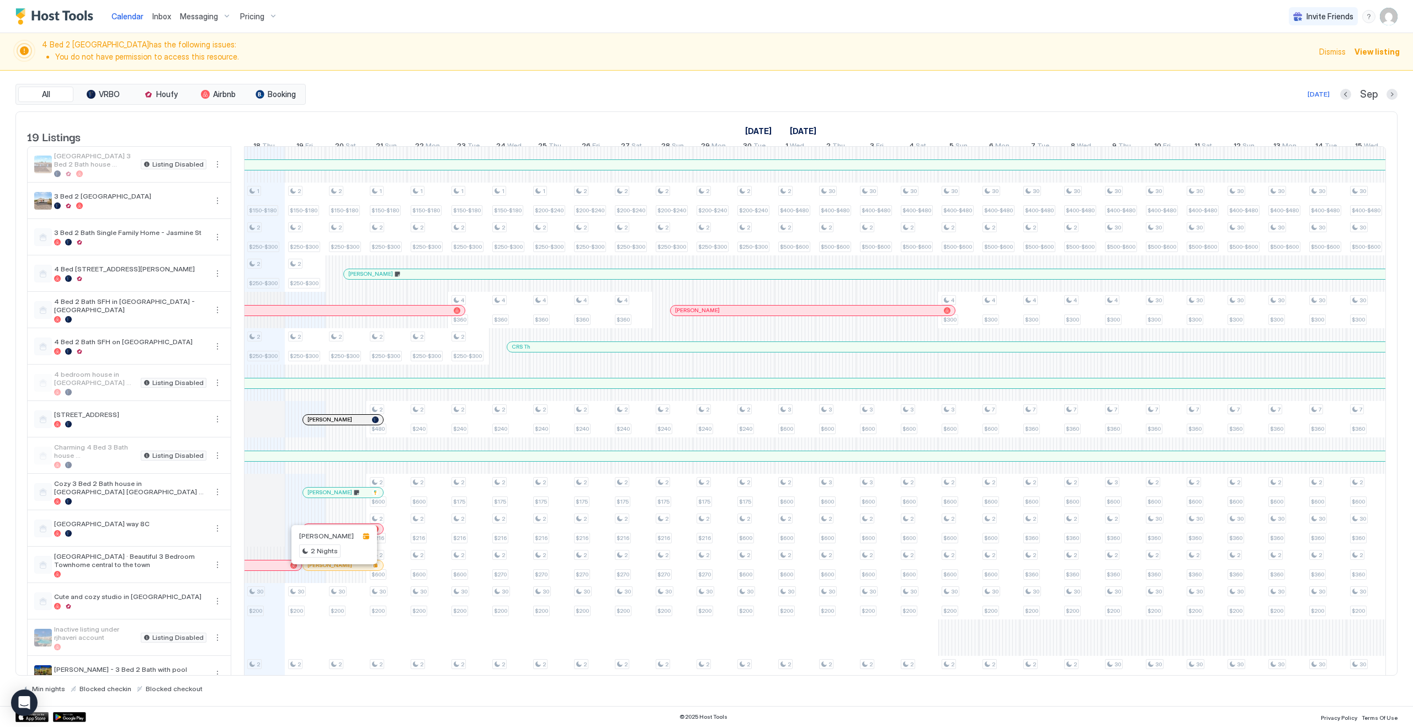
click at [363, 537] on div at bounding box center [366, 536] width 7 height 7
click at [324, 570] on div at bounding box center [324, 565] width 9 height 9
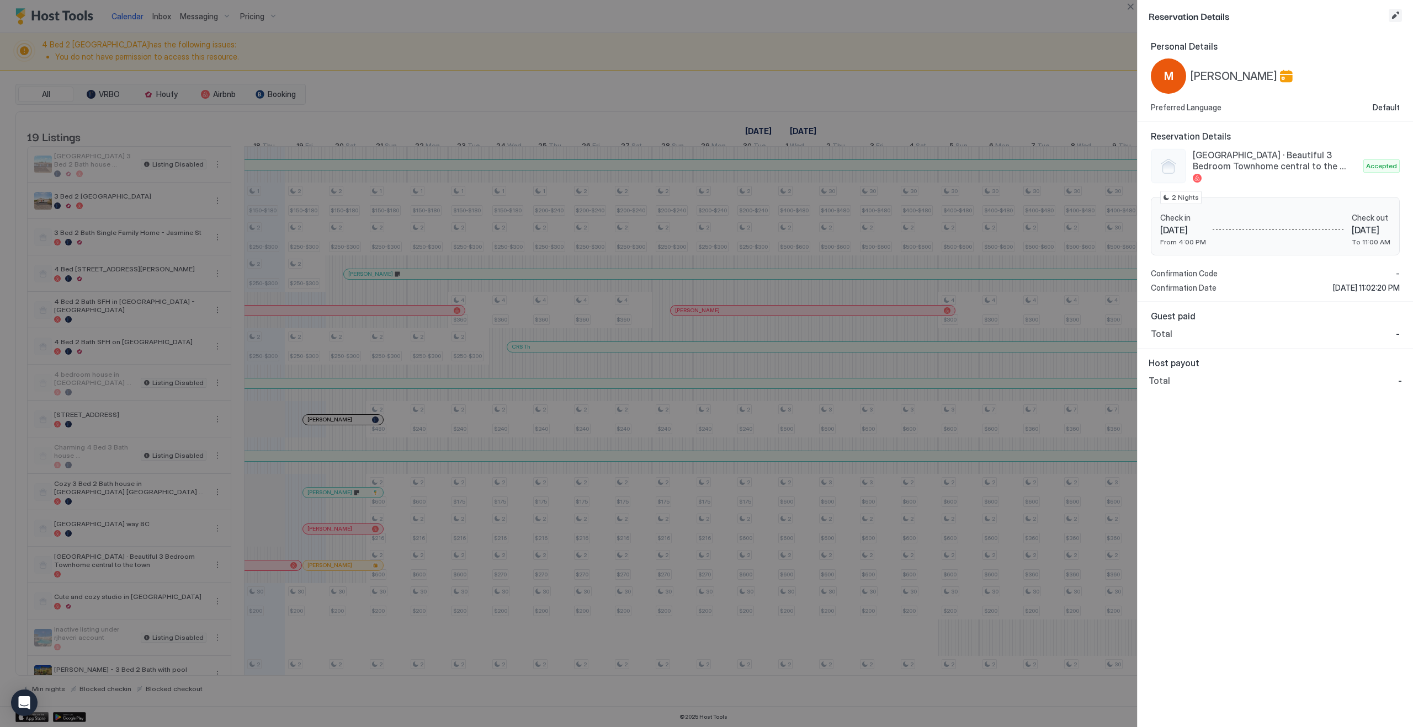
click at [1401, 9] on button "Edit reservation" at bounding box center [1395, 15] width 13 height 13
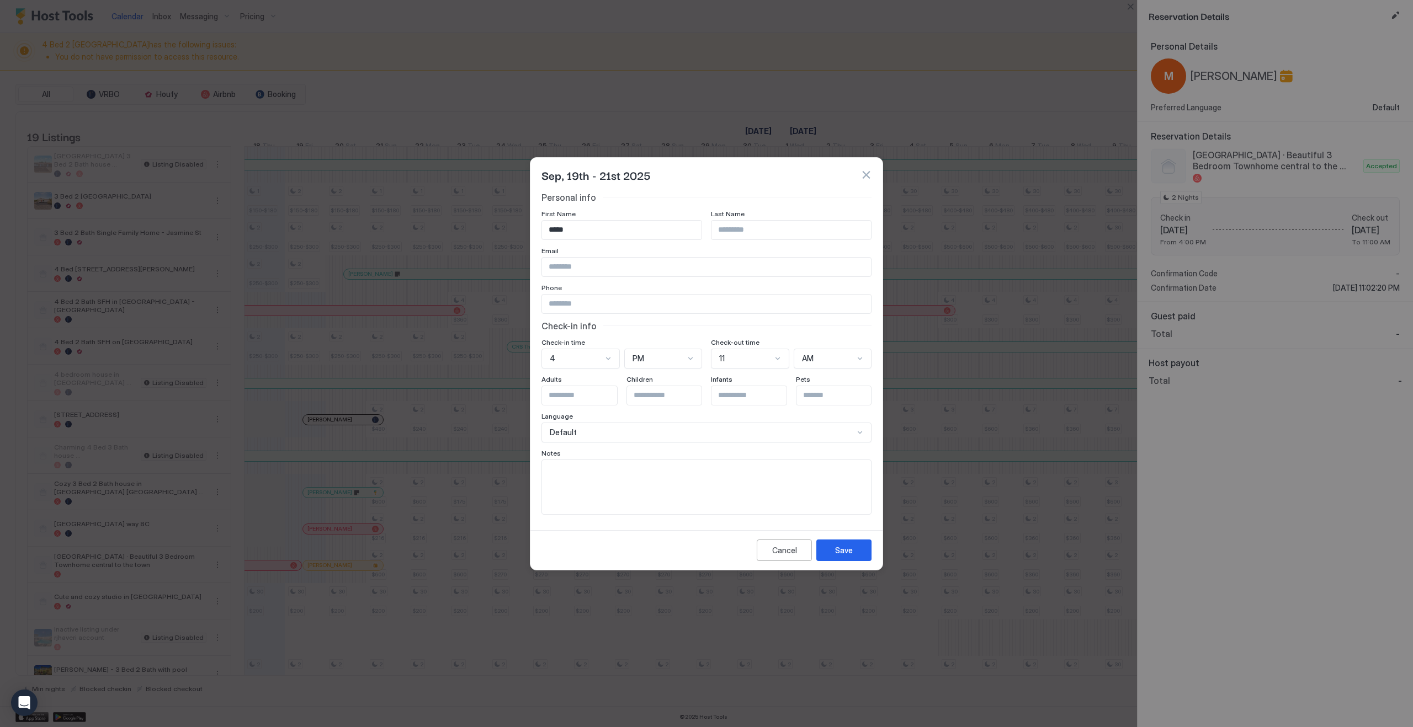
click at [710, 431] on div "Default" at bounding box center [706, 433] width 330 height 20
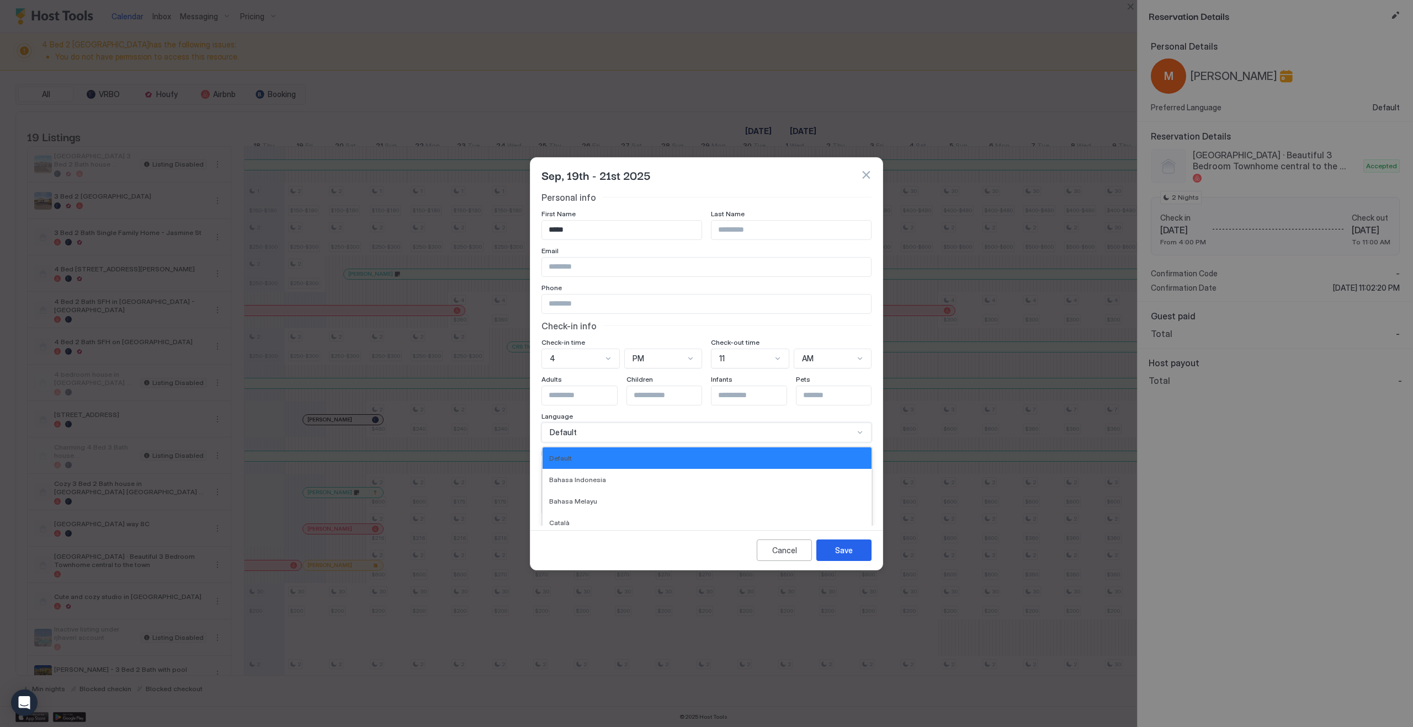
scroll to position [27, 0]
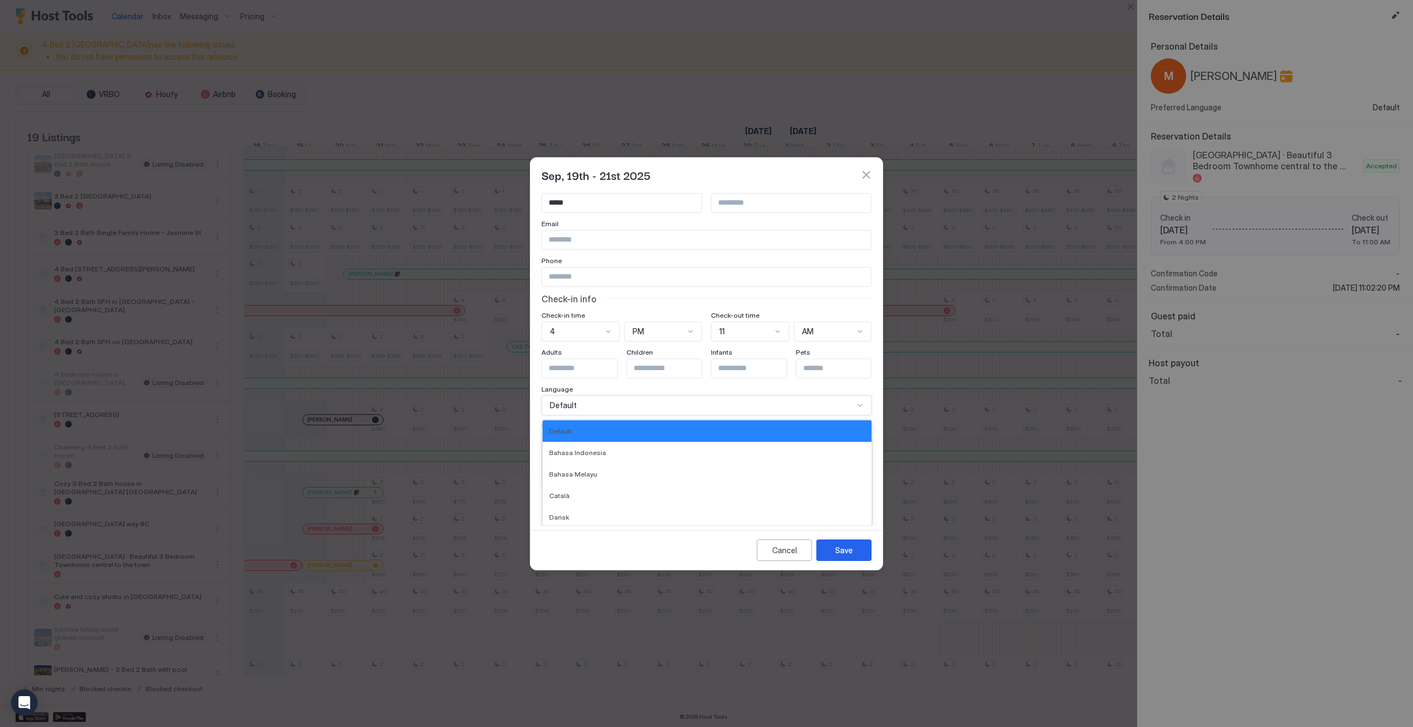
click at [730, 291] on div "Personal info First Name ***** Last Name Email Phone Check-in info Check-in tim…" at bounding box center [706, 326] width 330 height 323
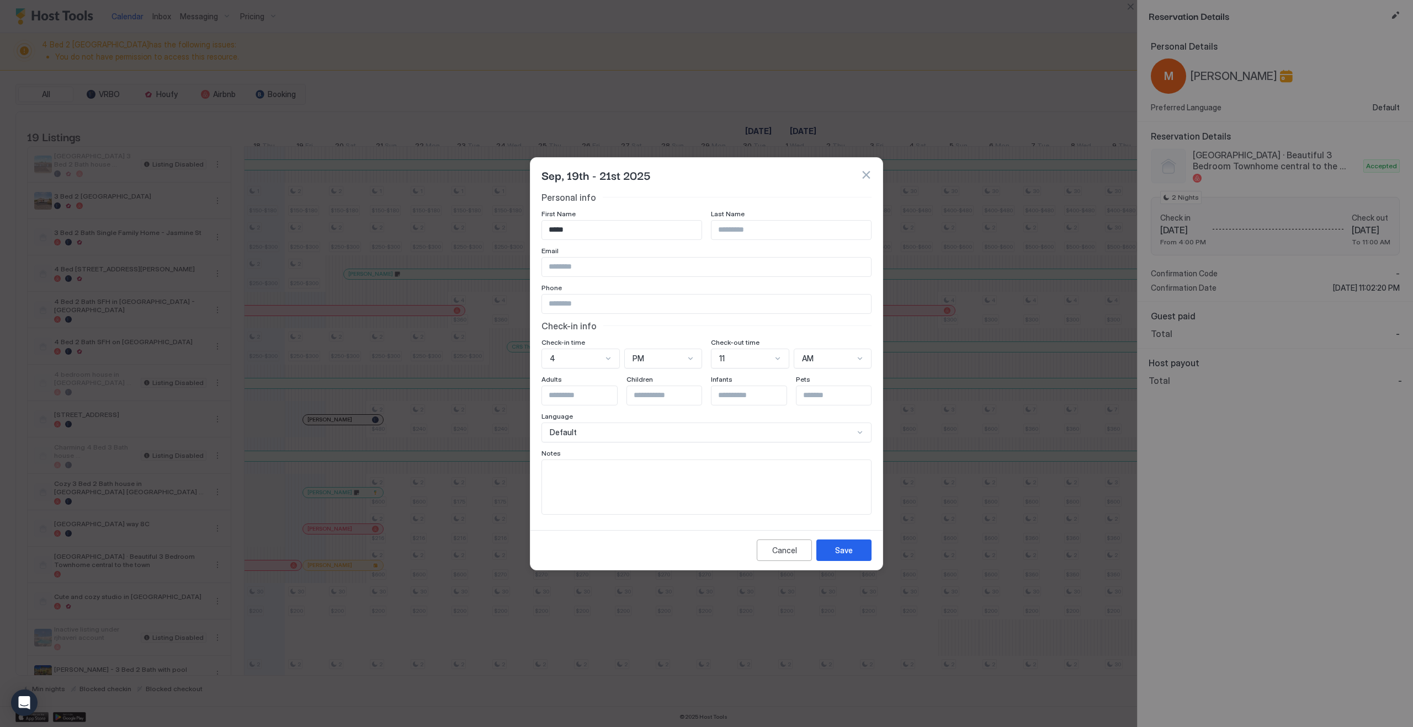
click at [870, 173] on button "button" at bounding box center [866, 174] width 11 height 11
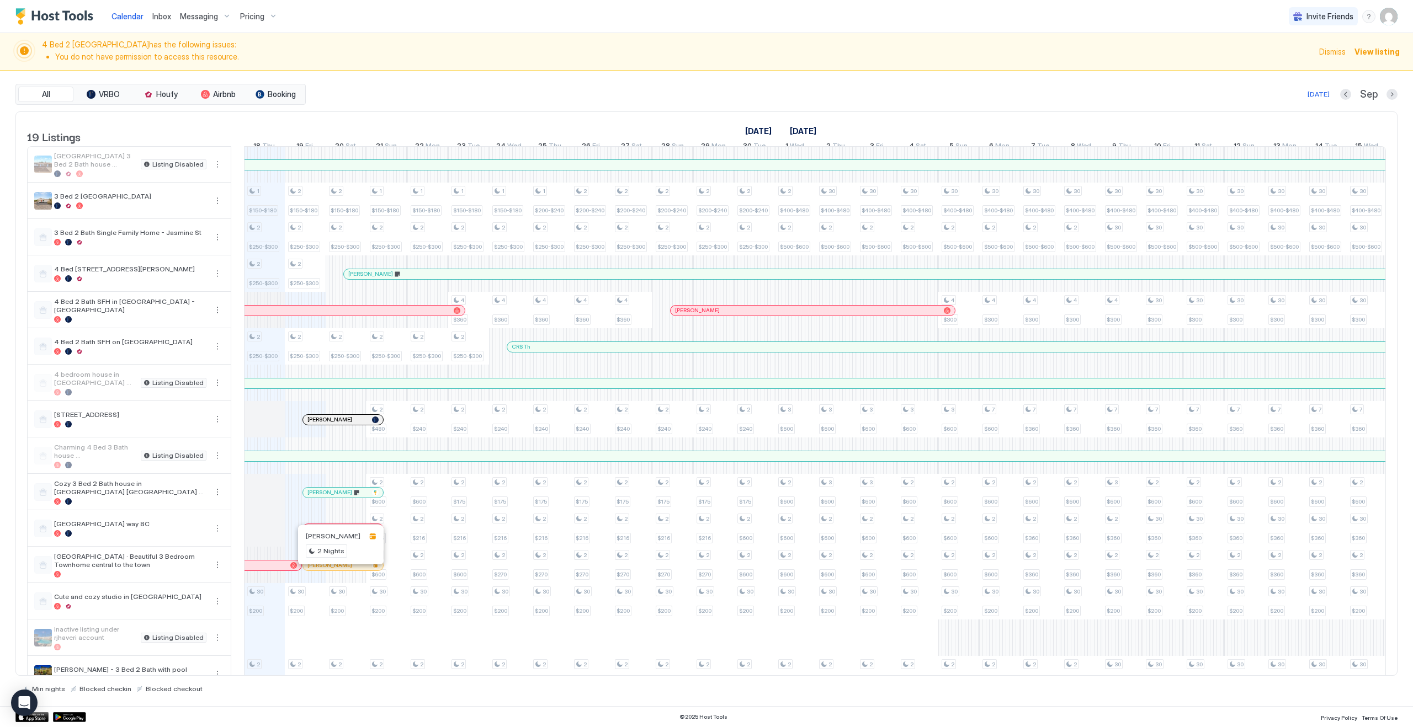
click at [334, 570] on div at bounding box center [334, 565] width 9 height 9
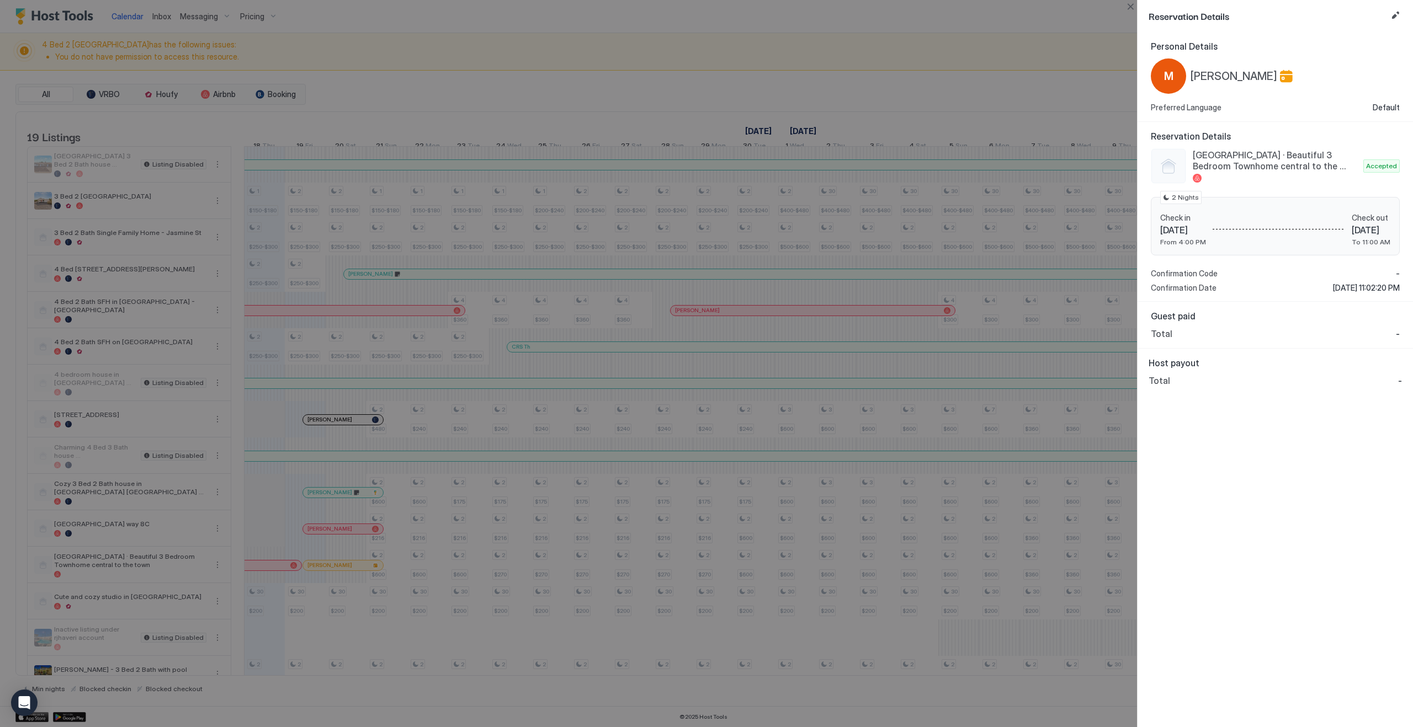
click at [291, 57] on div at bounding box center [706, 363] width 1413 height 727
click at [1132, 8] on button "Close" at bounding box center [1130, 6] width 13 height 13
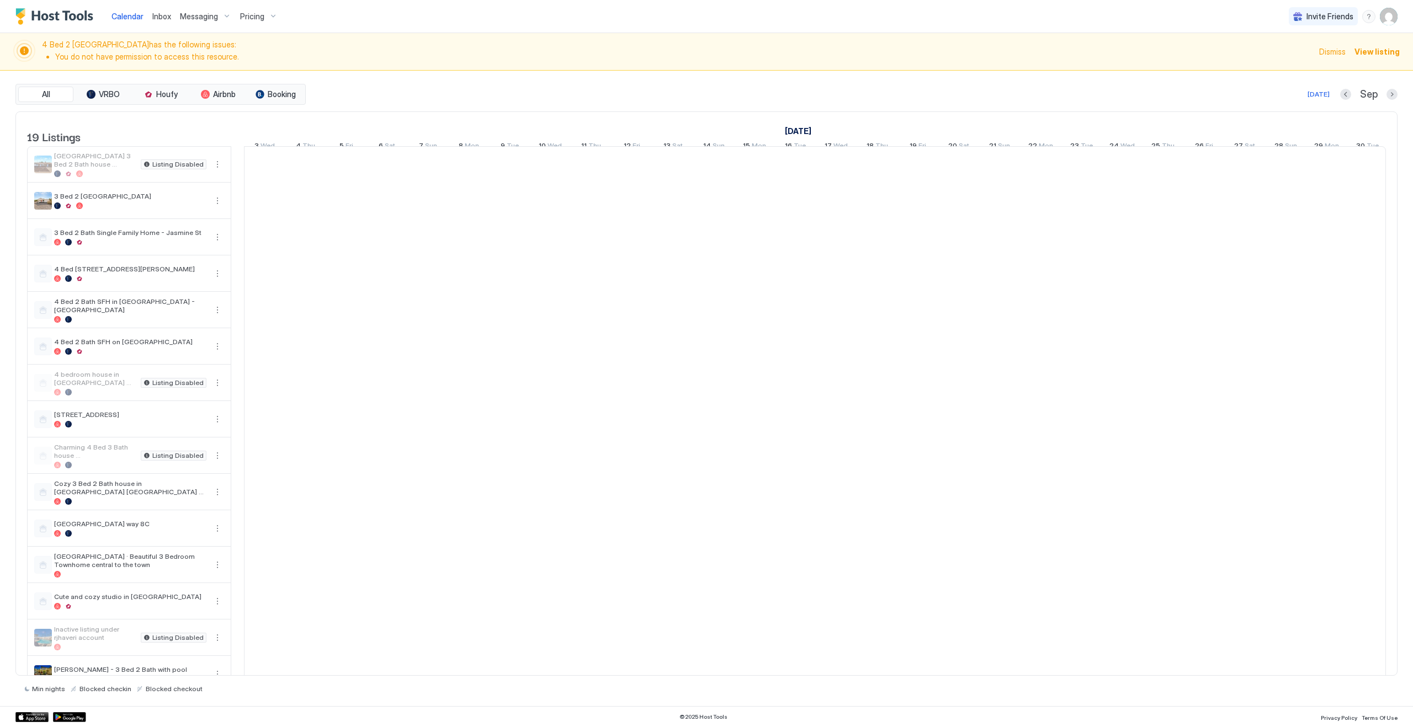
scroll to position [0, 613]
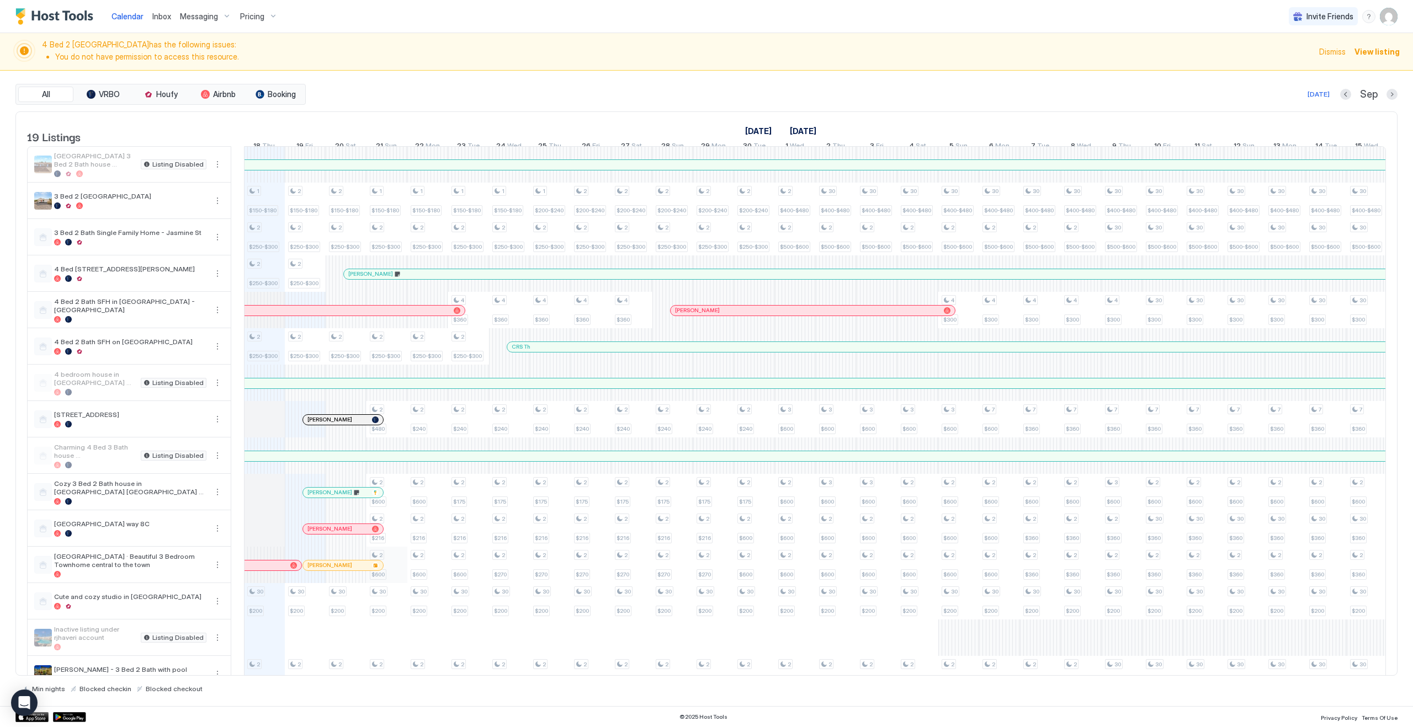
drag, startPoint x: 357, startPoint y: 575, endPoint x: 385, endPoint y: 565, distance: 29.5
click at [399, 561] on div "1 $150-$180 2 $250-$300 2 $250-$300 2 $250-$300 30 $200 2 $180-$216 3 $200-$216…" at bounding box center [1020, 493] width 2778 height 692
drag, startPoint x: 353, startPoint y: 572, endPoint x: 395, endPoint y: 579, distance: 42.0
click at [395, 579] on div "1 $150-$180 2 $250-$300 2 $250-$300 2 $250-$300 30 $200 2 $180-$216 3 $200-$216…" at bounding box center [1020, 493] width 2778 height 692
click at [337, 570] on div at bounding box center [338, 565] width 9 height 9
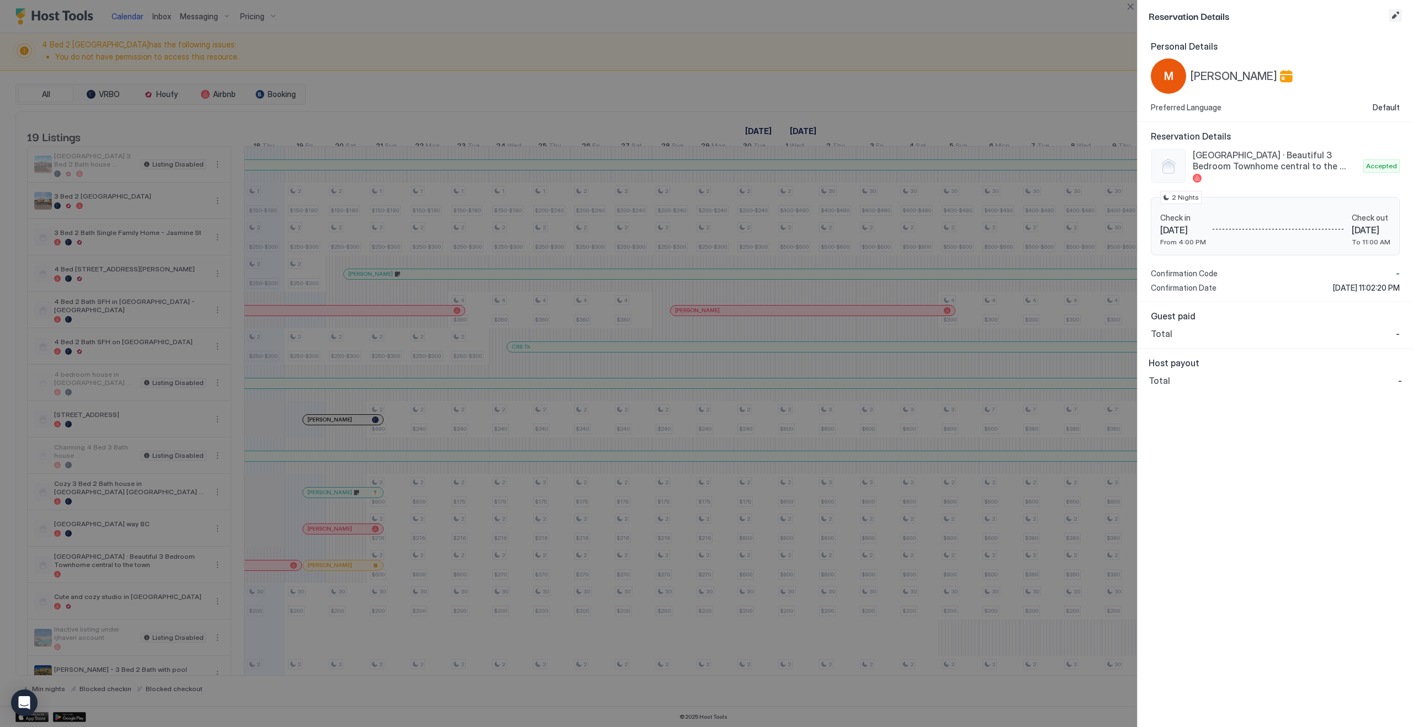
click at [1392, 17] on button "Edit reservation" at bounding box center [1395, 15] width 13 height 13
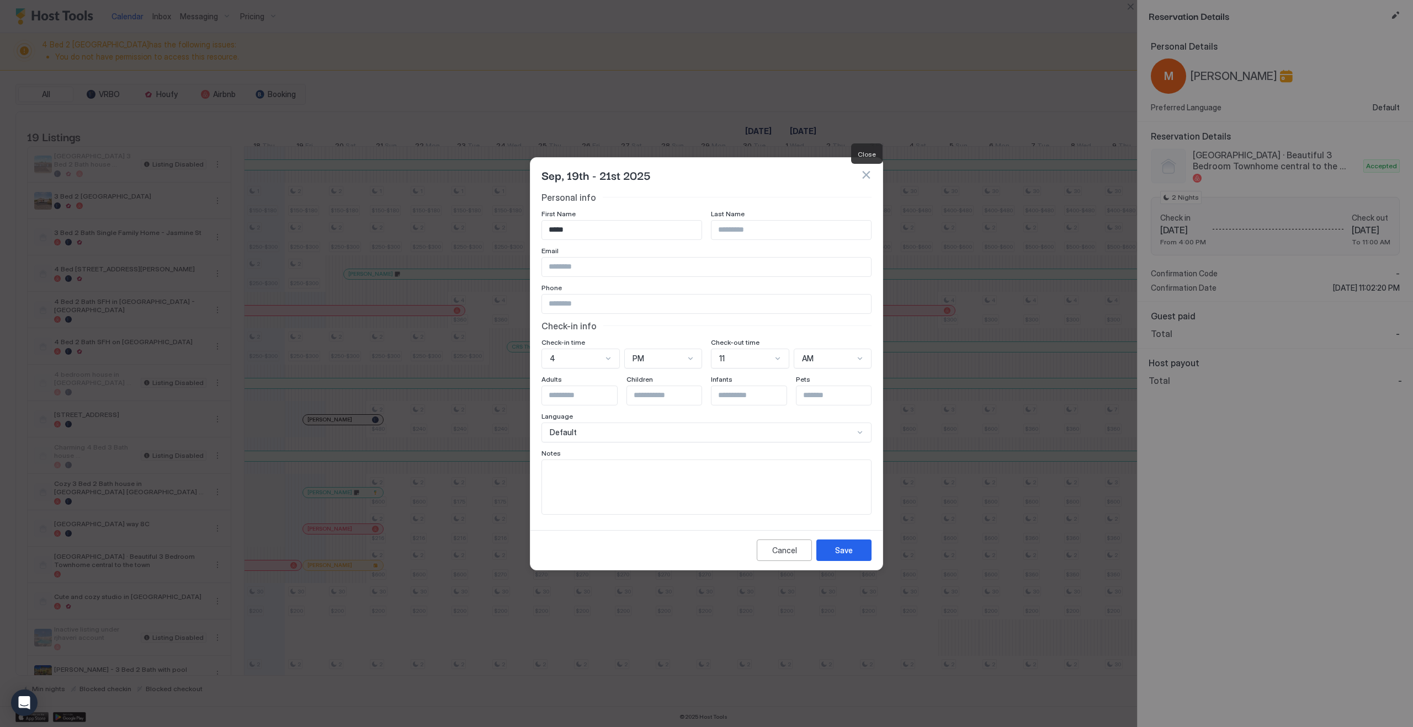
click at [866, 176] on button "button" at bounding box center [866, 174] width 11 height 11
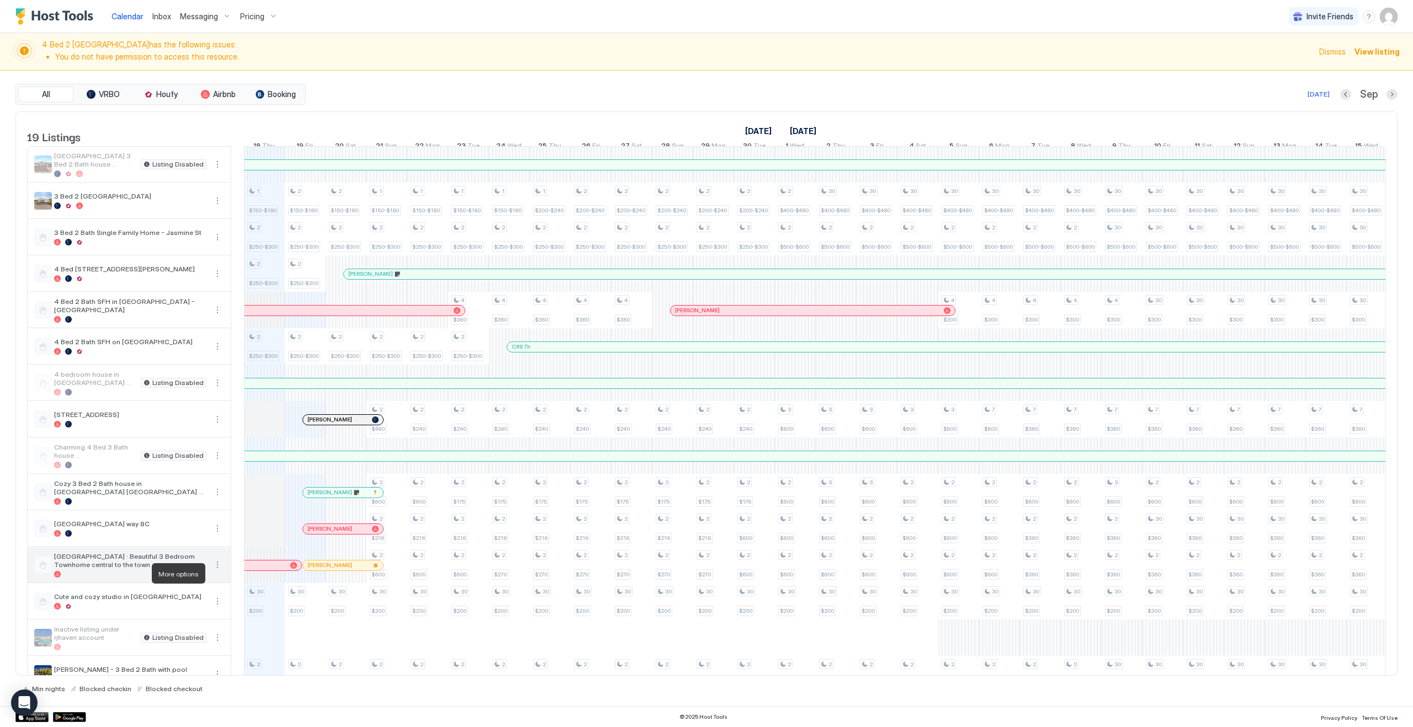
click at [219, 572] on button "More options" at bounding box center [217, 565] width 13 height 13
click at [189, 624] on span "Listing Settings" at bounding box center [198, 624] width 49 height 8
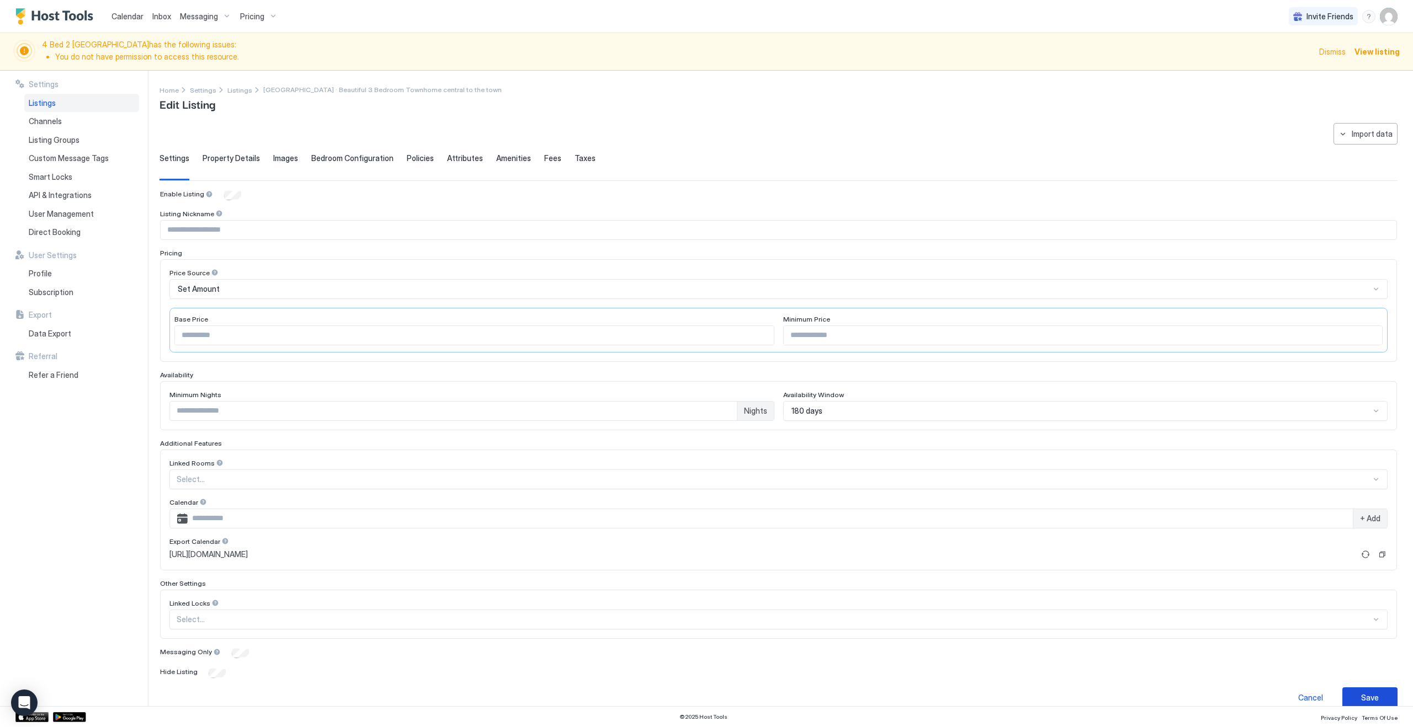
click at [1376, 697] on div "Save" at bounding box center [1370, 698] width 18 height 12
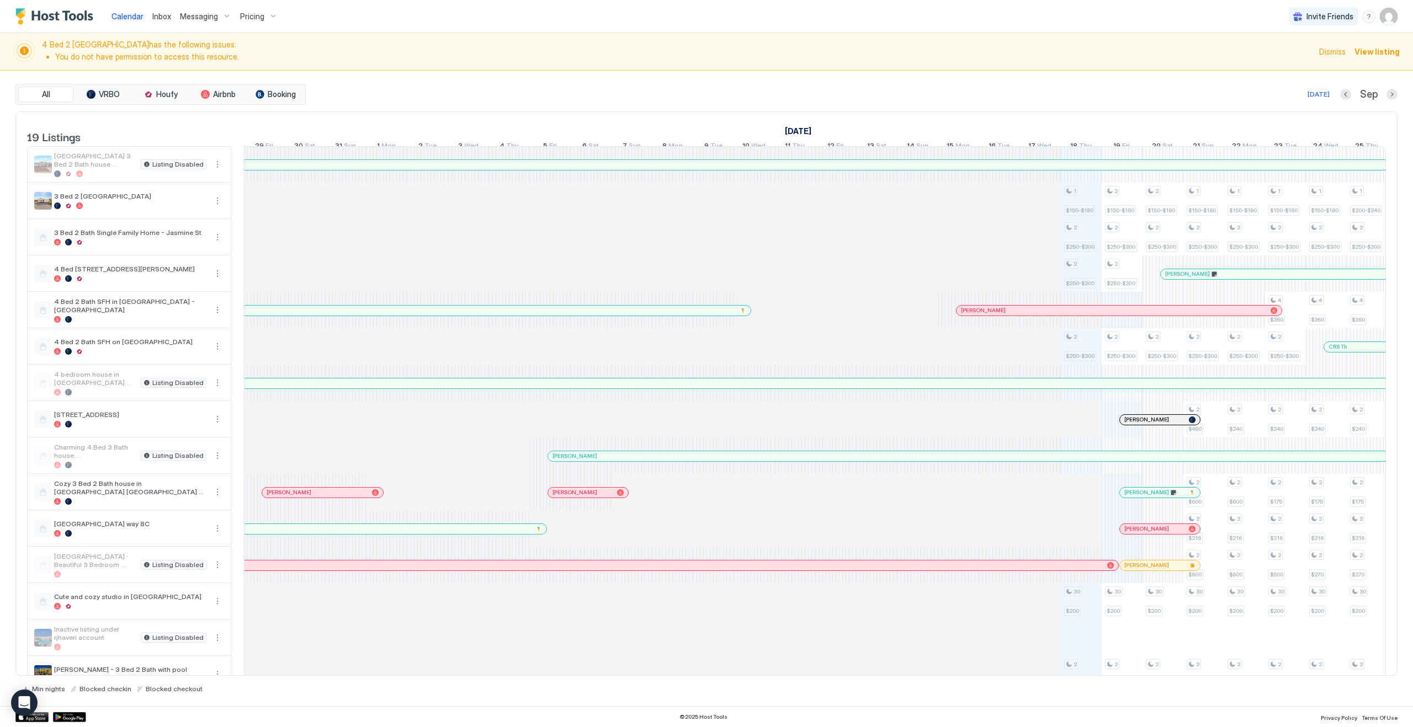
scroll to position [0, 817]
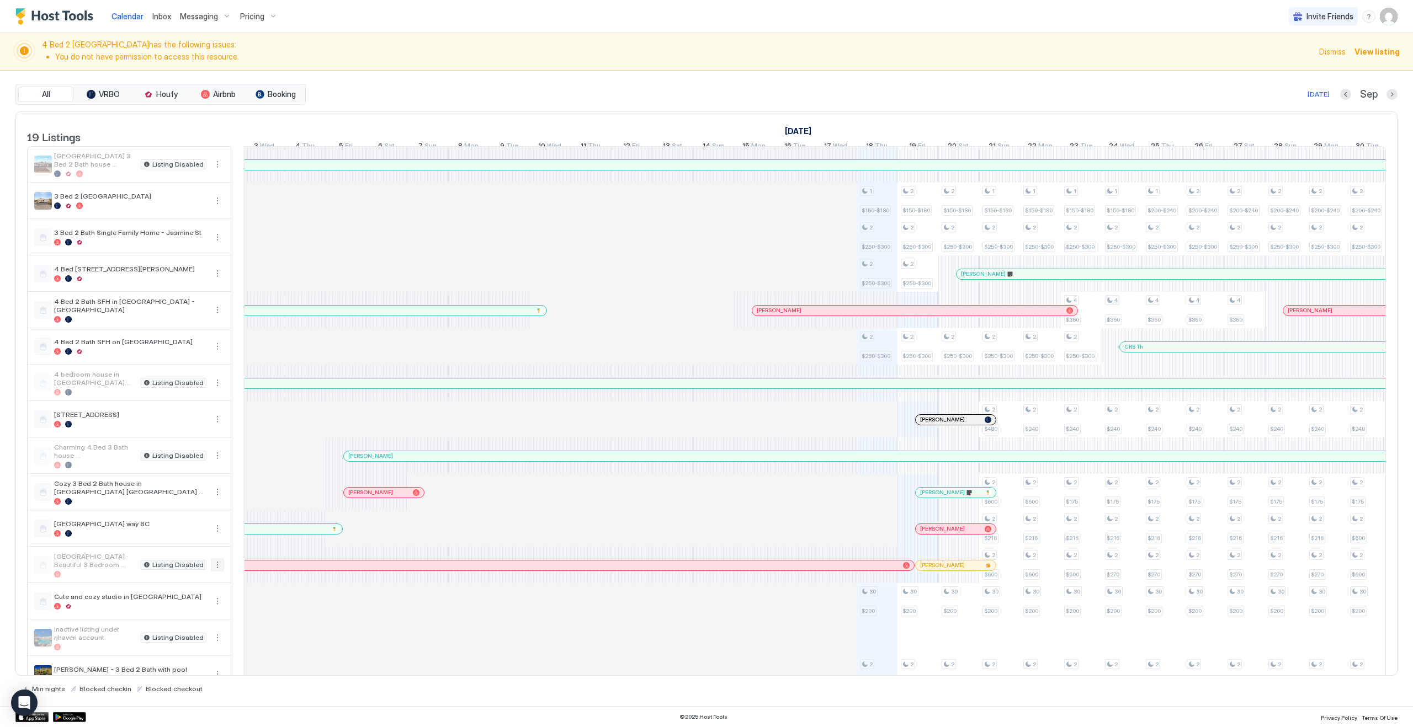
click at [218, 572] on button "More options" at bounding box center [217, 565] width 13 height 13
click at [188, 626] on span "Listing Settings" at bounding box center [198, 624] width 49 height 8
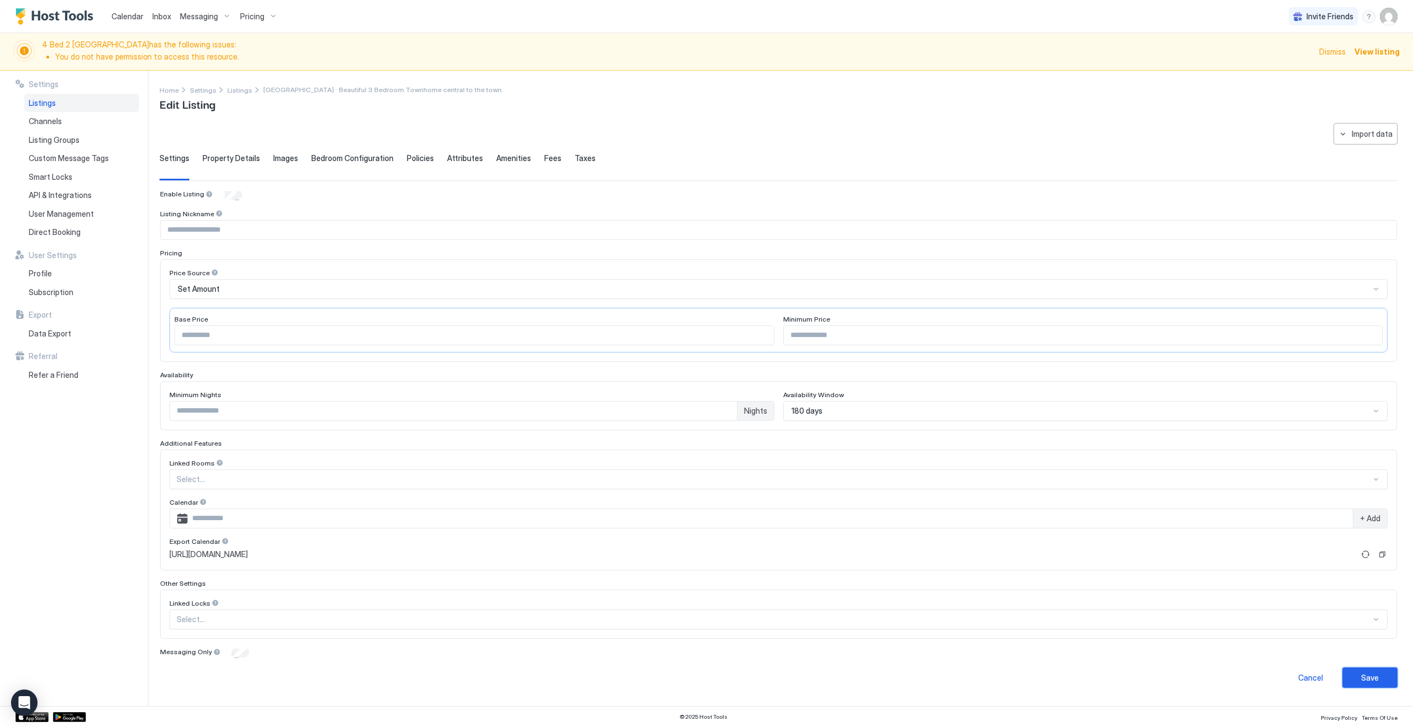
click at [1365, 683] on div "Save" at bounding box center [1370, 678] width 18 height 12
click at [156, 18] on span "Inbox" at bounding box center [161, 16] width 19 height 9
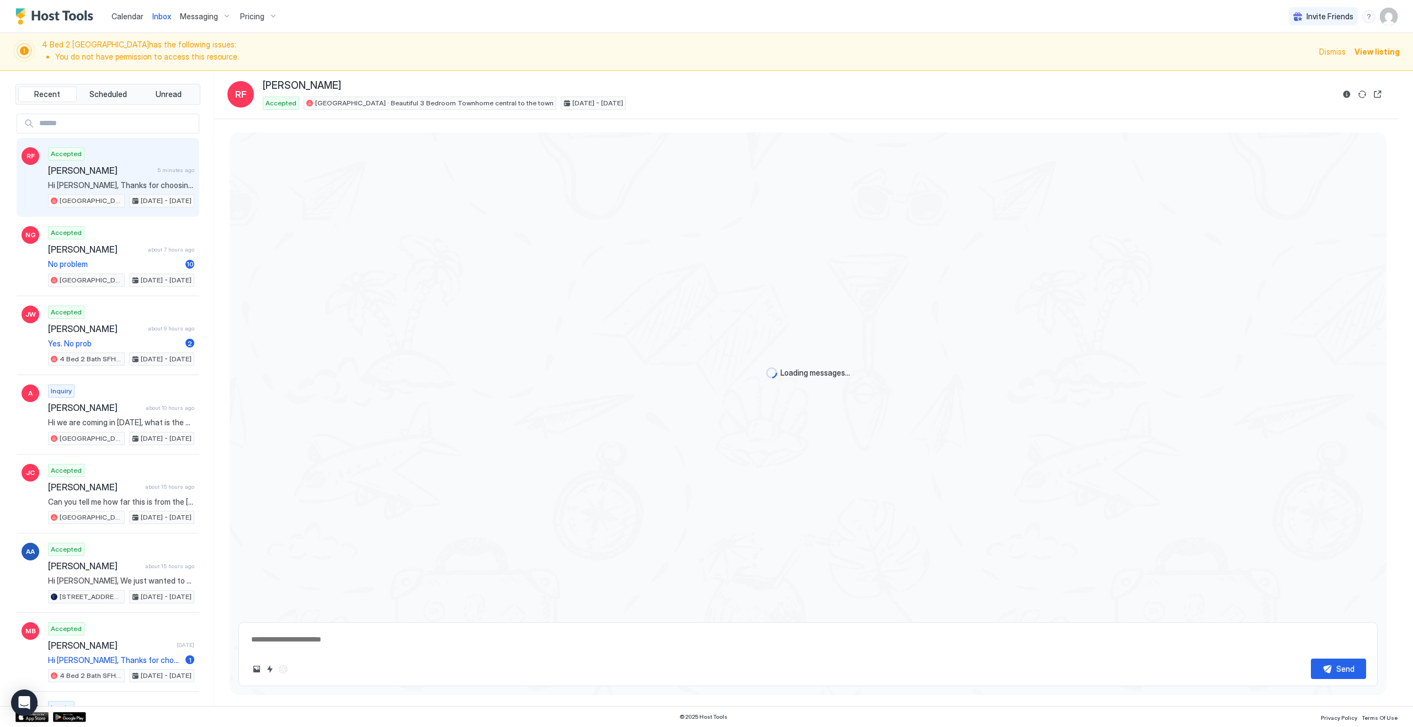
type textarea "*"
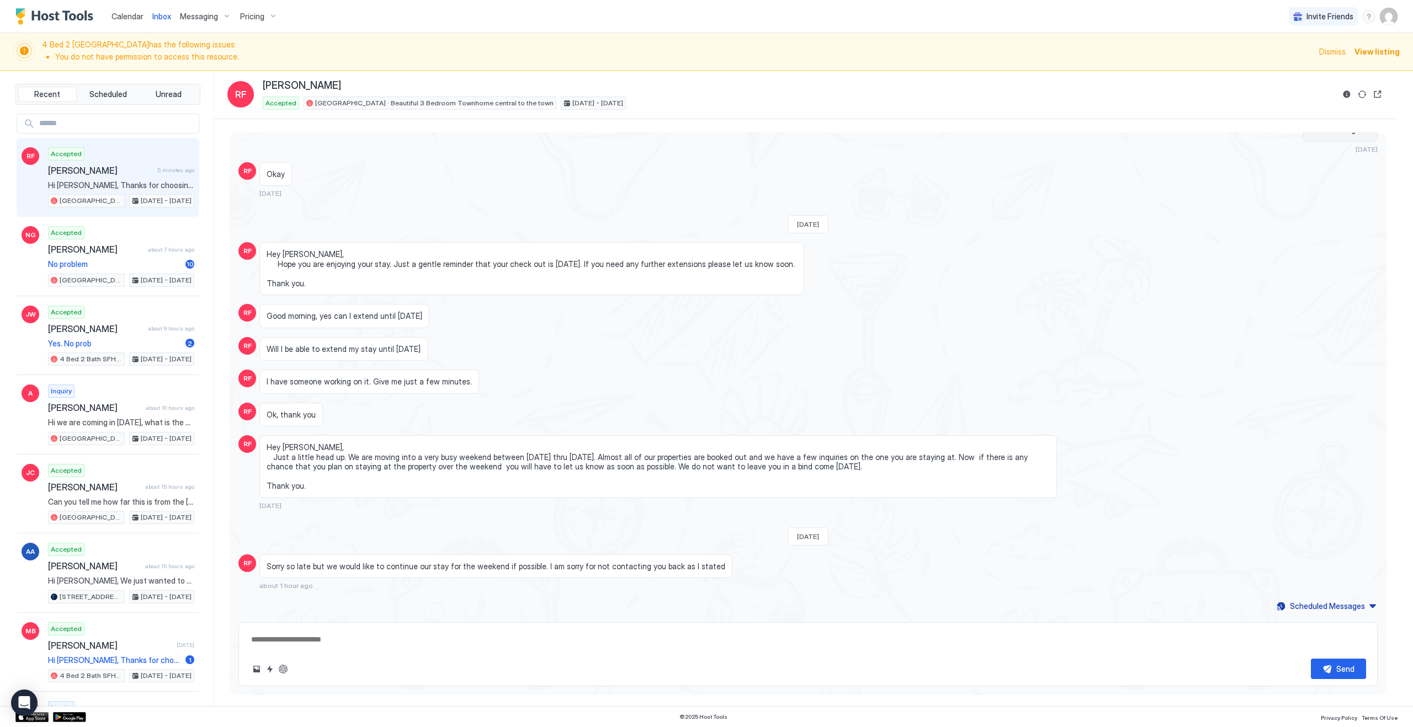
click at [125, 18] on span "Calendar" at bounding box center [127, 16] width 32 height 9
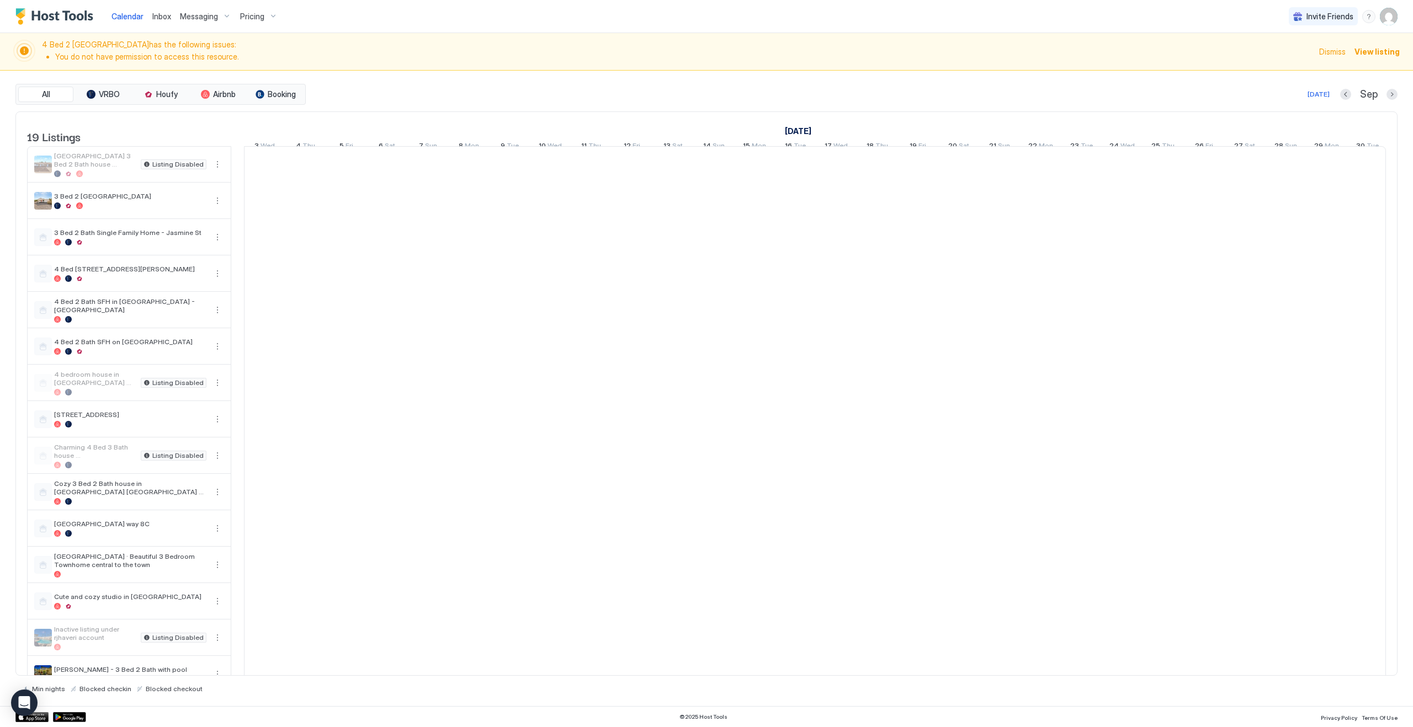
scroll to position [0, 613]
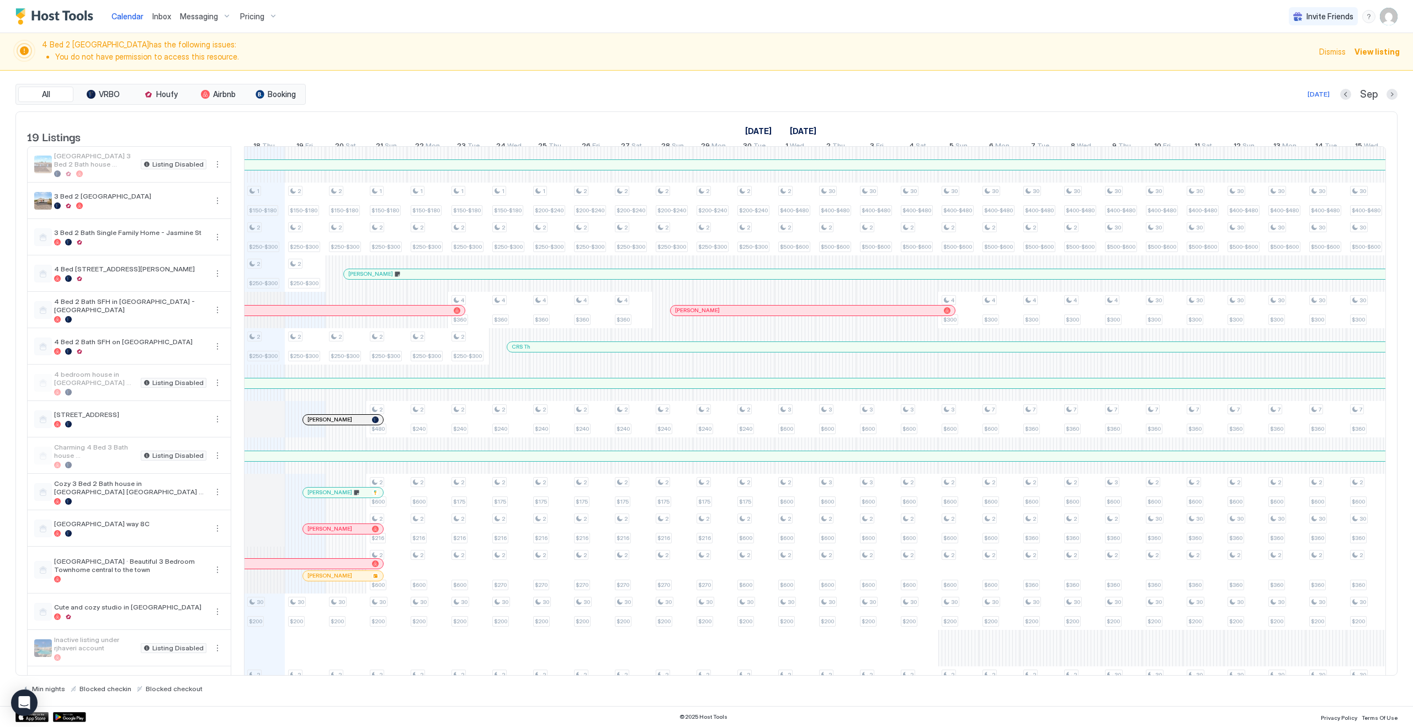
click at [263, 16] on div "Pricing" at bounding box center [259, 16] width 46 height 19
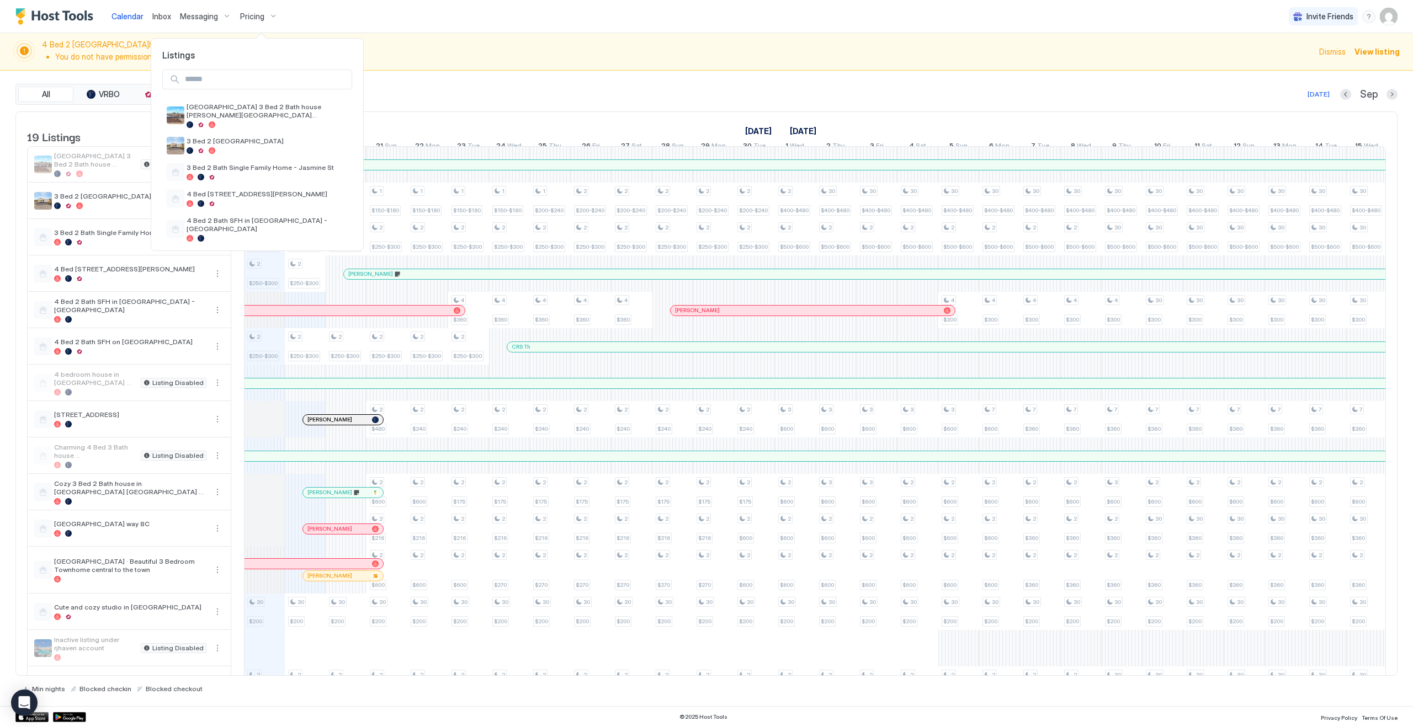
click at [396, 58] on div at bounding box center [706, 363] width 1413 height 727
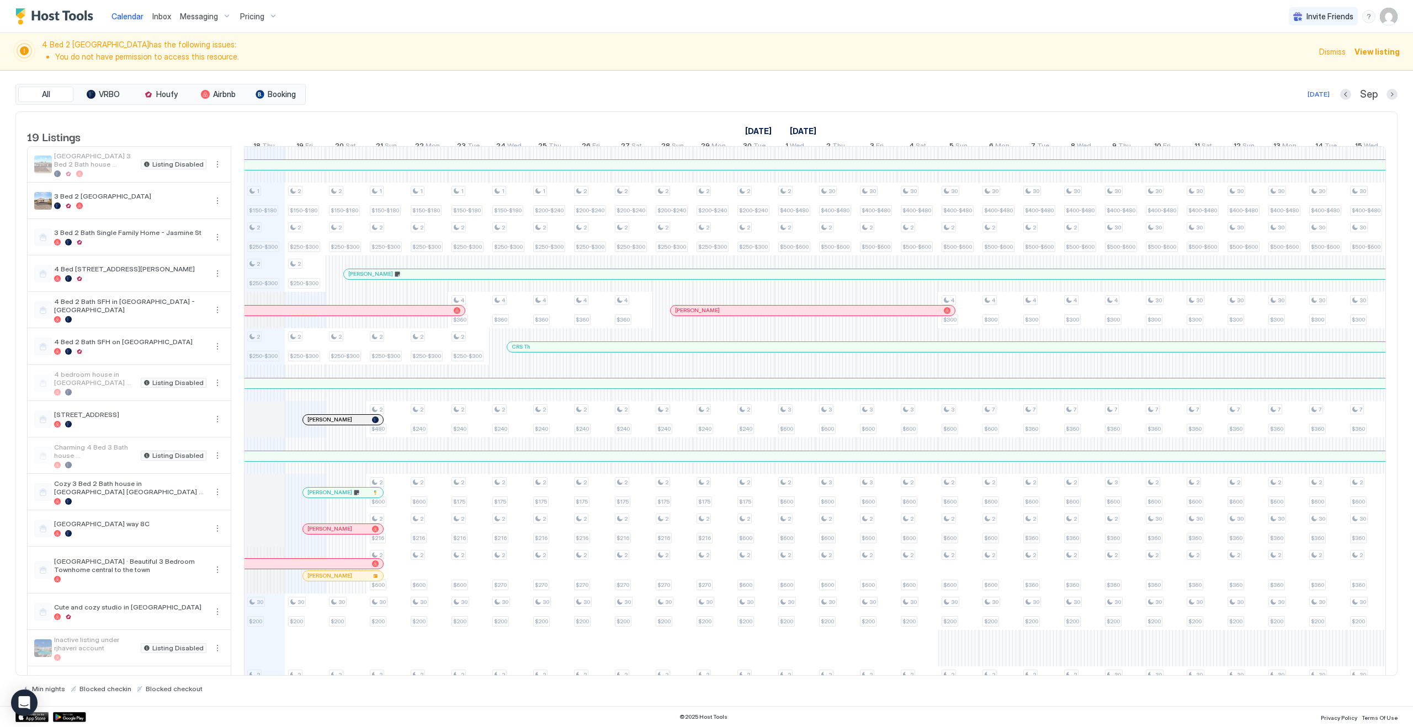
click at [260, 15] on span "Pricing" at bounding box center [252, 17] width 24 height 10
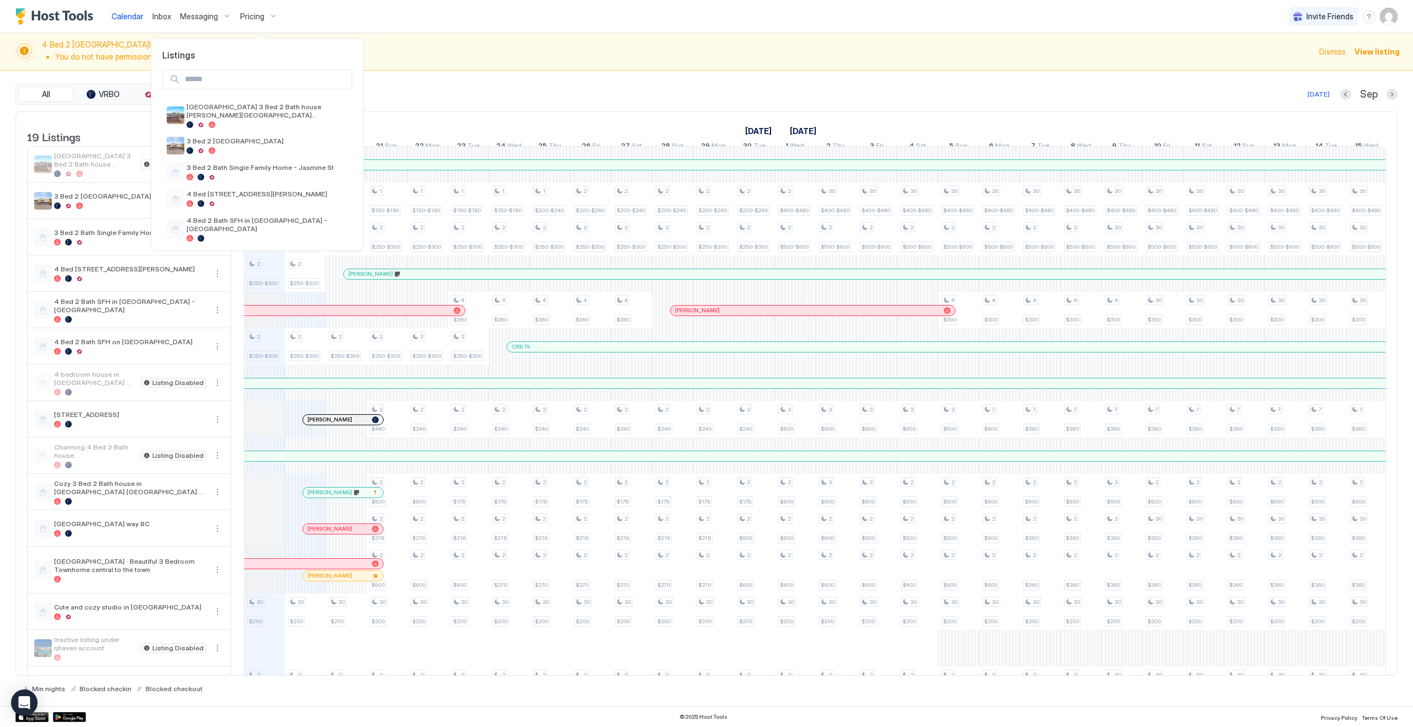
click at [255, 84] on input "Input Field" at bounding box center [265, 79] width 171 height 19
type input "*"
type input "**"
click at [282, 115] on span "[GEOGRAPHIC_DATA] · Beautiful 3 Bedroom Townhome central to the town" at bounding box center [267, 111] width 161 height 17
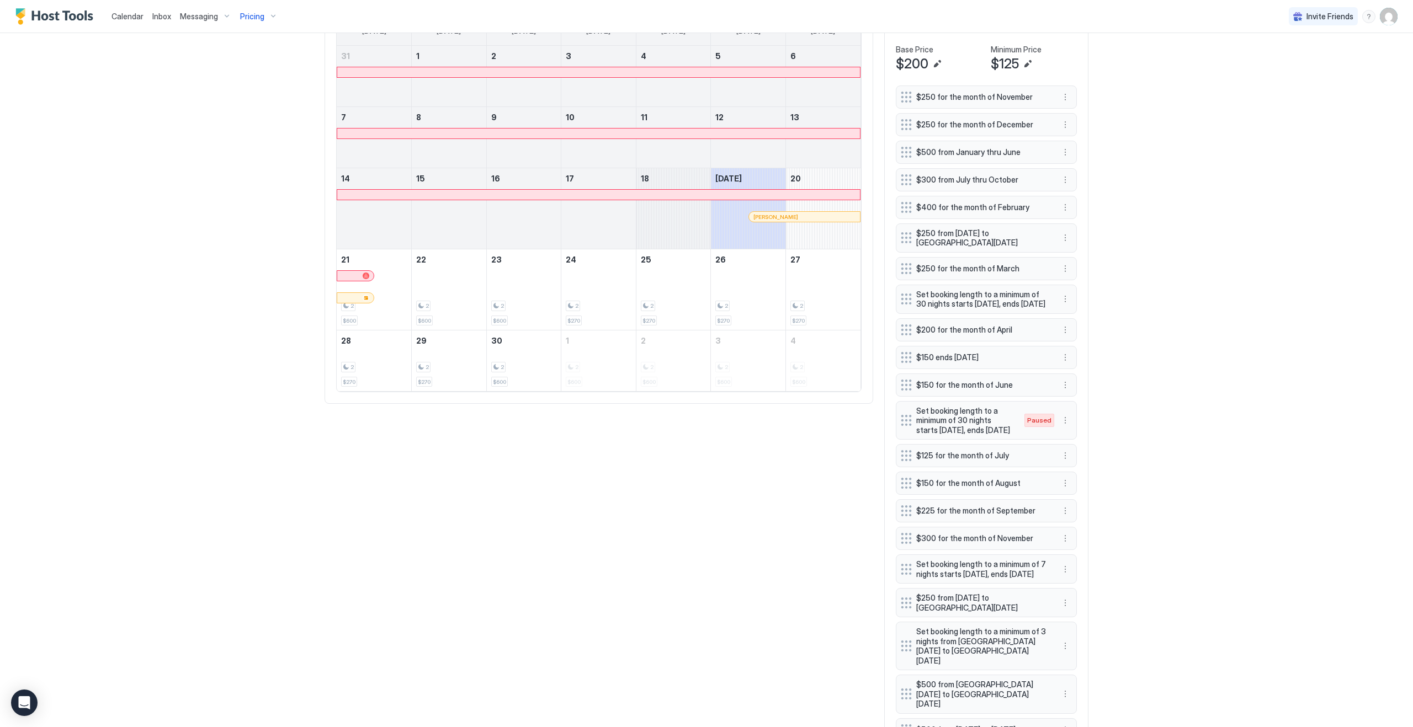
scroll to position [371, 0]
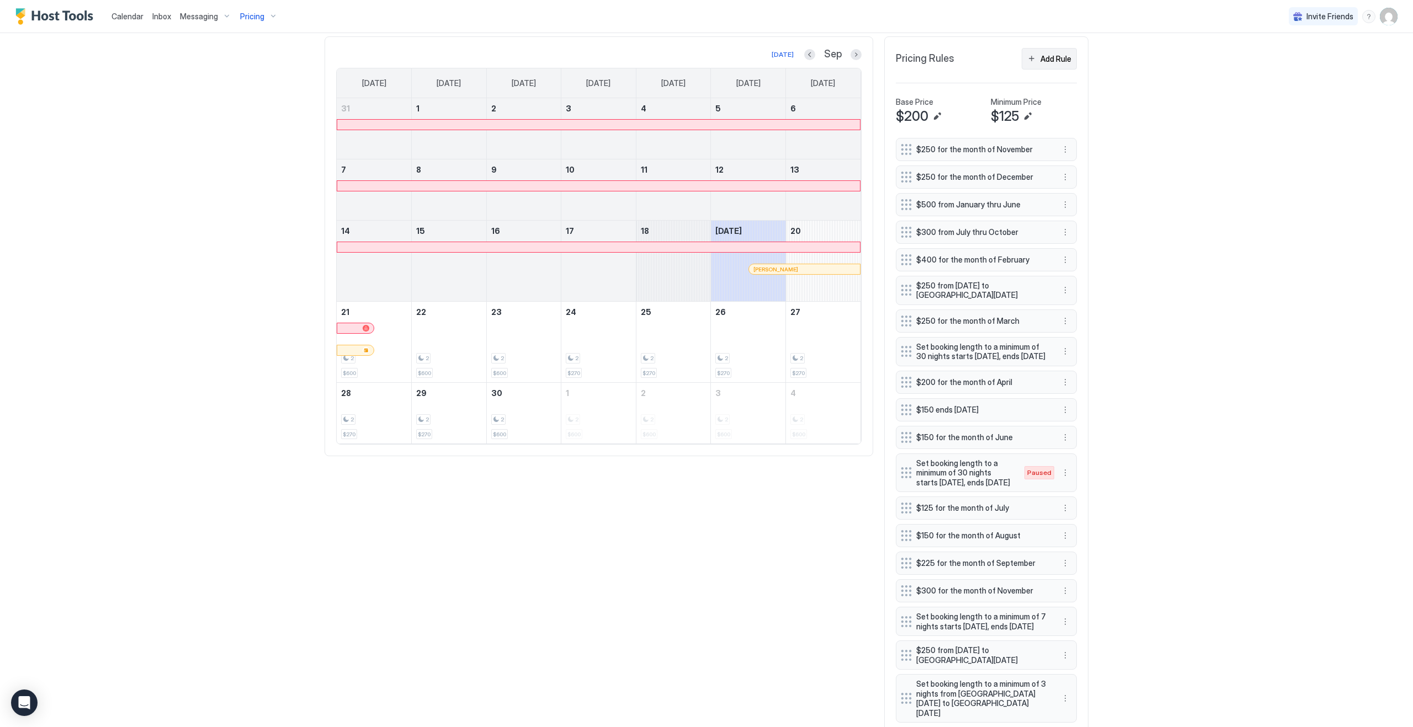
click at [1044, 61] on div "Add Rule" at bounding box center [1055, 59] width 31 height 12
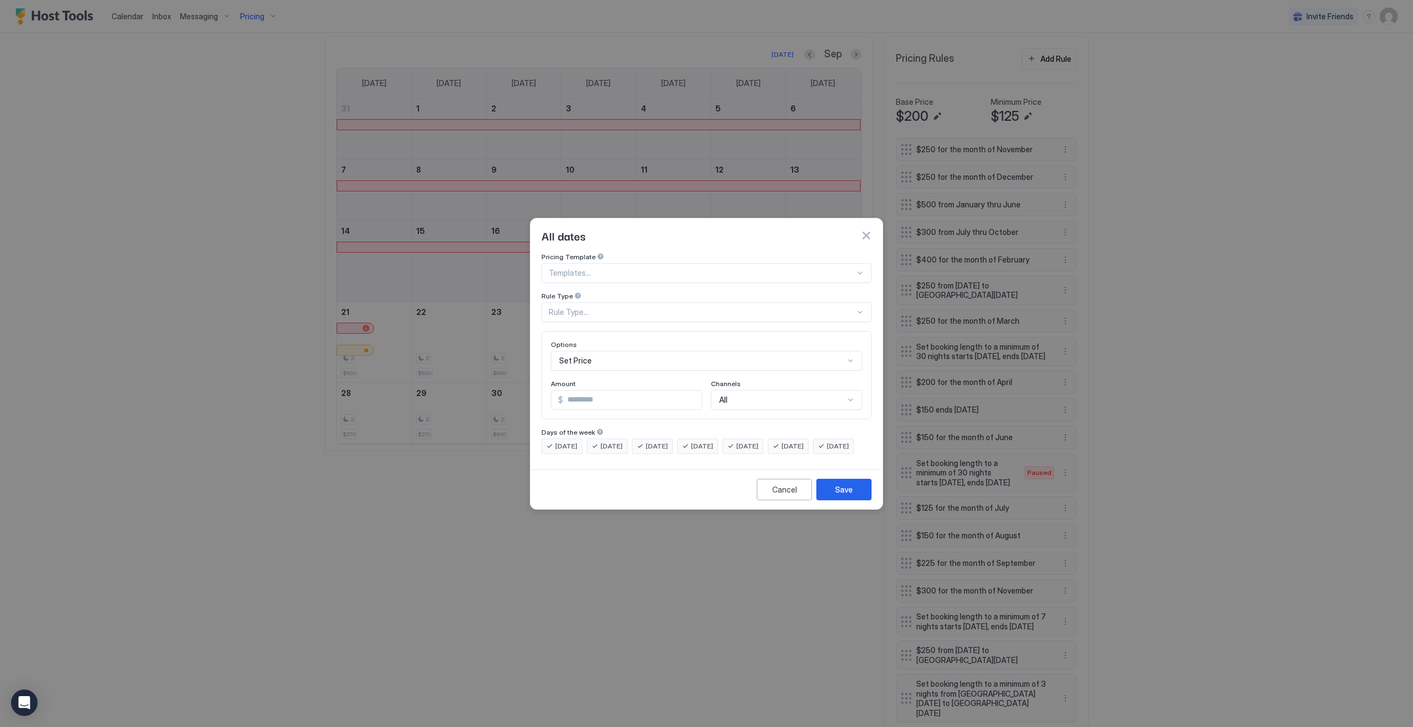
click at [865, 230] on button "button" at bounding box center [866, 235] width 11 height 11
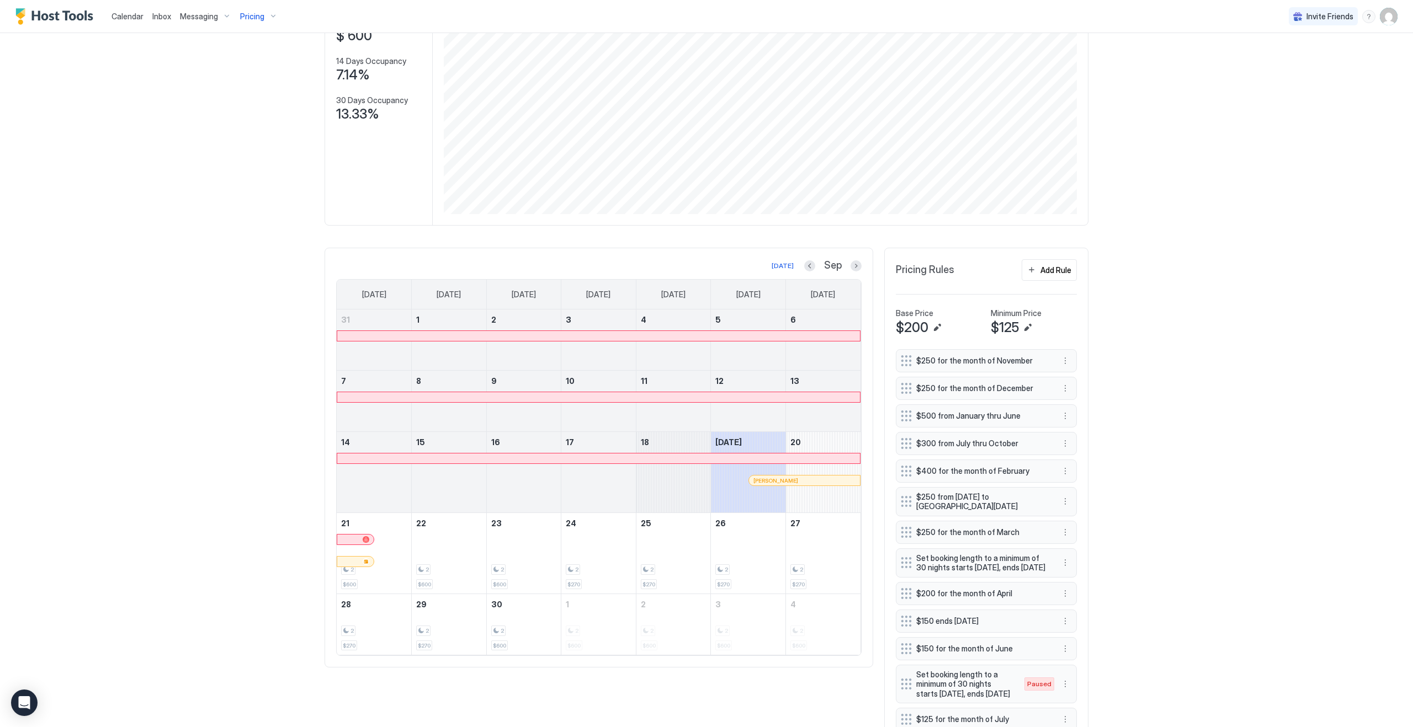
scroll to position [68, 0]
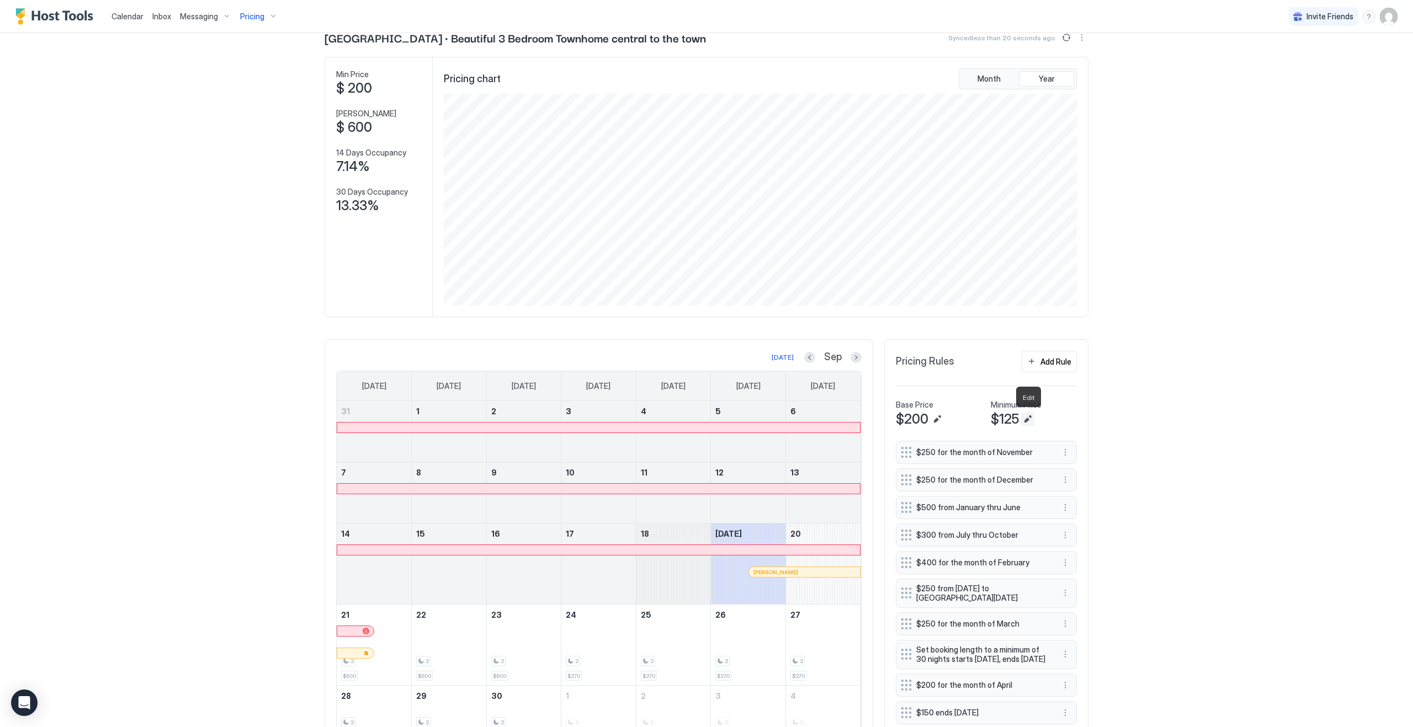
click at [1029, 418] on button "Edit" at bounding box center [1027, 419] width 13 height 13
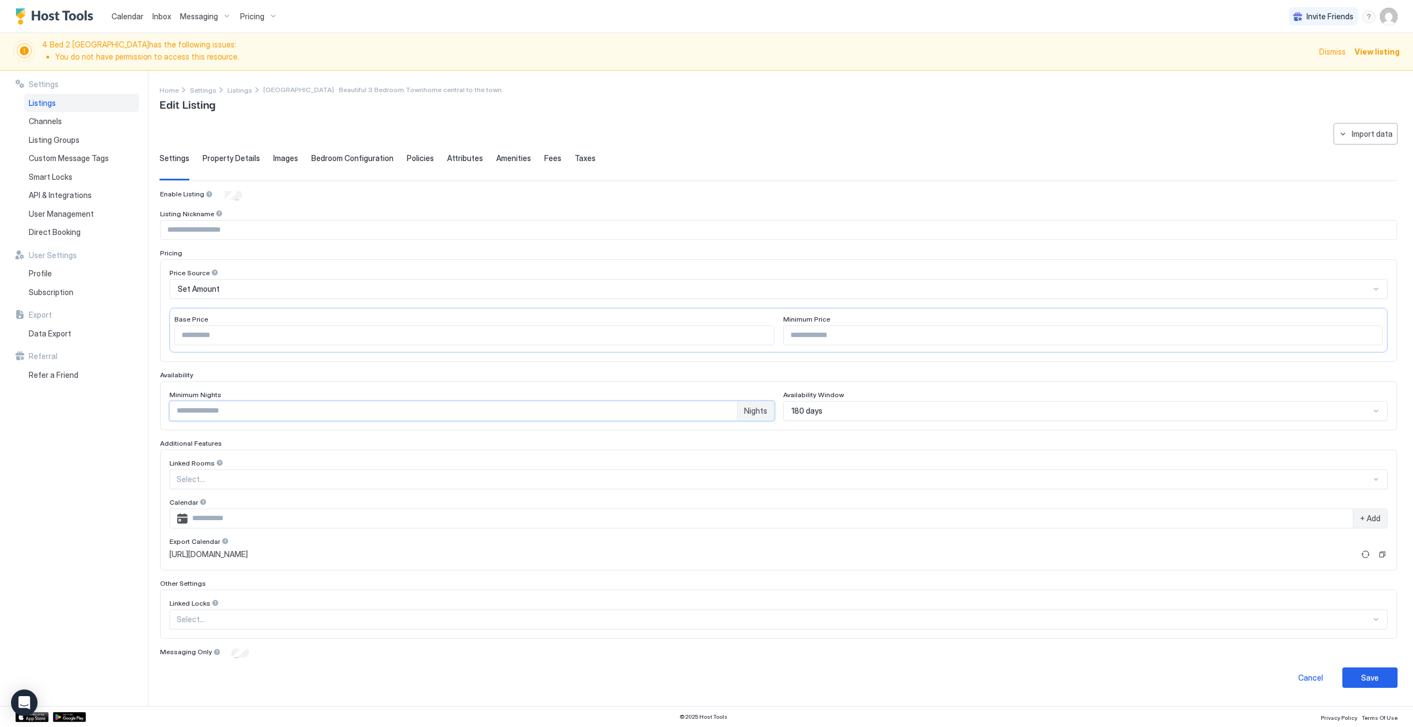
click at [213, 407] on input "*" at bounding box center [453, 411] width 567 height 19
type input "**"
click at [1384, 677] on button "Save" at bounding box center [1369, 678] width 55 height 20
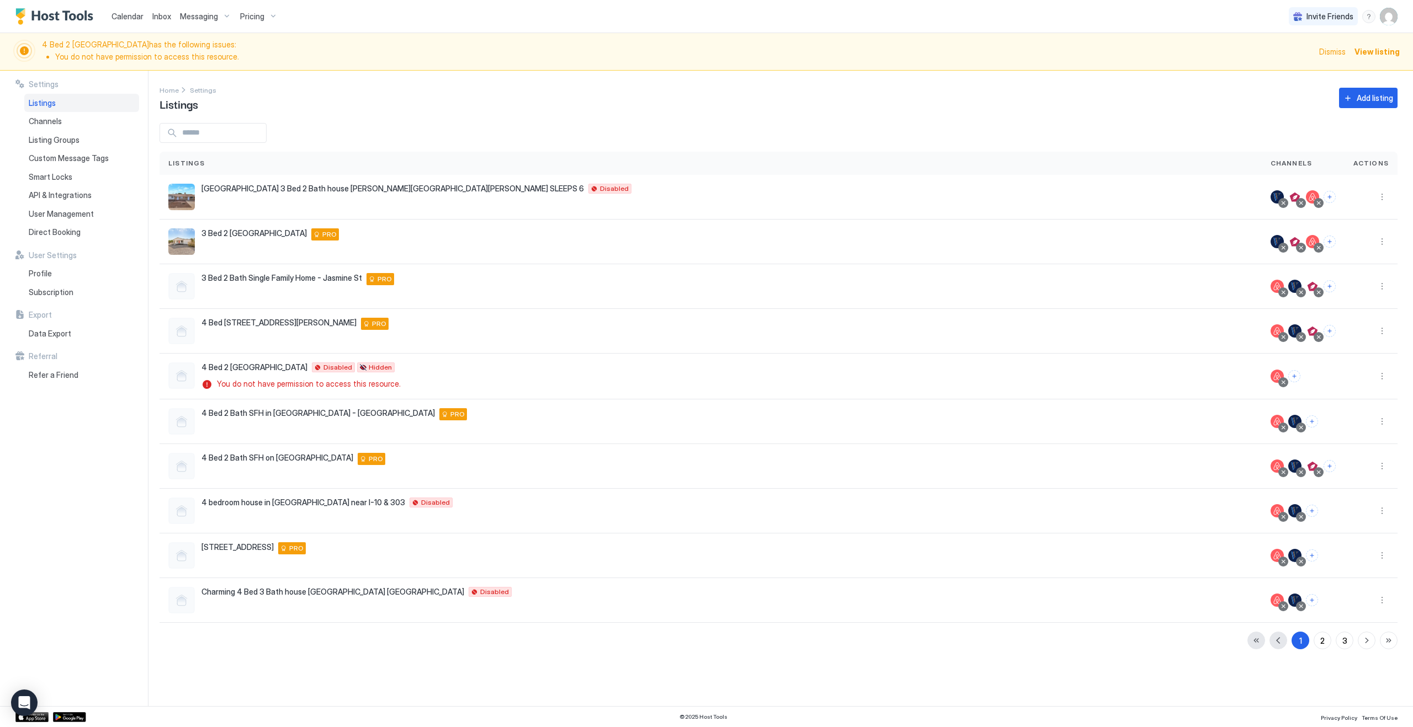
click at [130, 17] on span "Calendar" at bounding box center [127, 16] width 32 height 9
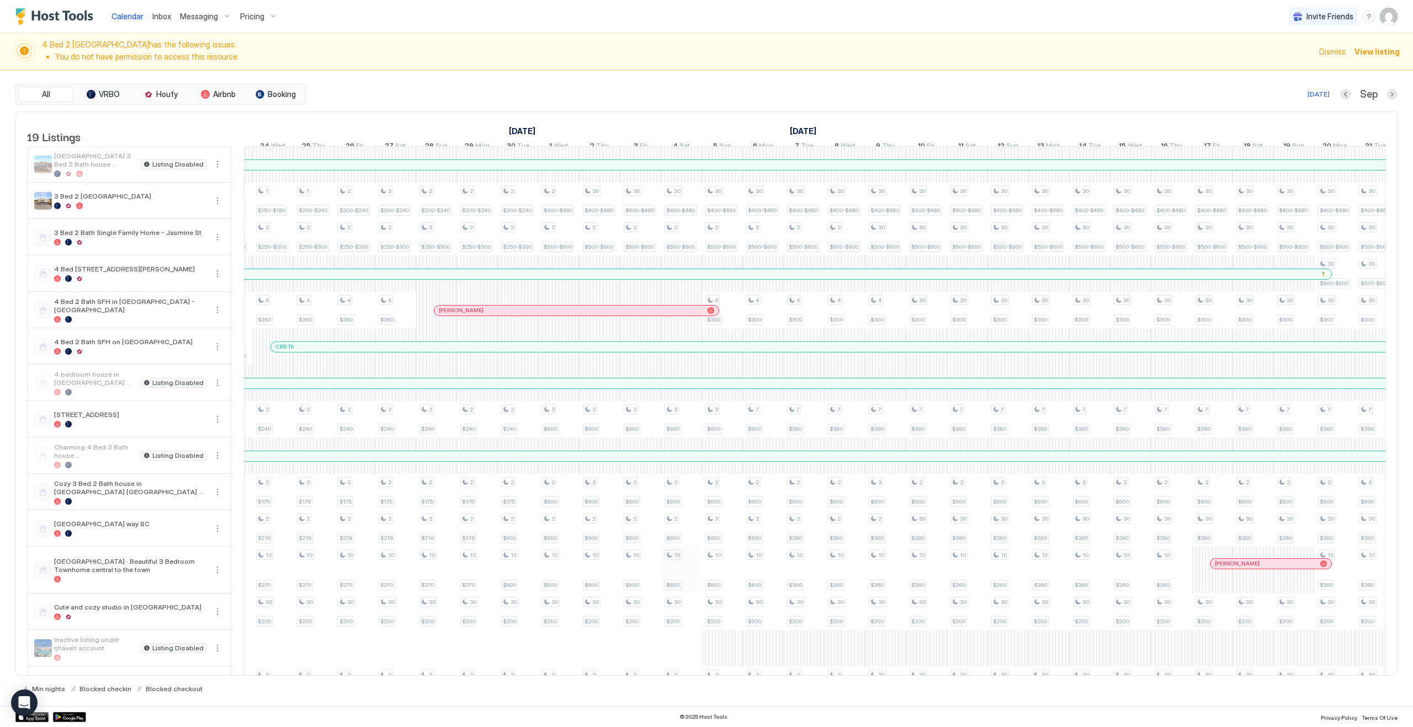
scroll to position [0, 909]
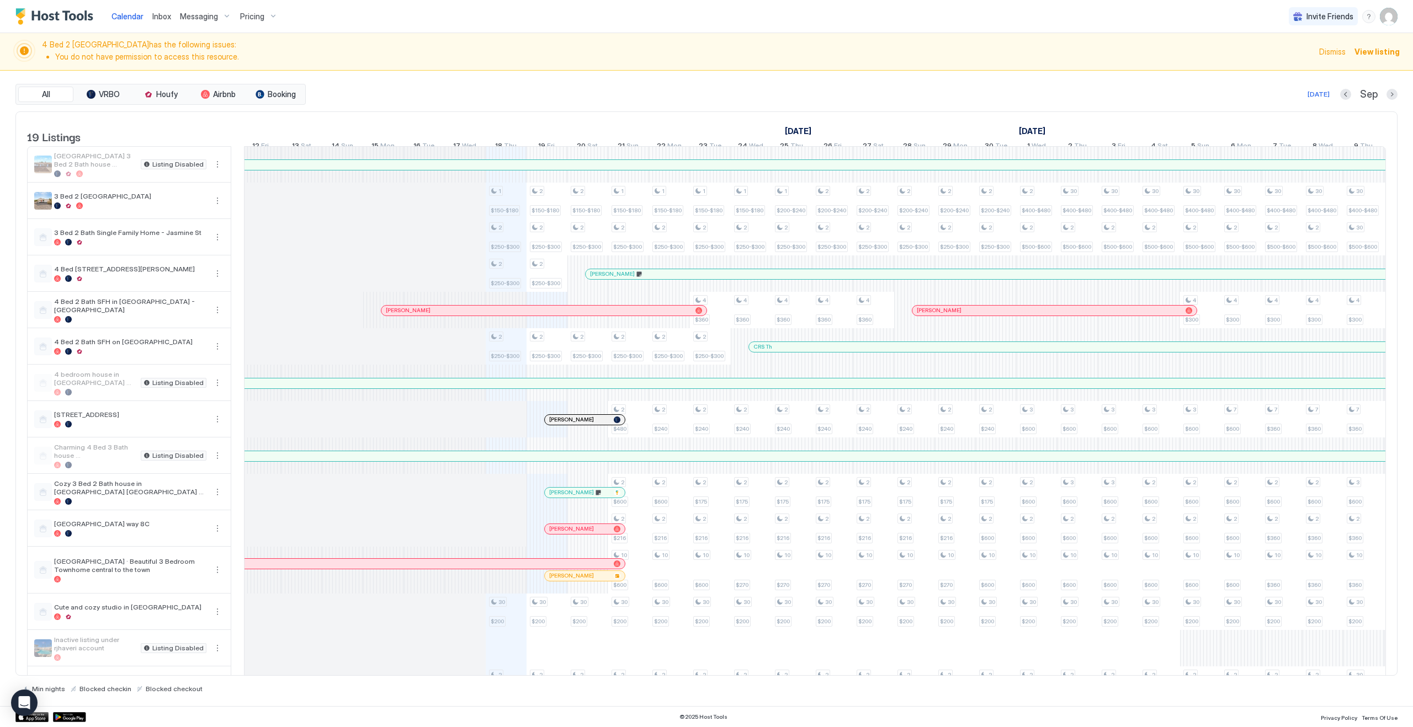
click at [260, 19] on span "Pricing" at bounding box center [252, 17] width 24 height 10
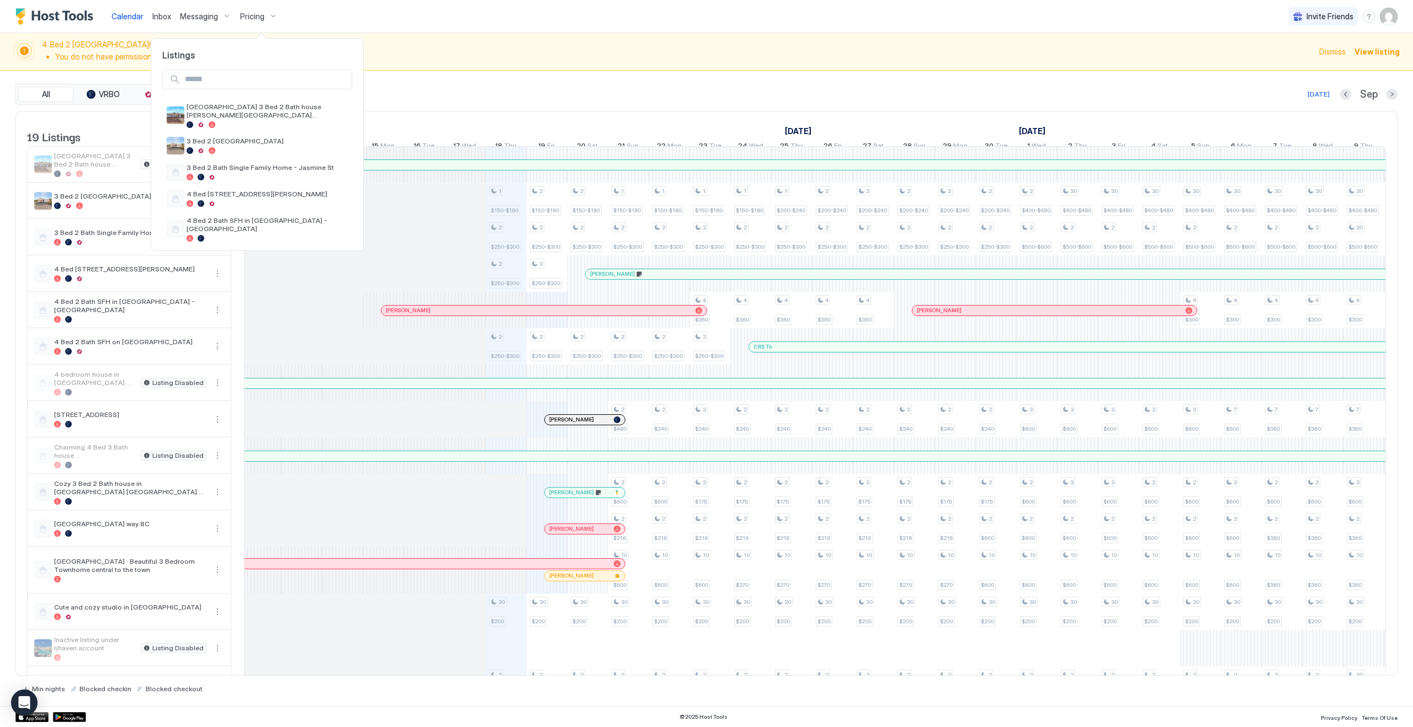
click at [262, 85] on input "Input Field" at bounding box center [265, 79] width 171 height 19
type input "**"
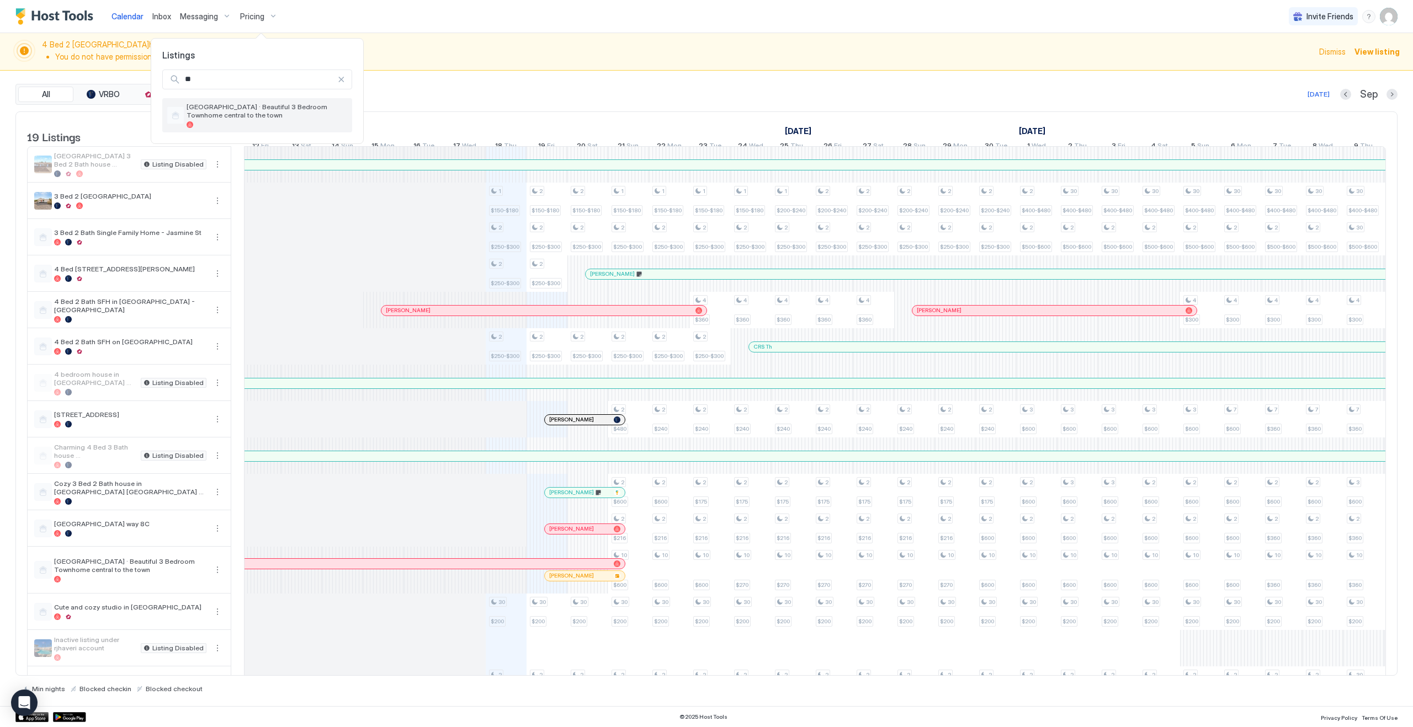
click at [278, 117] on span "[GEOGRAPHIC_DATA] · Beautiful 3 Bedroom Townhome central to the town" at bounding box center [267, 111] width 161 height 17
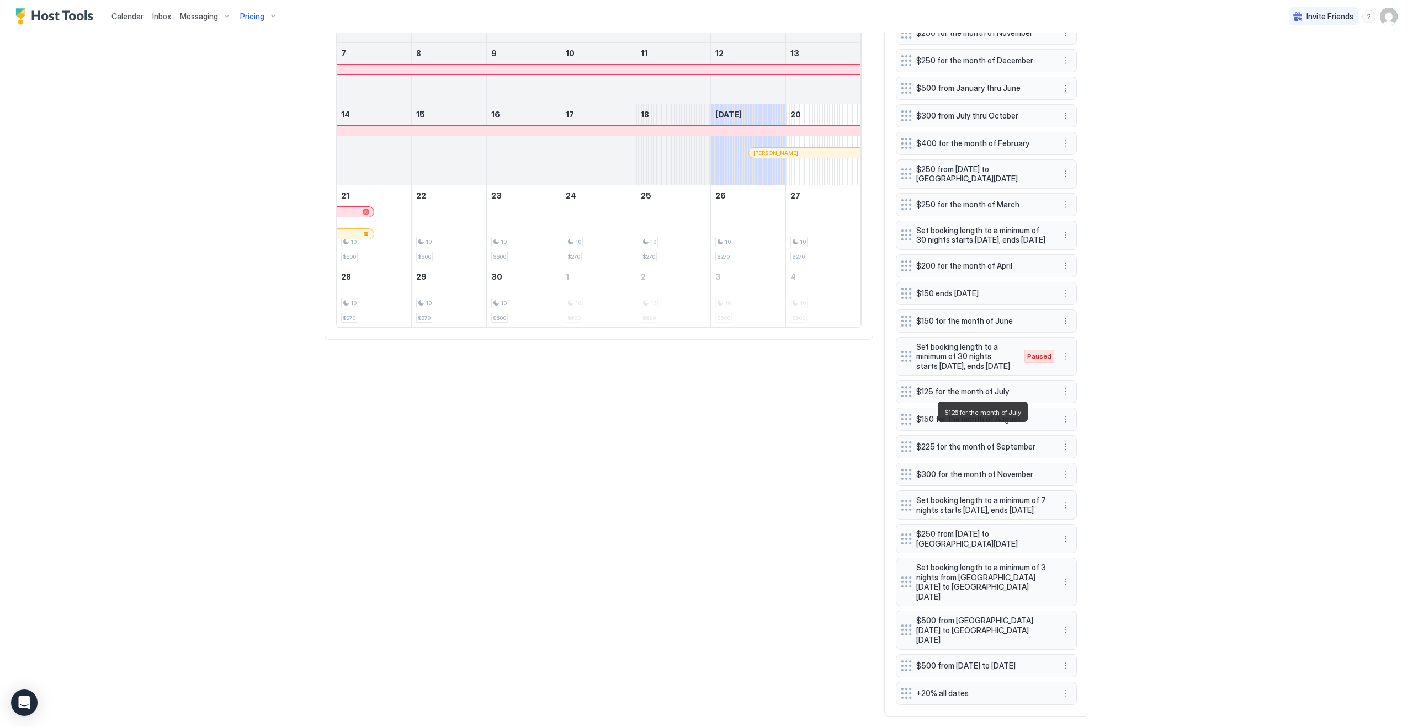
scroll to position [514, 0]
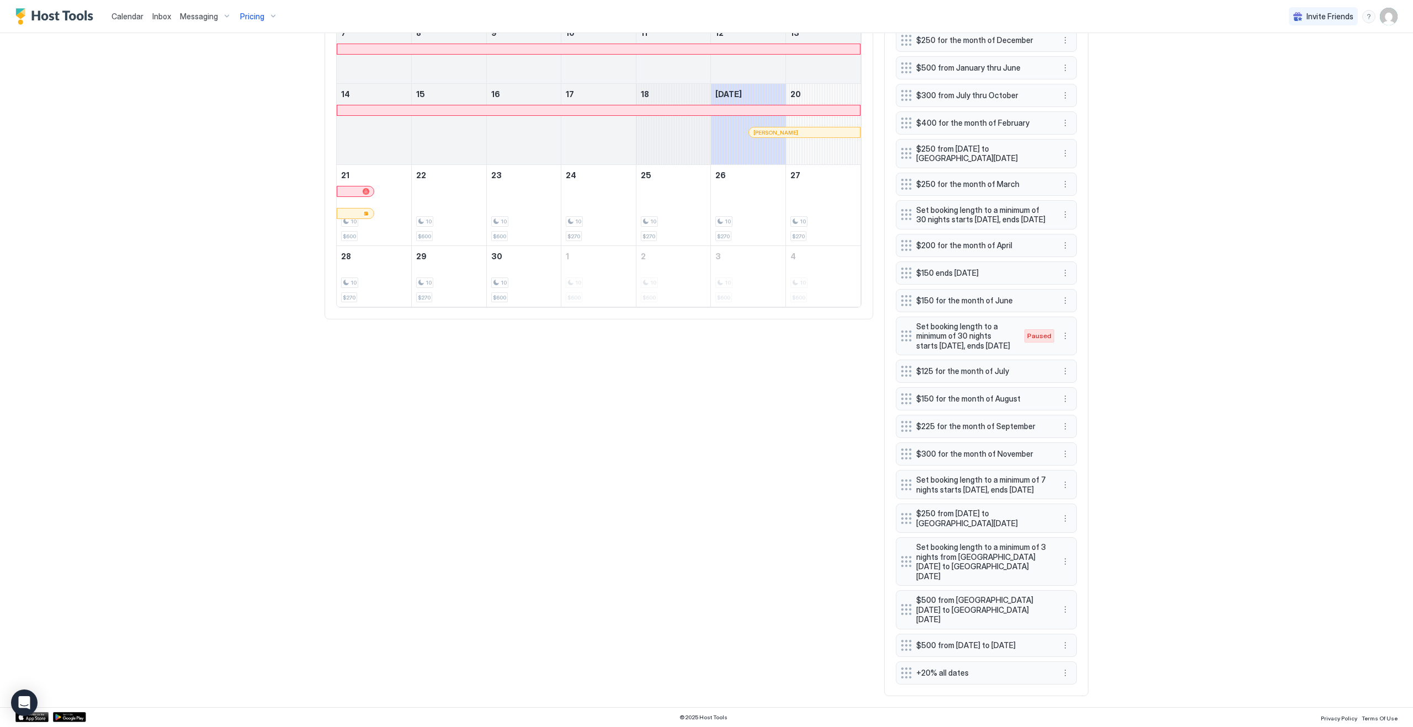
click at [591, 454] on div "Today Sep Sunday Monday Tuesday Wednesday Thursday Friday Saturday 31 1 2 3 4 5…" at bounding box center [707, 298] width 764 height 797
click at [1064, 641] on button "More options" at bounding box center [1065, 645] width 13 height 13
click at [1087, 694] on span "Delete" at bounding box center [1086, 693] width 20 height 8
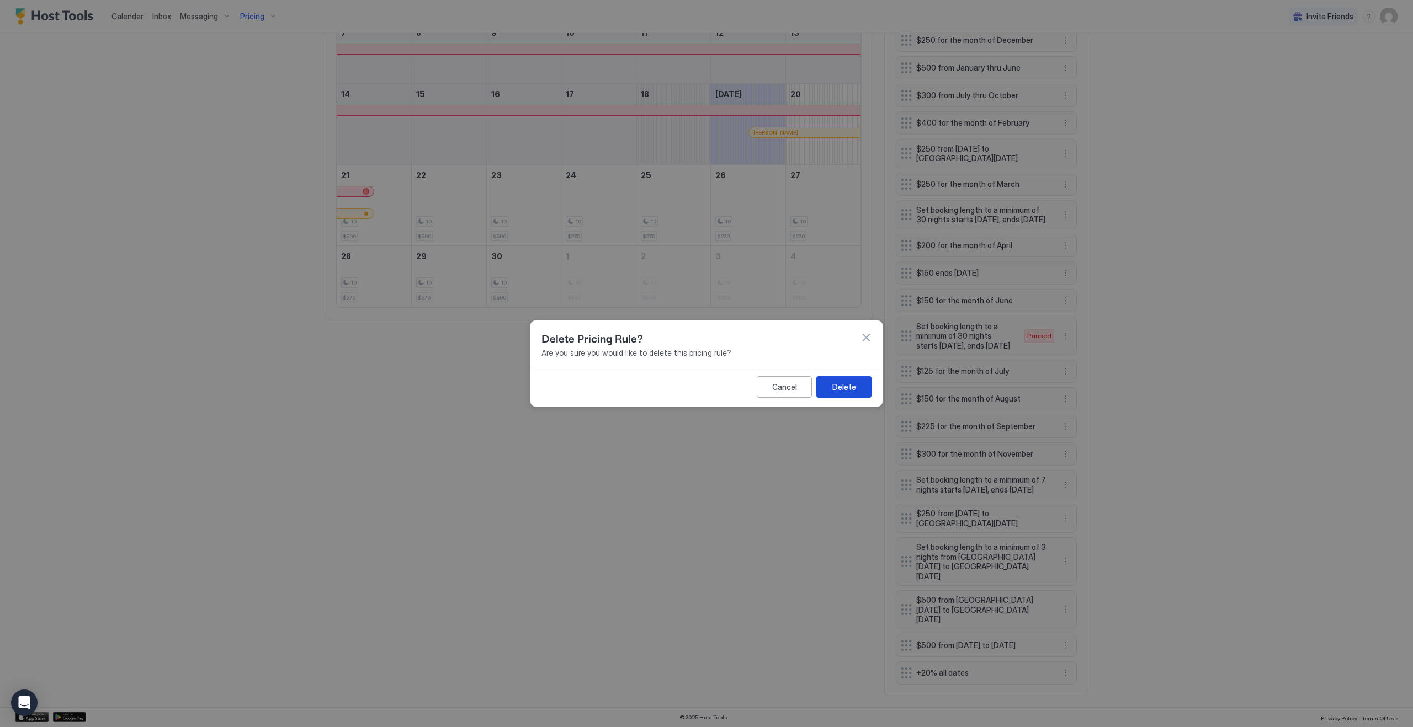
click at [841, 388] on div "Delete" at bounding box center [844, 387] width 24 height 12
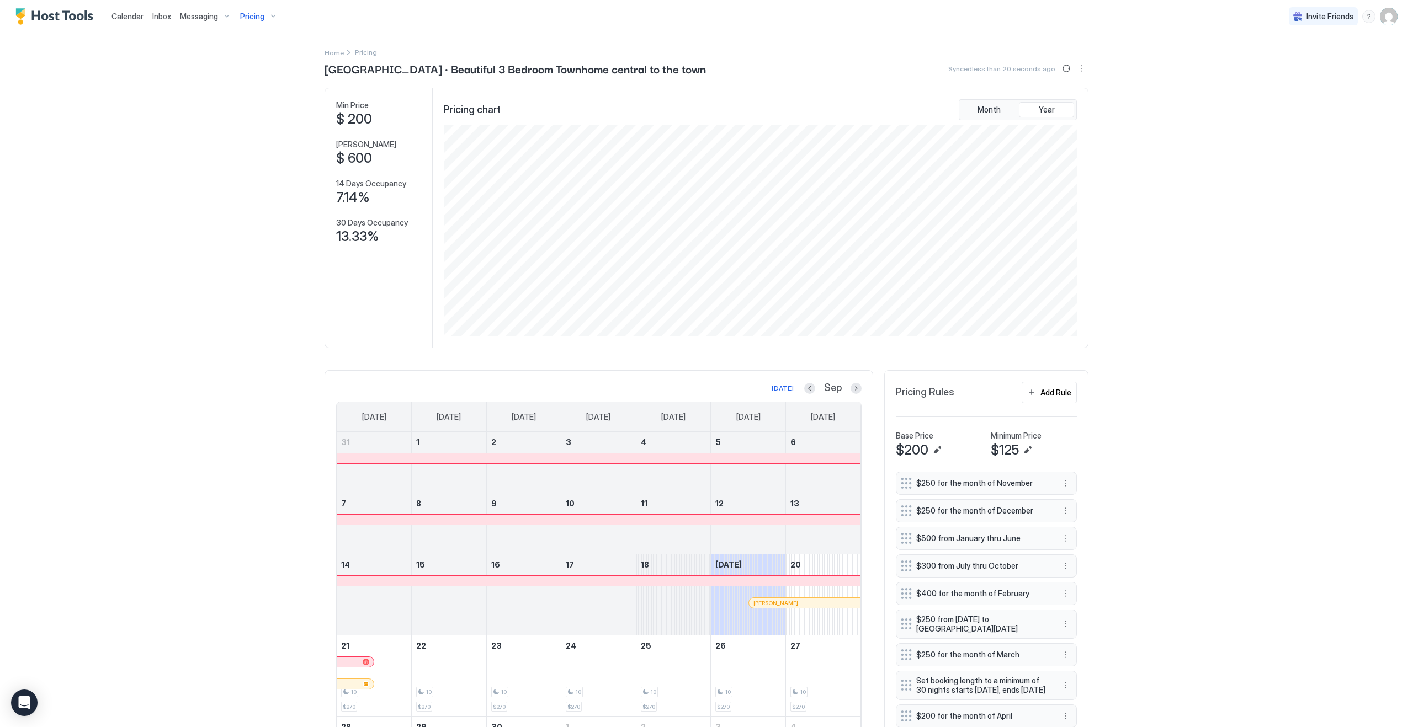
scroll to position [0, 0]
